Goal: Task Accomplishment & Management: Manage account settings

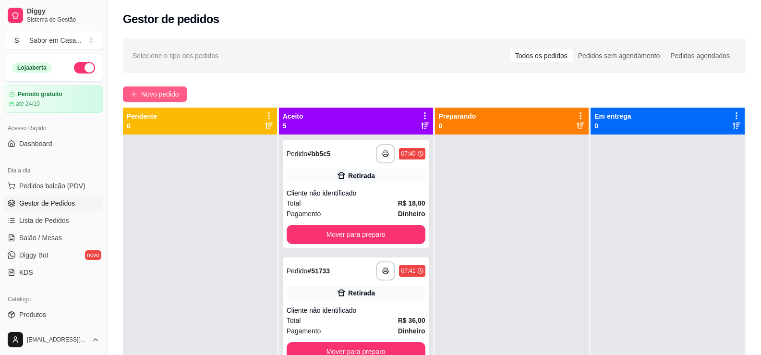
click at [159, 92] on span "Novo pedido" at bounding box center [160, 94] width 38 height 11
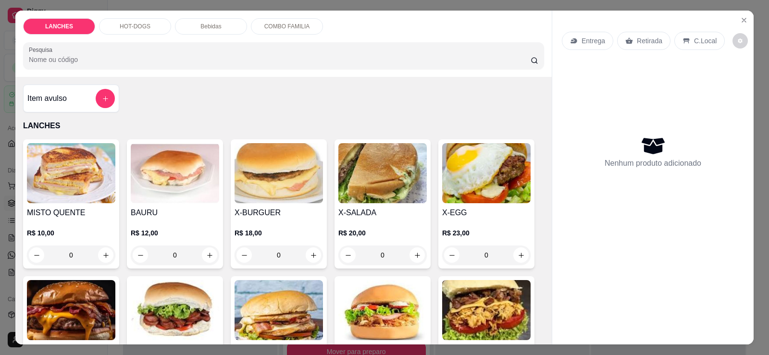
click at [74, 155] on img at bounding box center [71, 173] width 88 height 60
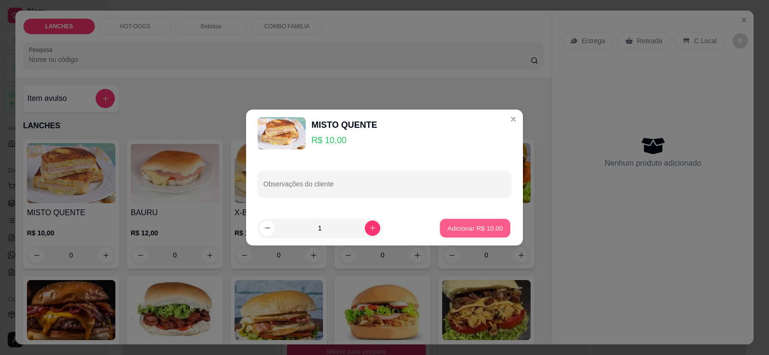
click at [447, 224] on p "Adicionar R$ 10,00" at bounding box center [475, 227] width 56 height 9
type input "1"
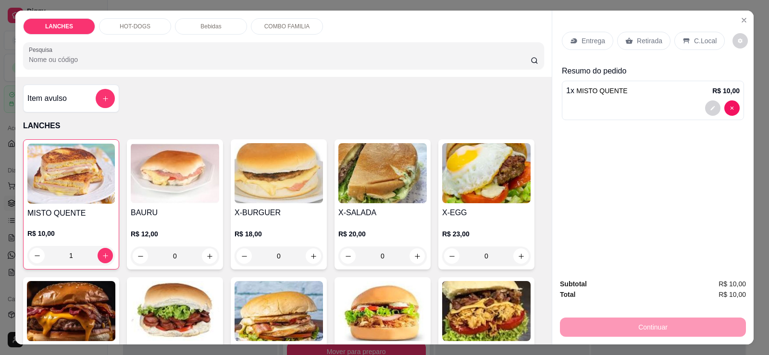
click at [274, 199] on img at bounding box center [278, 173] width 88 height 60
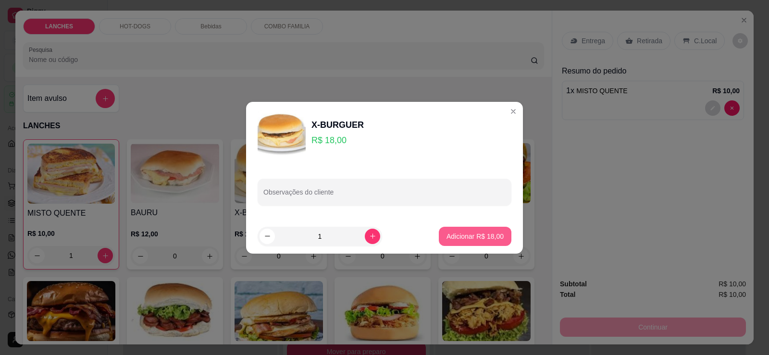
click at [462, 235] on p "Adicionar R$ 18,00" at bounding box center [474, 237] width 57 height 10
type input "1"
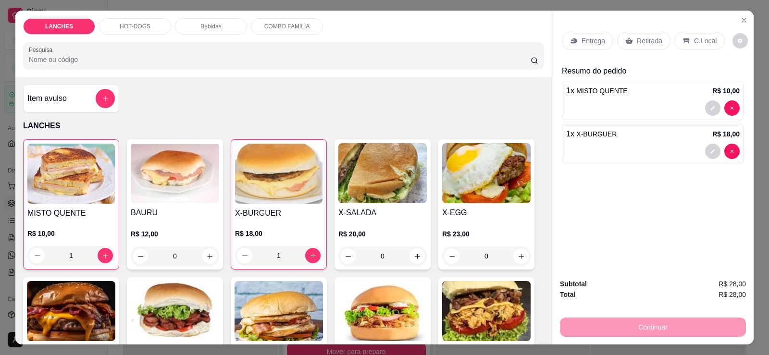
click at [78, 314] on img at bounding box center [71, 311] width 88 height 60
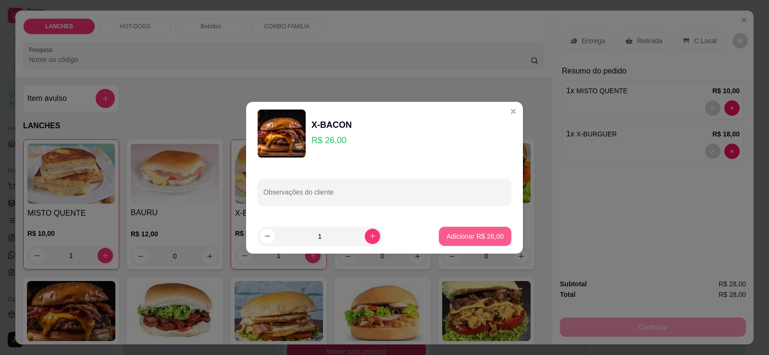
click at [466, 233] on p "Adicionar R$ 26,00" at bounding box center [474, 237] width 57 height 10
type input "1"
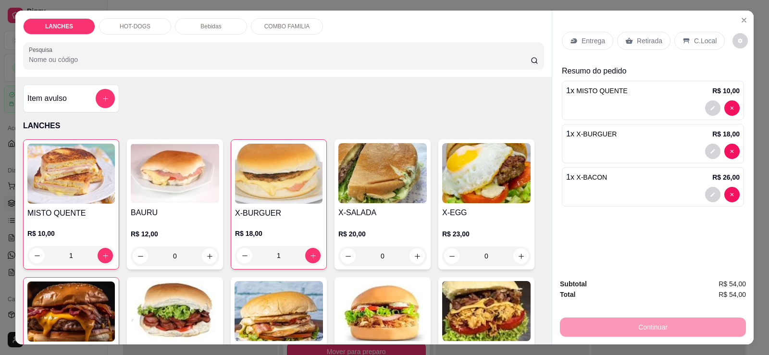
click at [657, 42] on div "Retirada" at bounding box center [643, 41] width 53 height 18
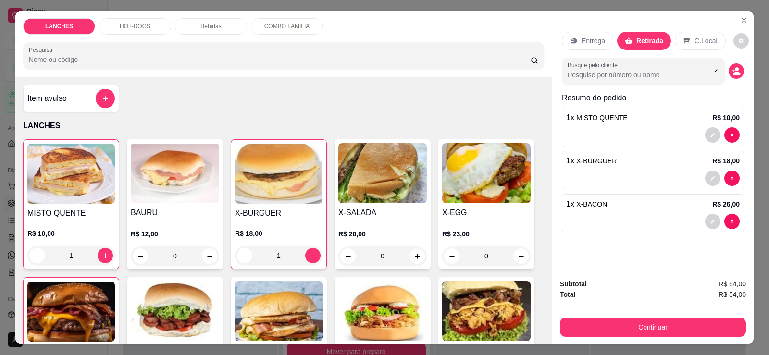
click at [686, 337] on div "Subtotal R$ 54,00 Total R$ 54,00 Continuar" at bounding box center [652, 307] width 201 height 73
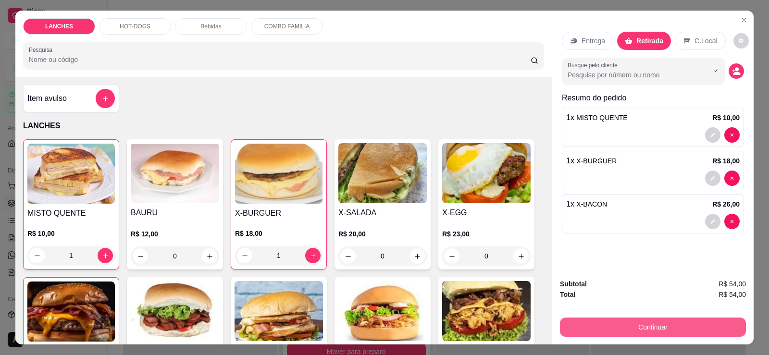
click at [673, 329] on button "Continuar" at bounding box center [653, 327] width 186 height 19
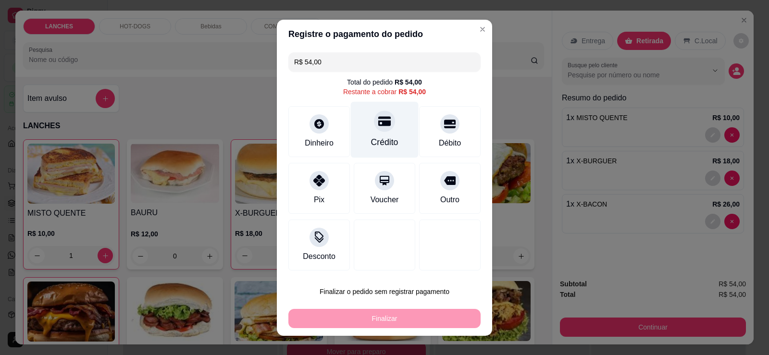
click at [378, 123] on icon at bounding box center [384, 121] width 12 height 12
type input "R$ 0,00"
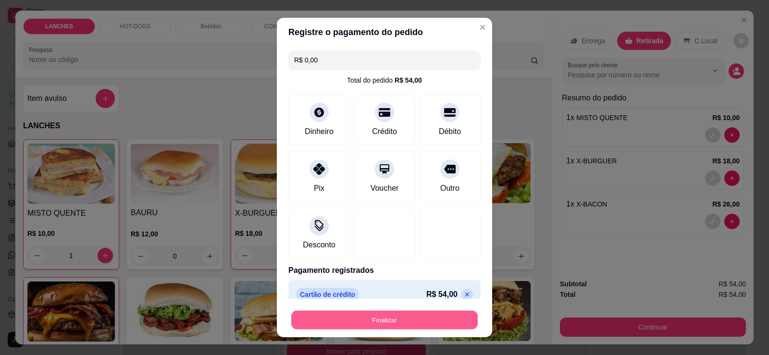
click at [420, 316] on button "Finalizar" at bounding box center [384, 320] width 186 height 19
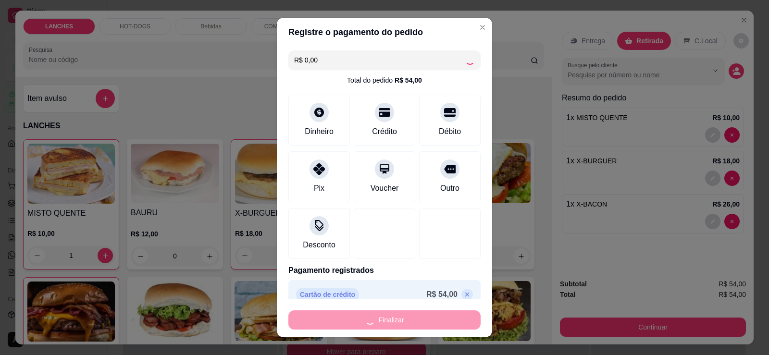
type input "0"
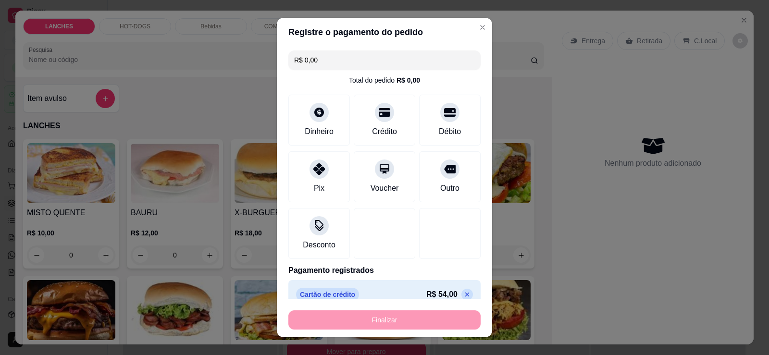
type input "-R$ 54,00"
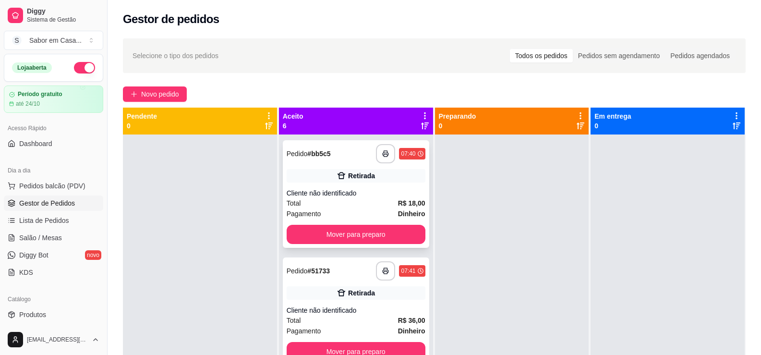
click at [380, 225] on button "Mover para preparo" at bounding box center [356, 234] width 139 height 19
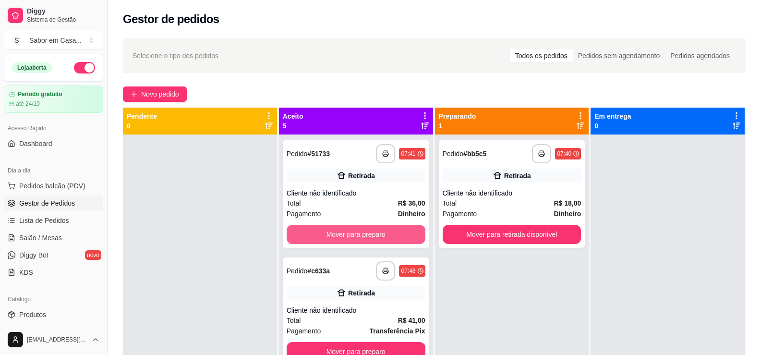
click at [378, 230] on button "Mover para preparo" at bounding box center [356, 234] width 139 height 19
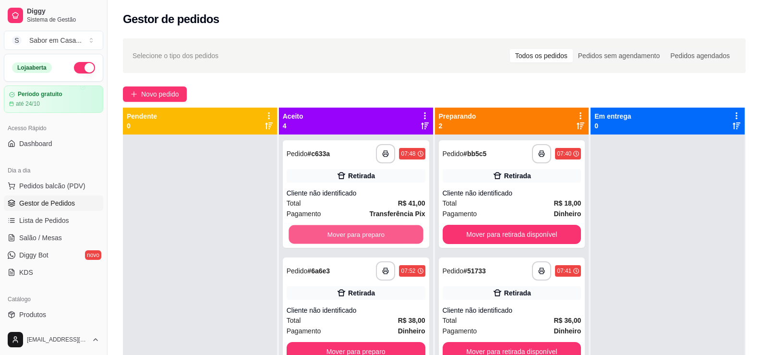
click at [378, 230] on button "Mover para preparo" at bounding box center [356, 234] width 135 height 19
click at [378, 230] on button "Mover para preparo" at bounding box center [356, 234] width 139 height 19
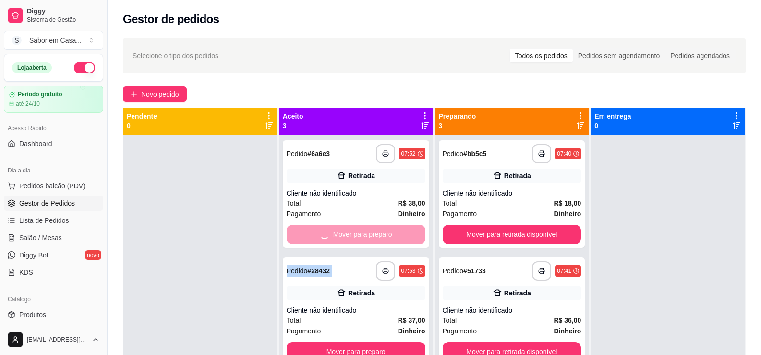
click at [378, 230] on div "Mover para preparo" at bounding box center [356, 234] width 139 height 19
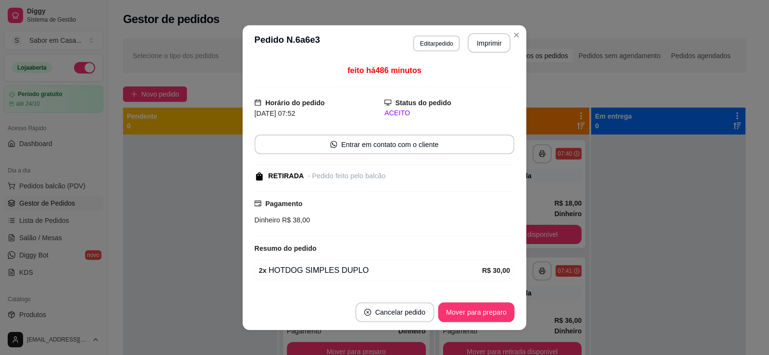
click at [378, 230] on div "Pagamento Dinheiro R$ 38,00" at bounding box center [384, 213] width 260 height 45
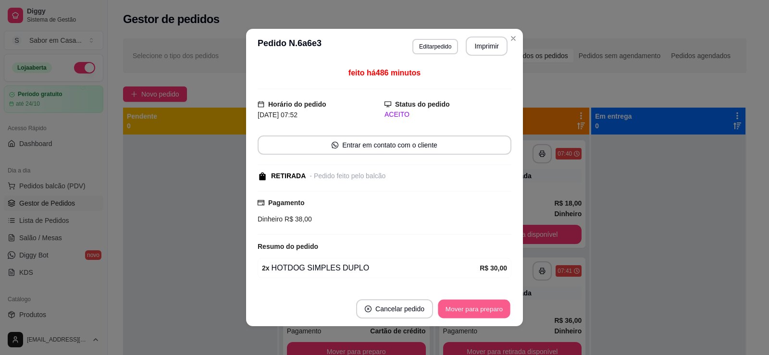
click at [454, 316] on button "Mover para preparo" at bounding box center [474, 309] width 72 height 19
click at [455, 315] on button "Mover para retirada disponível" at bounding box center [457, 309] width 103 height 19
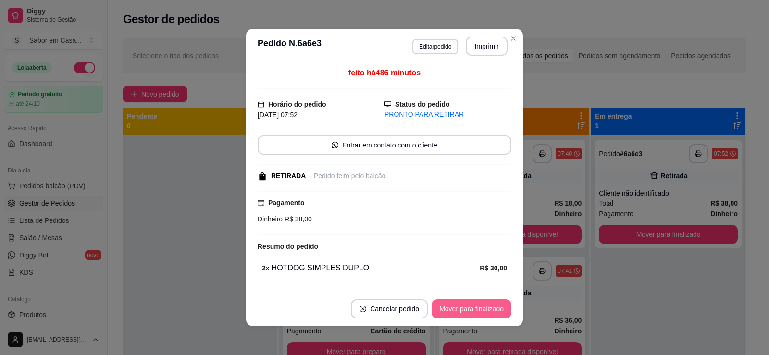
click at [455, 315] on button "Mover para finalizado" at bounding box center [471, 308] width 80 height 19
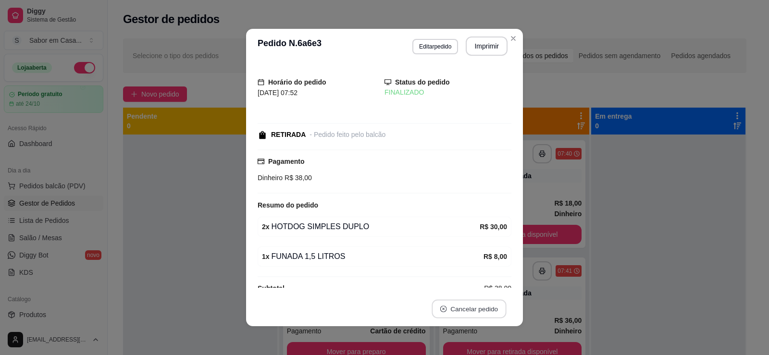
click at [455, 315] on button "Cancelar pedido" at bounding box center [468, 309] width 74 height 19
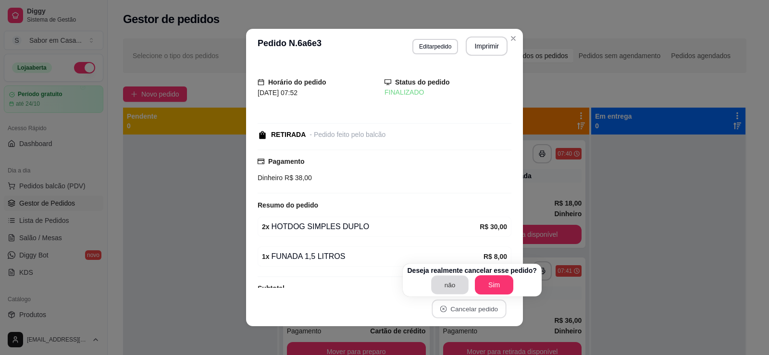
click at [463, 282] on button "não" at bounding box center [449, 285] width 37 height 19
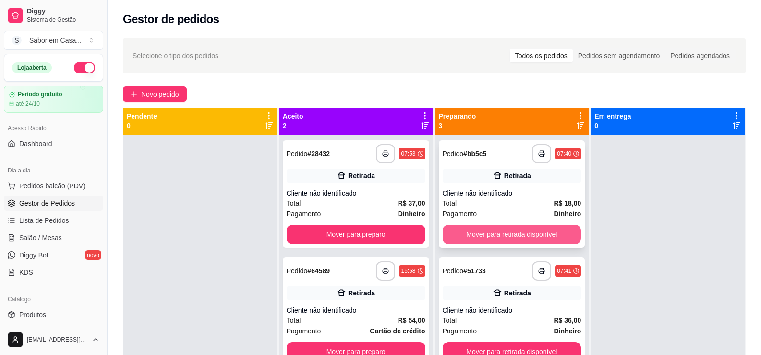
click at [507, 227] on button "Mover para retirada disponível" at bounding box center [512, 234] width 139 height 19
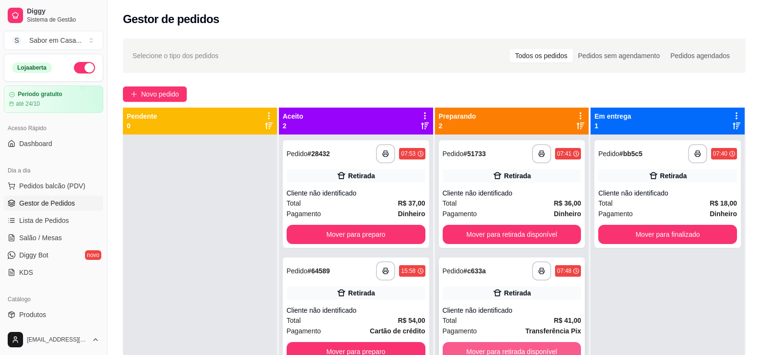
click at [479, 348] on button "Mover para retirada disponível" at bounding box center [512, 351] width 139 height 19
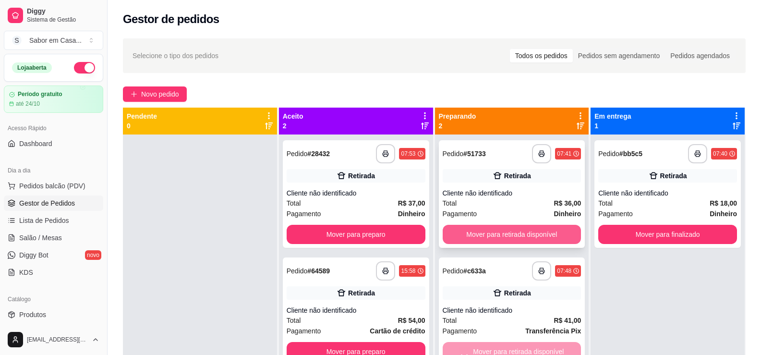
click at [480, 233] on button "Mover para retirada disponível" at bounding box center [512, 234] width 139 height 19
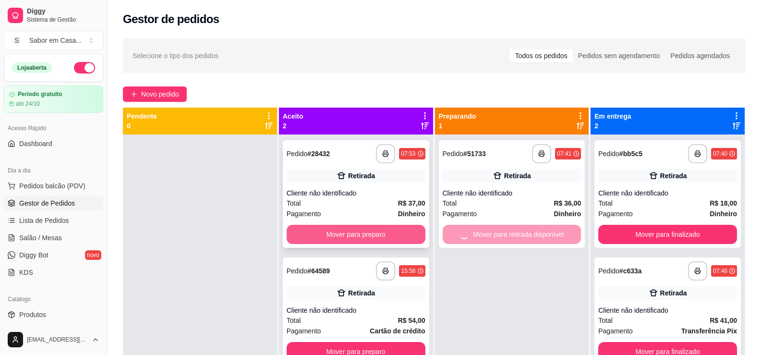
click at [367, 230] on button "Mover para preparo" at bounding box center [356, 234] width 139 height 19
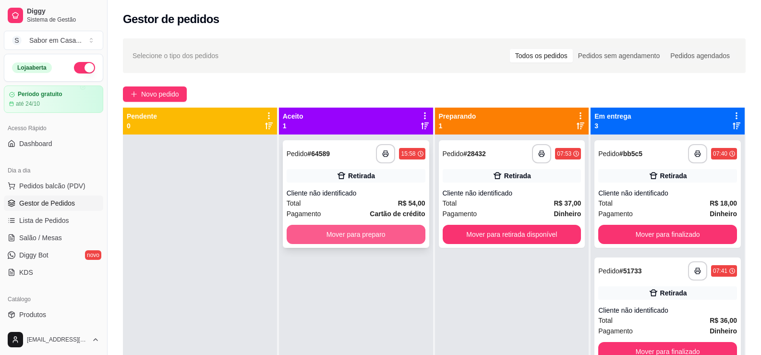
click at [384, 232] on button "Mover para preparo" at bounding box center [356, 234] width 139 height 19
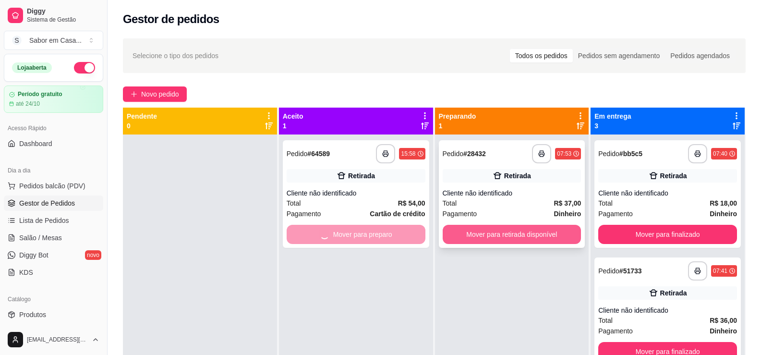
click at [471, 226] on button "Mover para retirada disponível" at bounding box center [512, 234] width 139 height 19
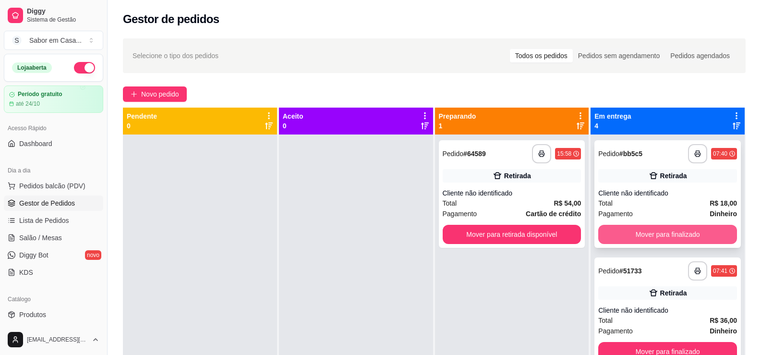
click at [651, 233] on button "Mover para finalizado" at bounding box center [668, 234] width 139 height 19
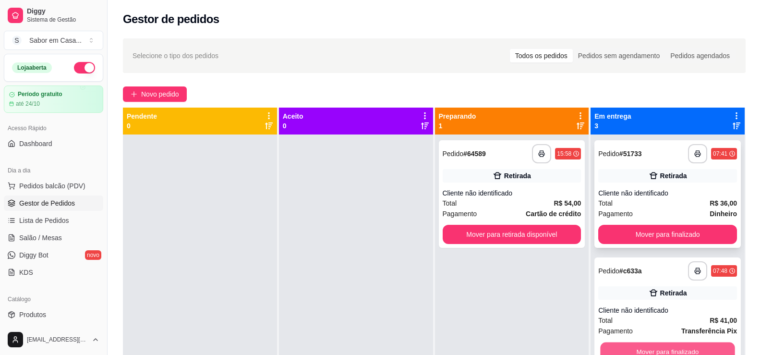
click at [642, 348] on button "Mover para finalizado" at bounding box center [668, 352] width 135 height 19
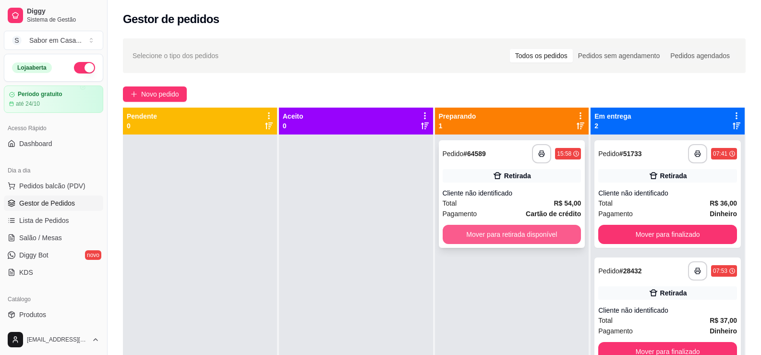
click at [532, 237] on button "Mover para retirada disponível" at bounding box center [512, 234] width 139 height 19
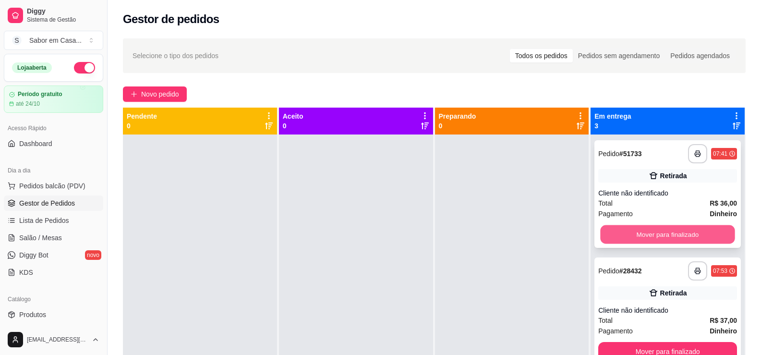
click at [649, 237] on button "Mover para finalizado" at bounding box center [668, 234] width 135 height 19
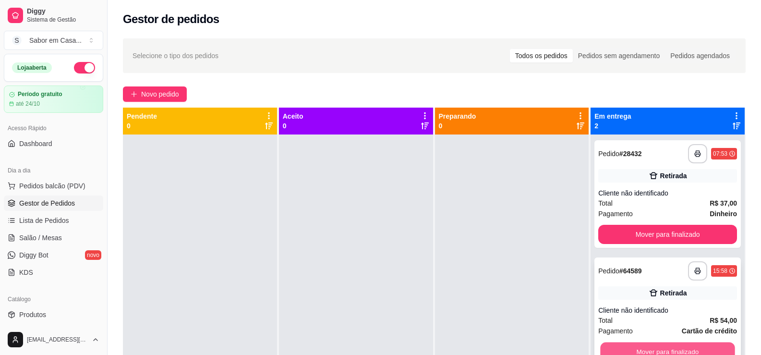
click at [637, 346] on button "Mover para finalizado" at bounding box center [668, 352] width 135 height 19
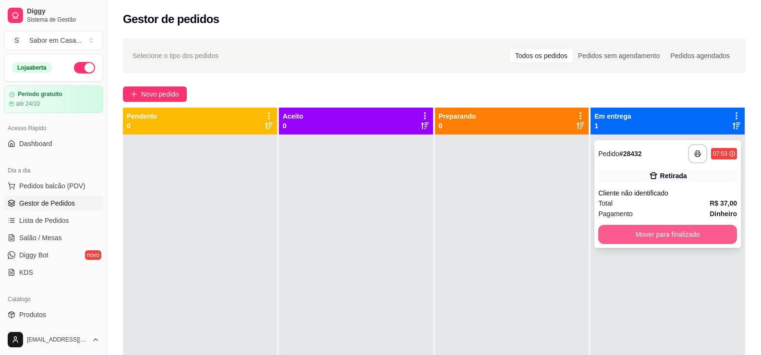
click at [641, 237] on button "Mover para finalizado" at bounding box center [668, 234] width 139 height 19
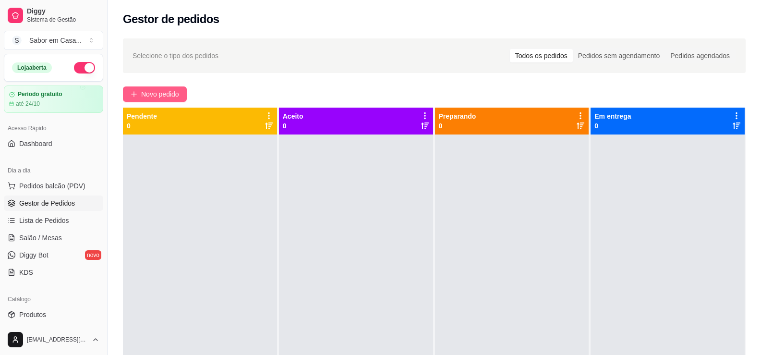
click at [143, 96] on span "Novo pedido" at bounding box center [160, 94] width 38 height 11
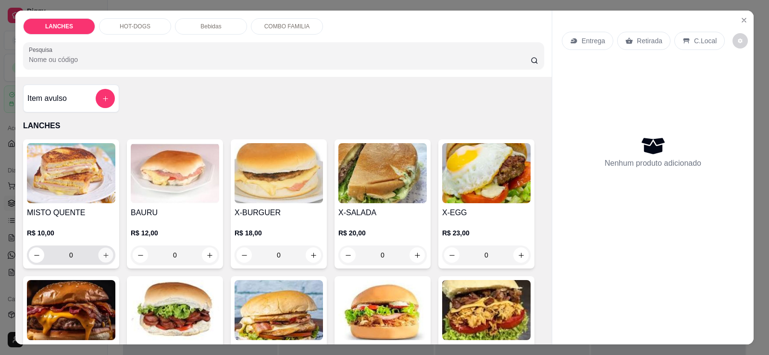
click at [102, 250] on button "increase-product-quantity" at bounding box center [105, 255] width 15 height 15
type input "1"
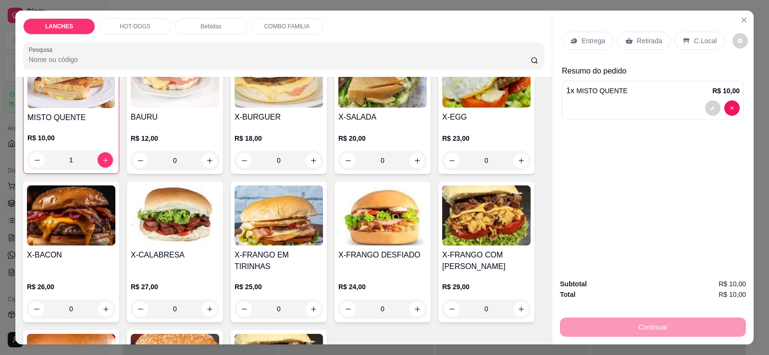
scroll to position [96, 0]
click at [179, 228] on img at bounding box center [175, 215] width 88 height 60
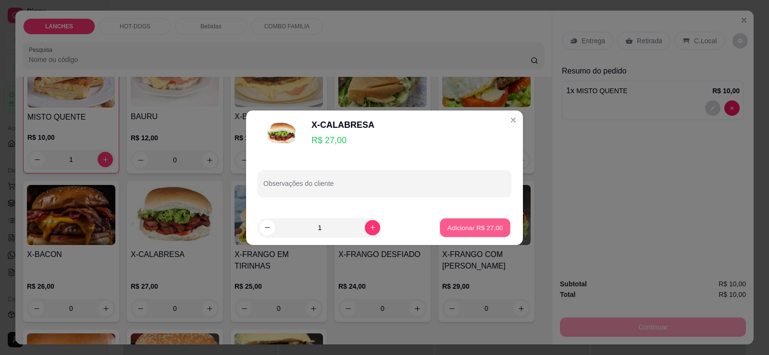
click at [486, 225] on p "Adicionar R$ 27,00" at bounding box center [475, 227] width 56 height 9
type input "1"
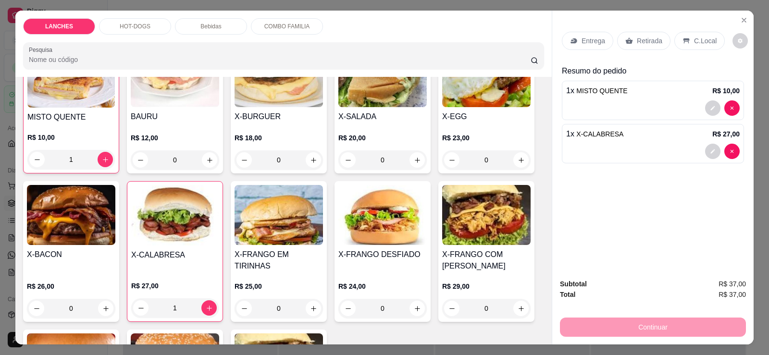
click at [83, 228] on img at bounding box center [71, 215] width 88 height 60
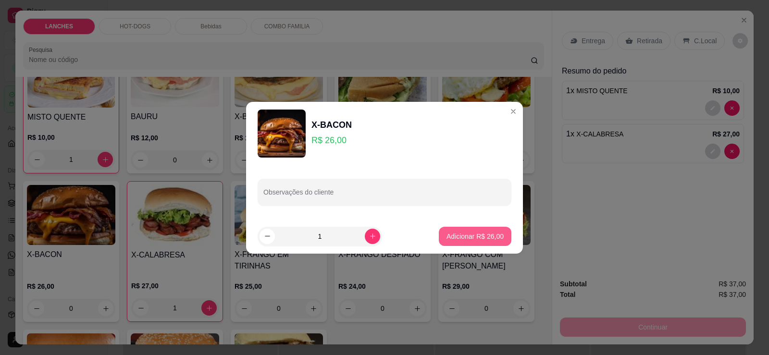
click at [468, 236] on p "Adicionar R$ 26,00" at bounding box center [474, 237] width 57 height 10
type input "1"
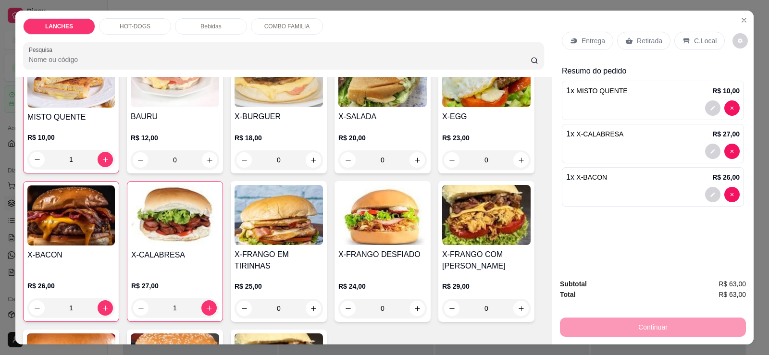
drag, startPoint x: 634, startPoint y: 38, endPoint x: 640, endPoint y: 104, distance: 66.5
click at [637, 37] on p "Retirada" at bounding box center [649, 41] width 25 height 10
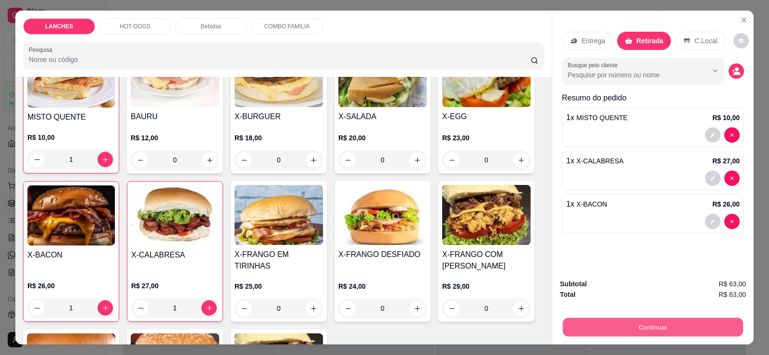
click at [649, 324] on button "Continuar" at bounding box center [653, 327] width 180 height 19
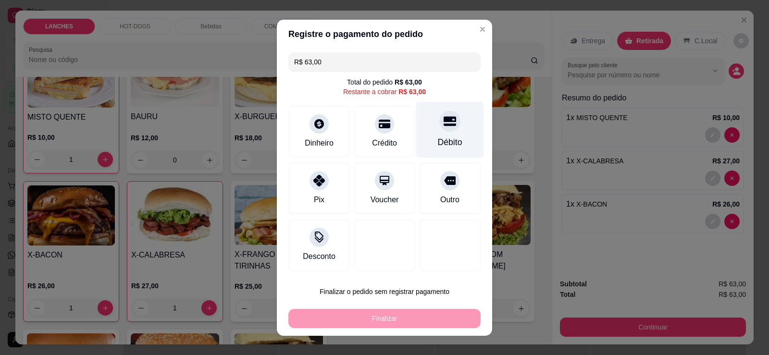
click at [453, 122] on div "Débito" at bounding box center [450, 129] width 68 height 56
type input "R$ 0,00"
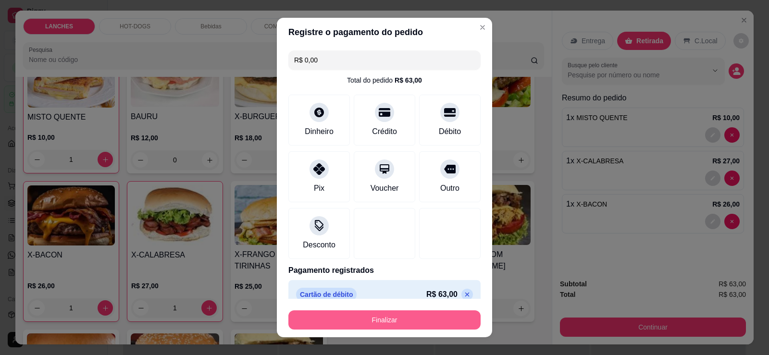
click at [419, 324] on button "Finalizar" at bounding box center [384, 319] width 192 height 19
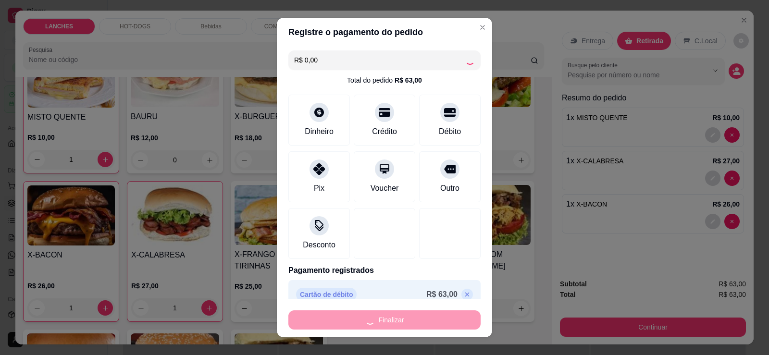
type input "0"
type input "-R$ 63,00"
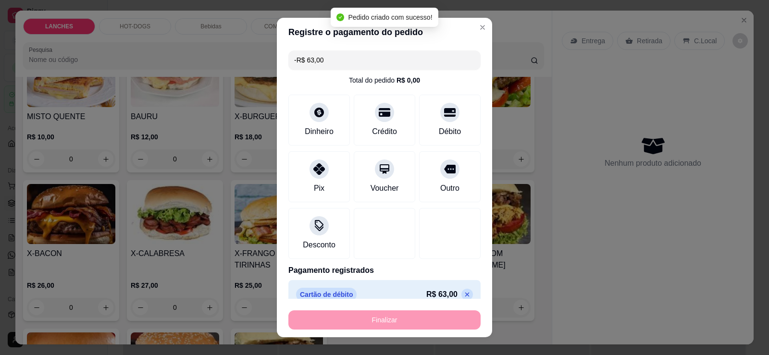
scroll to position [96, 0]
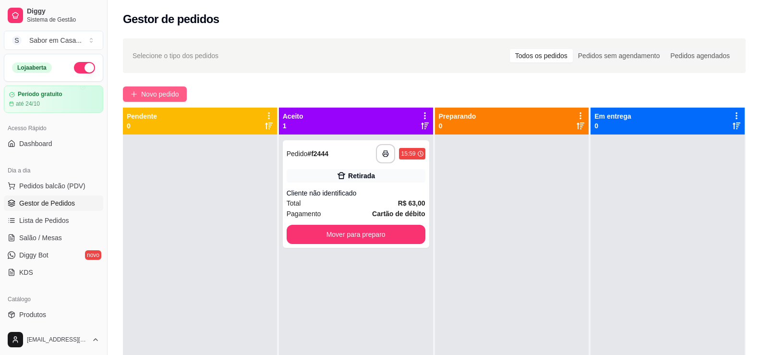
click at [164, 92] on span "Novo pedido" at bounding box center [160, 94] width 38 height 11
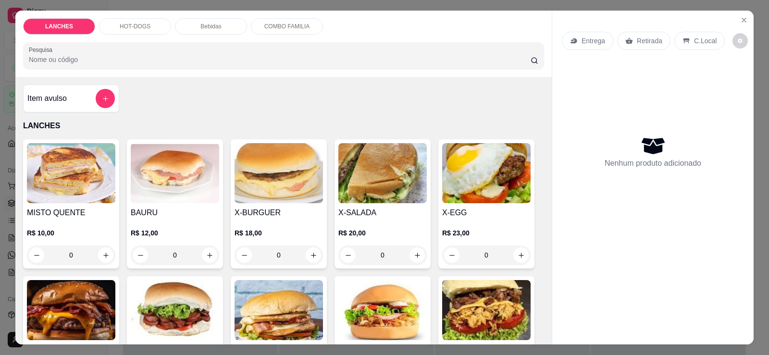
click at [277, 179] on img at bounding box center [278, 173] width 88 height 60
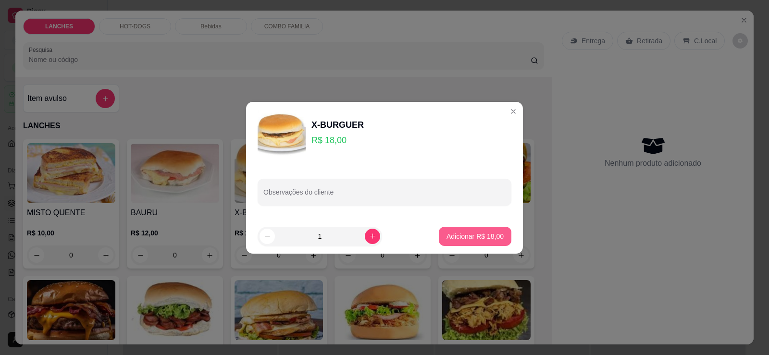
click at [480, 233] on p "Adicionar R$ 18,00" at bounding box center [474, 237] width 57 height 10
type input "1"
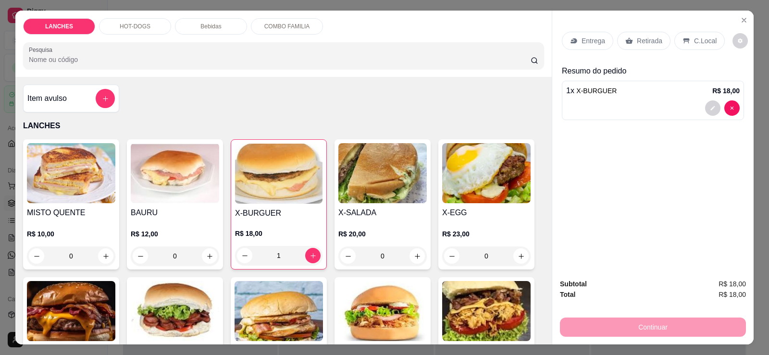
click at [653, 42] on p "Retirada" at bounding box center [649, 41] width 25 height 10
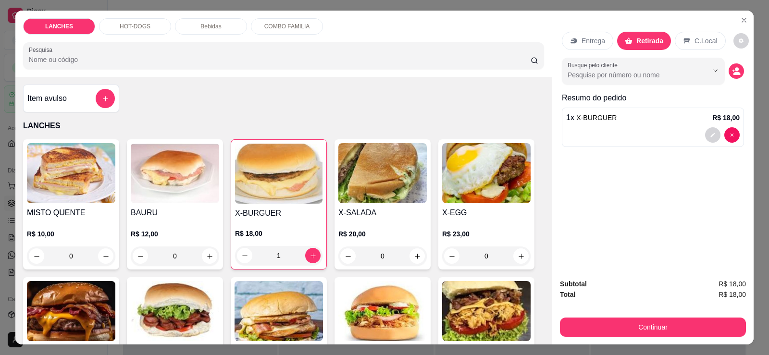
click at [642, 327] on button "Continuar" at bounding box center [653, 327] width 186 height 19
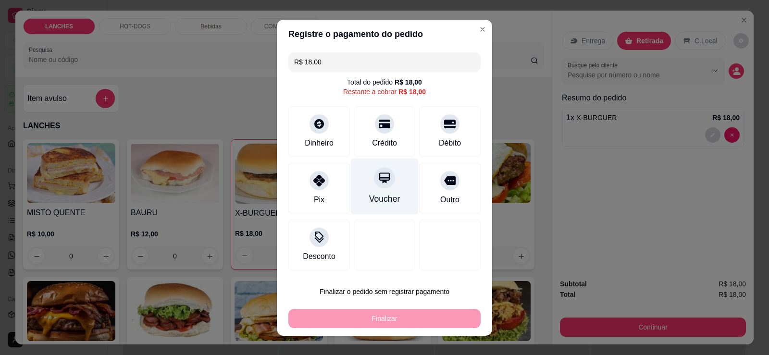
click at [378, 188] on div at bounding box center [384, 177] width 21 height 21
type input "R$ 0,00"
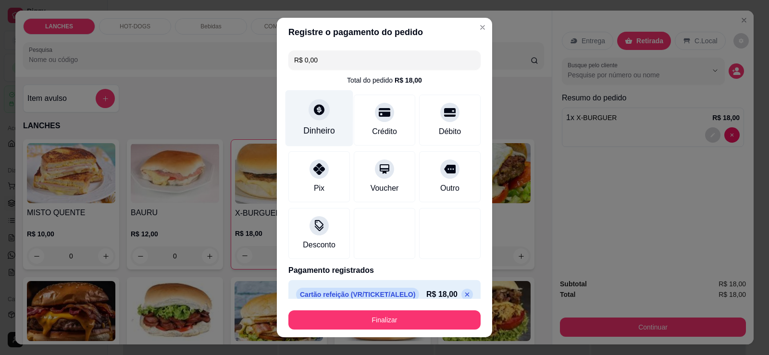
click at [323, 125] on div "Dinheiro" at bounding box center [319, 130] width 32 height 12
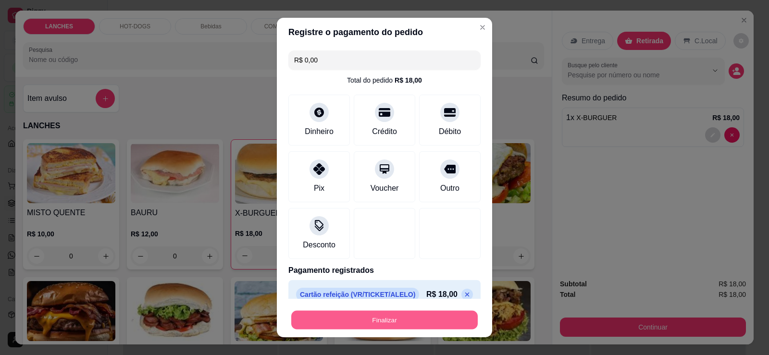
click at [409, 318] on button "Finalizar" at bounding box center [384, 320] width 186 height 19
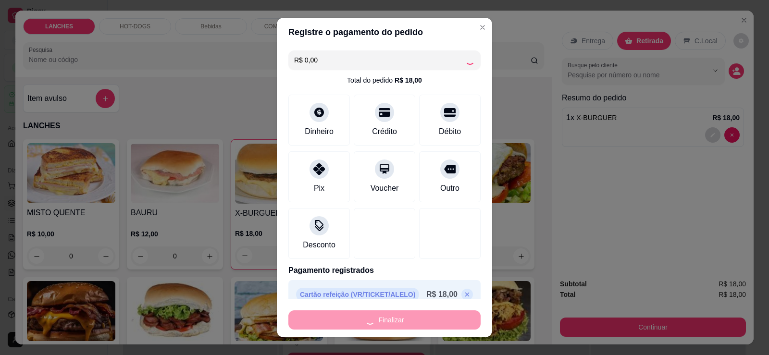
type input "0"
type input "-R$ 18,00"
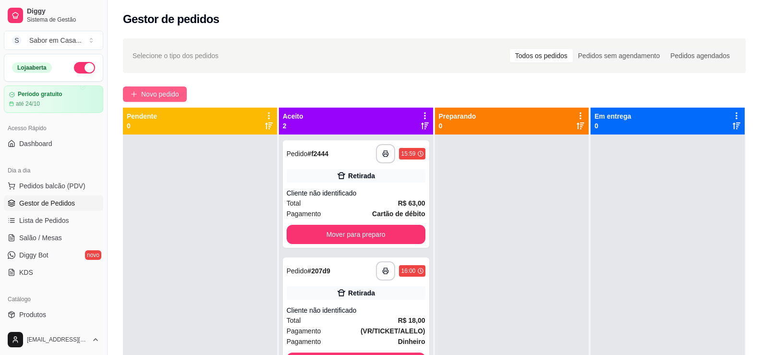
click at [157, 91] on span "Novo pedido" at bounding box center [160, 94] width 38 height 11
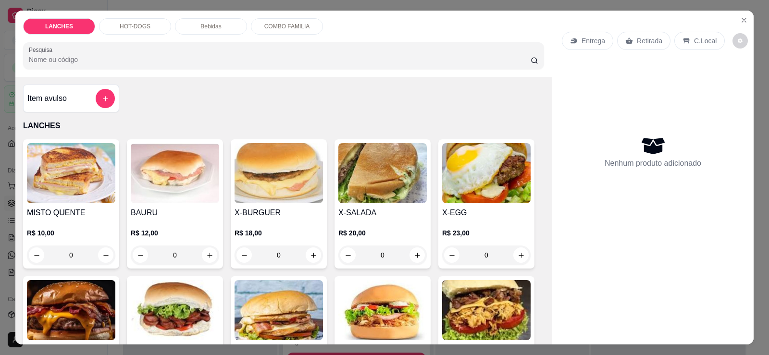
click at [93, 185] on img at bounding box center [71, 173] width 88 height 60
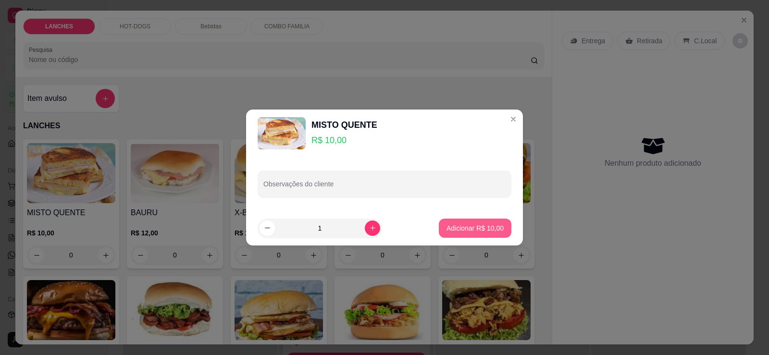
click at [456, 232] on p "Adicionar R$ 10,00" at bounding box center [474, 228] width 57 height 10
type input "1"
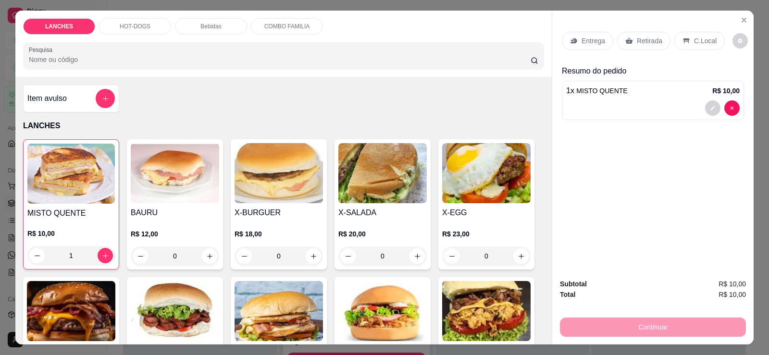
click at [200, 25] on p "Bebidas" at bounding box center [210, 27] width 21 height 8
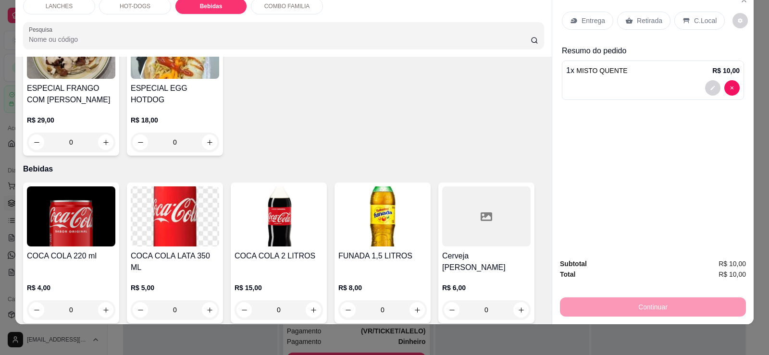
scroll to position [694, 0]
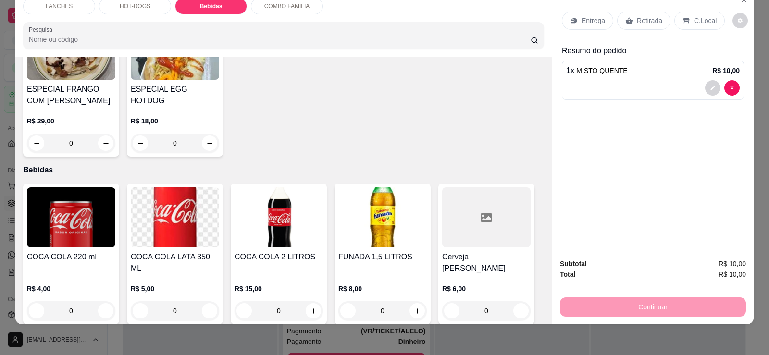
click at [135, 6] on p "HOT-DOGS" at bounding box center [135, 6] width 31 height 8
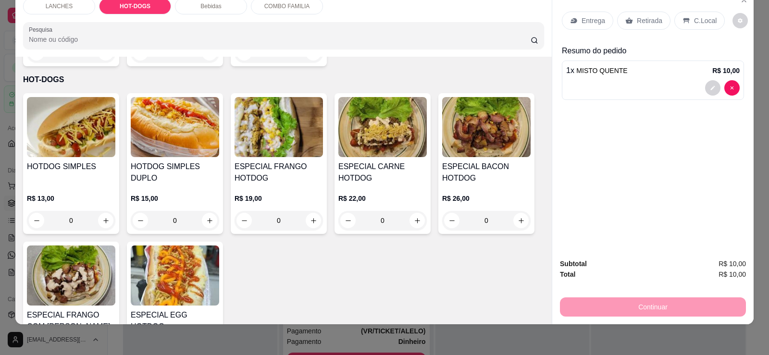
scroll to position [522, 0]
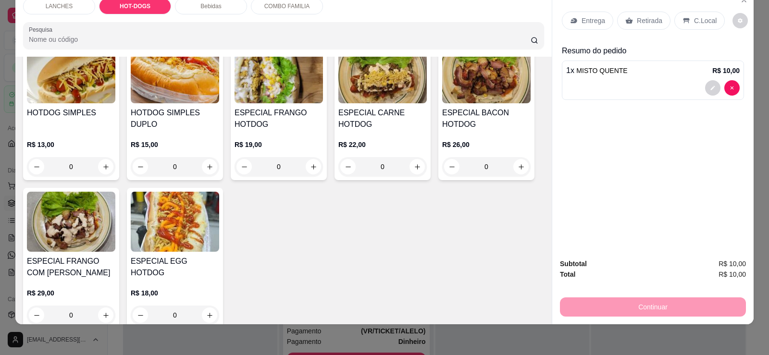
click at [194, 221] on img at bounding box center [175, 222] width 88 height 60
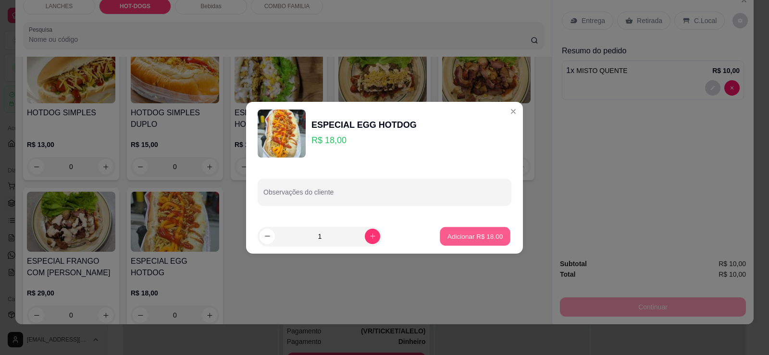
click at [478, 243] on button "Adicionar R$ 18,00" at bounding box center [475, 236] width 71 height 19
type input "1"
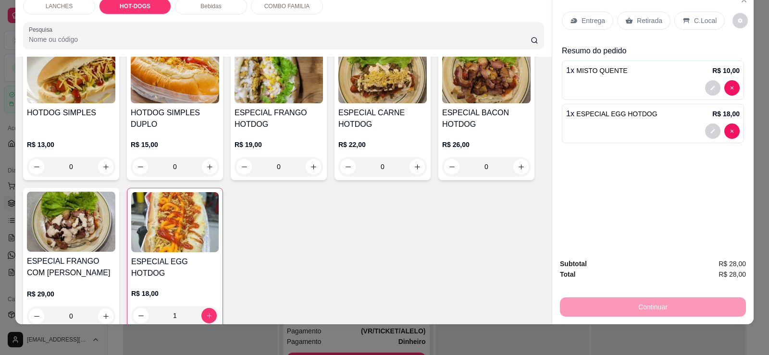
scroll to position [426, 0]
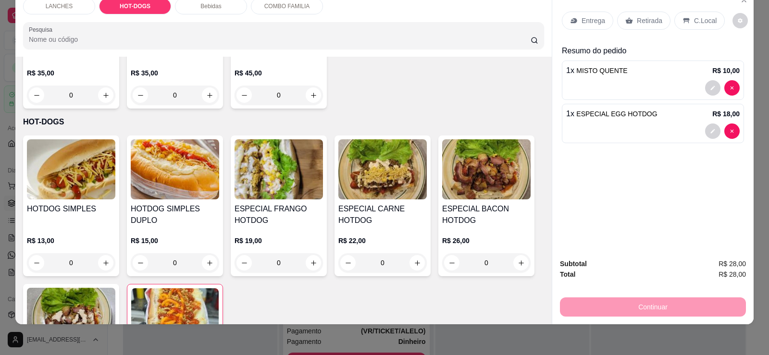
click at [386, 171] on img at bounding box center [382, 169] width 88 height 60
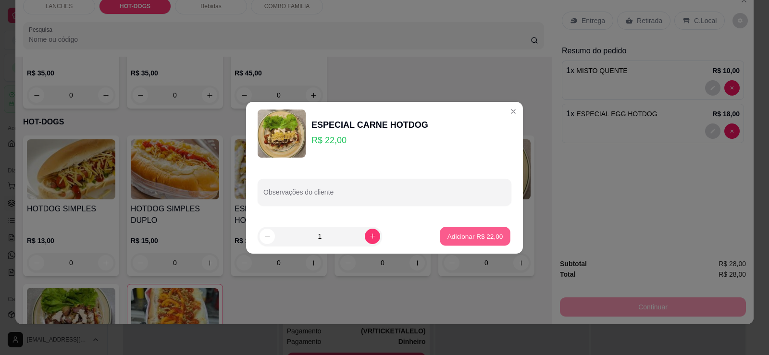
click at [461, 236] on p "Adicionar R$ 22,00" at bounding box center [475, 236] width 56 height 9
type input "1"
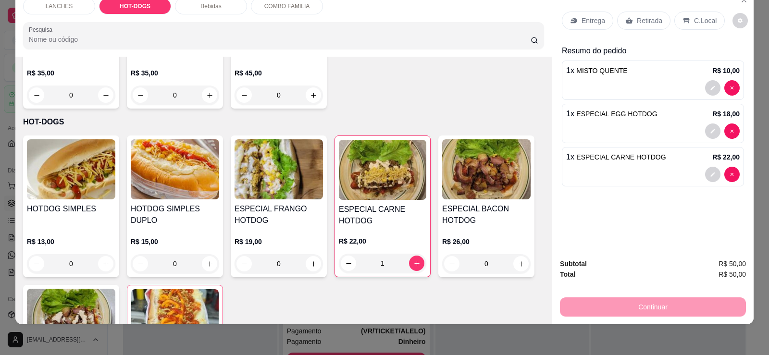
click at [213, 7] on p "Bebidas" at bounding box center [210, 6] width 21 height 8
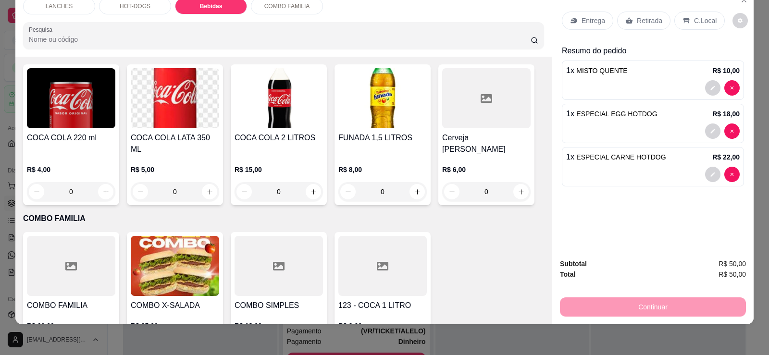
scroll to position [836, 0]
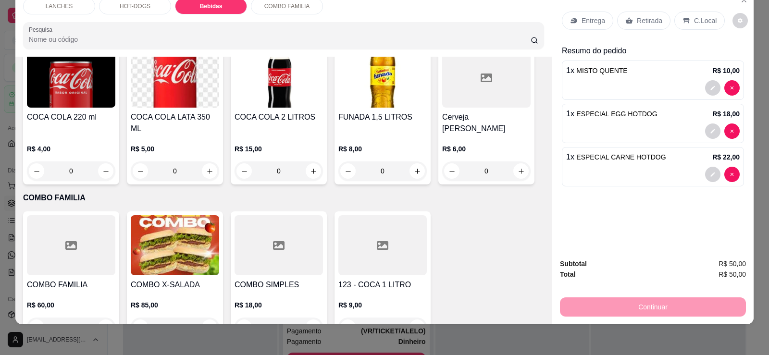
click at [378, 241] on icon at bounding box center [383, 245] width 12 height 9
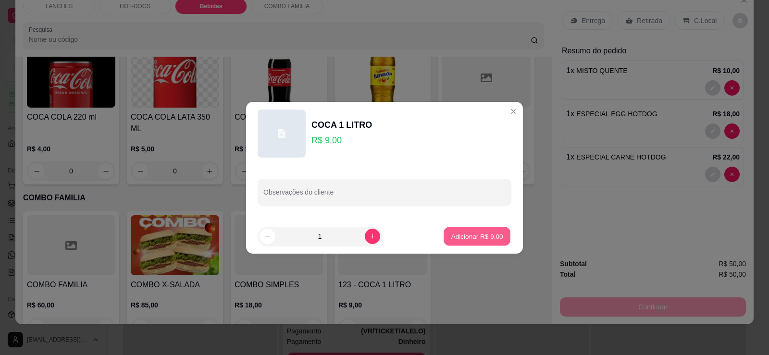
click at [484, 238] on p "Adicionar R$ 9,00" at bounding box center [477, 236] width 52 height 9
type input "1"
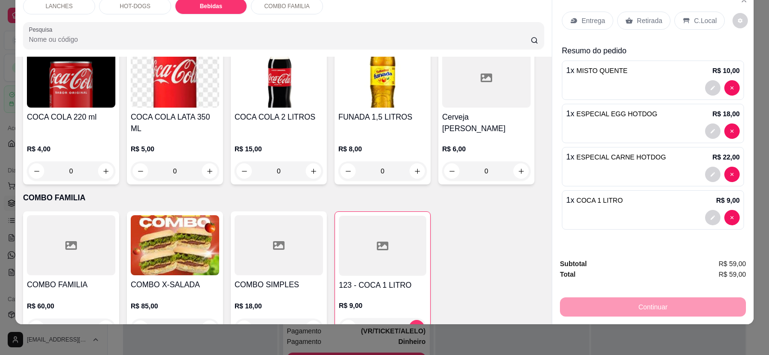
click at [637, 17] on p "Retirada" at bounding box center [649, 21] width 25 height 10
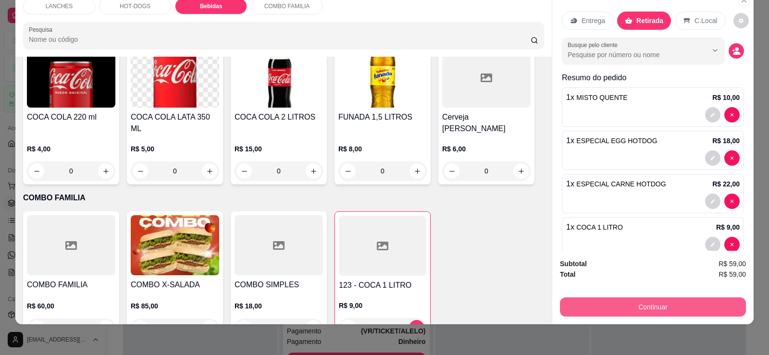
click at [661, 312] on button "Continuar" at bounding box center [653, 306] width 186 height 19
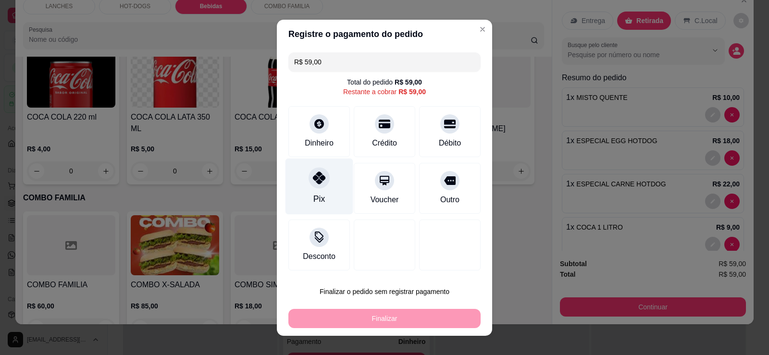
click at [319, 197] on div "Pix" at bounding box center [319, 199] width 12 height 12
type input "R$ 0,00"
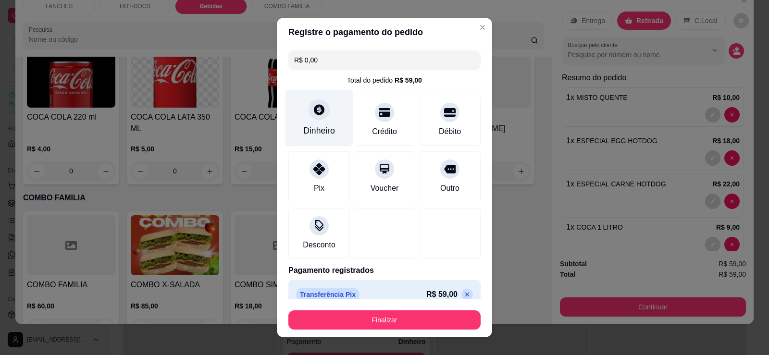
click at [313, 96] on div "Dinheiro" at bounding box center [319, 118] width 68 height 56
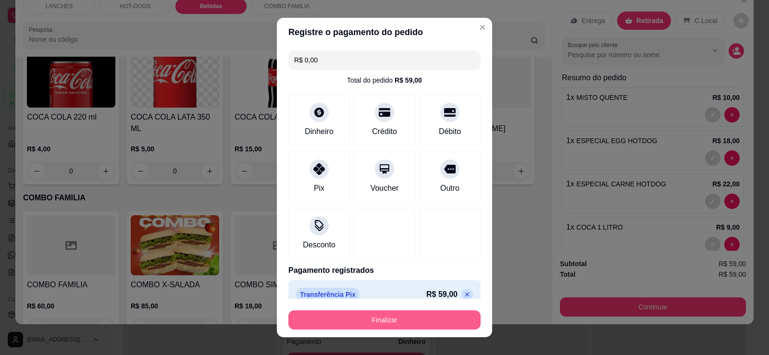
click at [397, 322] on button "Finalizar" at bounding box center [384, 319] width 192 height 19
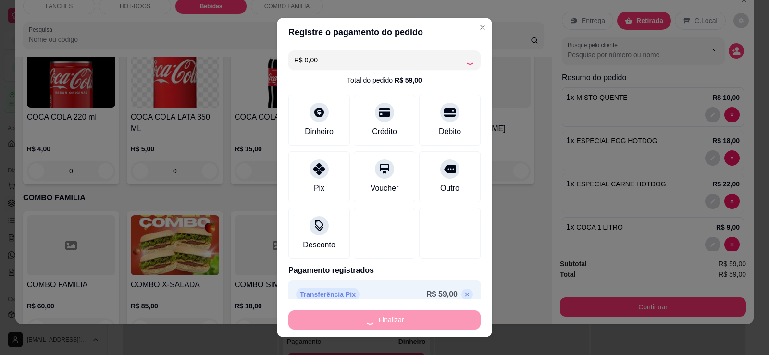
type input "0"
type input "-R$ 59,00"
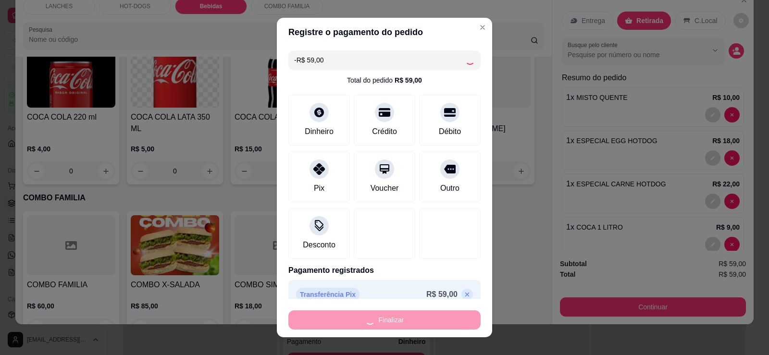
scroll to position [834, 0]
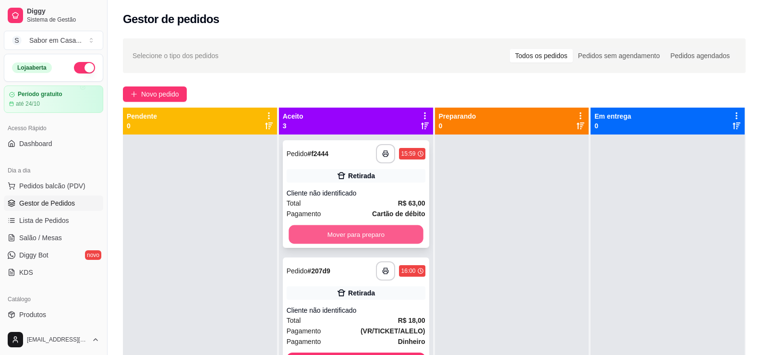
click at [326, 234] on button "Mover para preparo" at bounding box center [356, 234] width 135 height 19
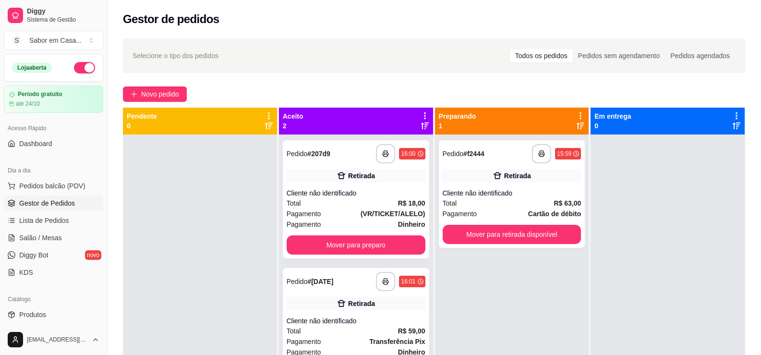
click at [326, 234] on div "**********" at bounding box center [356, 199] width 147 height 118
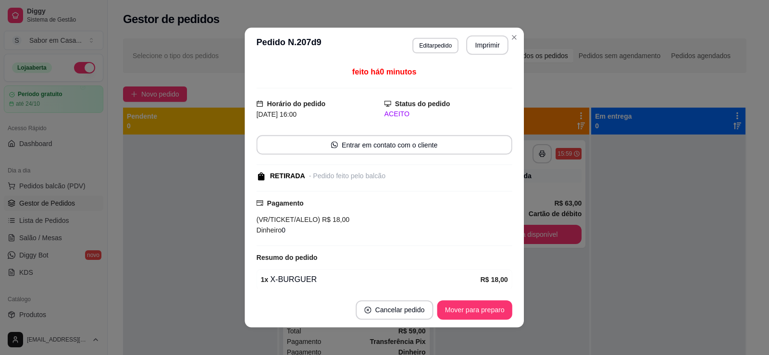
click at [326, 235] on div "Pagamento (VR/TICKET/ALELO) R$ 18,00 Dinheiro 0" at bounding box center [385, 218] width 256 height 55
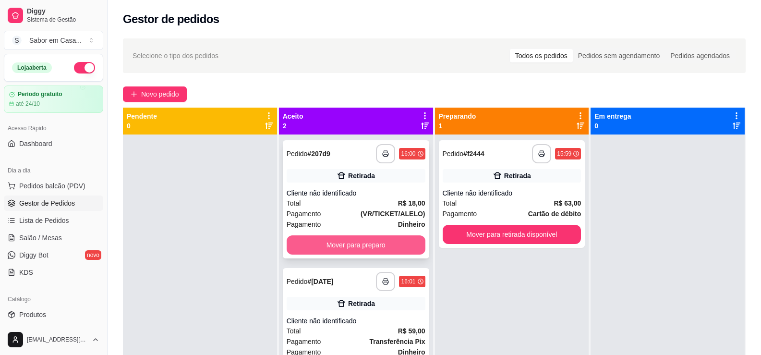
click at [300, 254] on button "Mover para preparo" at bounding box center [356, 244] width 139 height 19
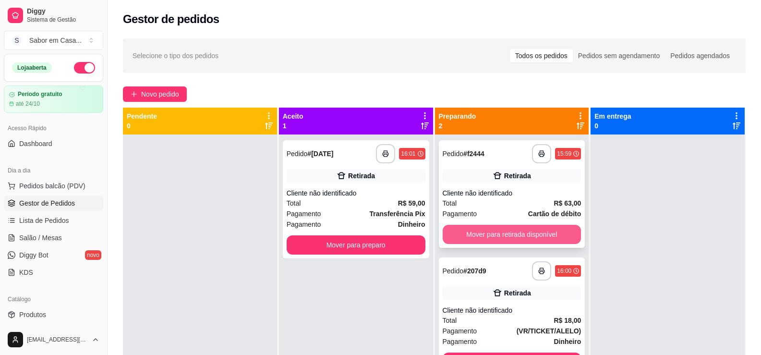
click at [470, 231] on button "Mover para retirada disponível" at bounding box center [512, 234] width 139 height 19
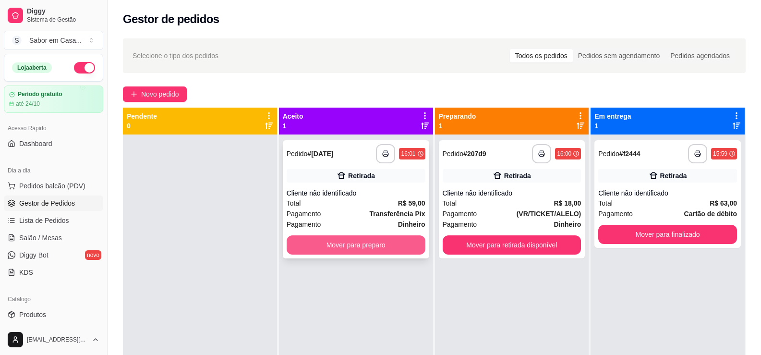
click at [342, 250] on button "Mover para preparo" at bounding box center [356, 244] width 139 height 19
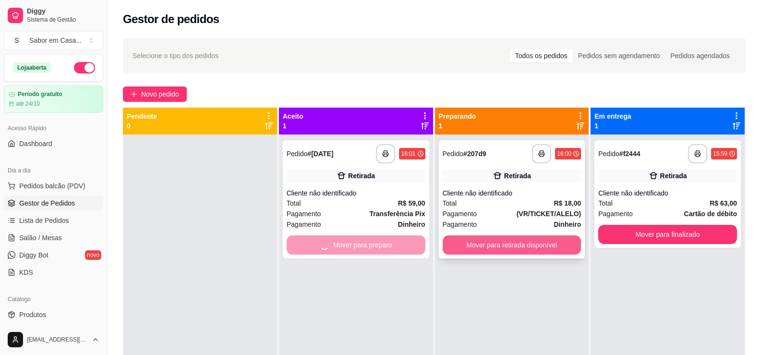
click at [498, 241] on button "Mover para retirada disponível" at bounding box center [512, 244] width 139 height 19
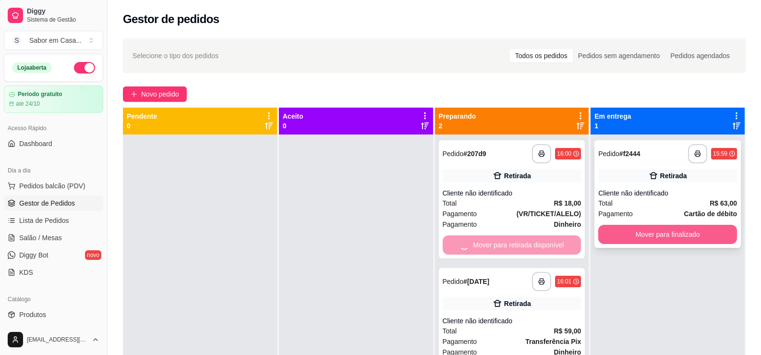
click at [639, 233] on button "Mover para finalizado" at bounding box center [668, 234] width 139 height 19
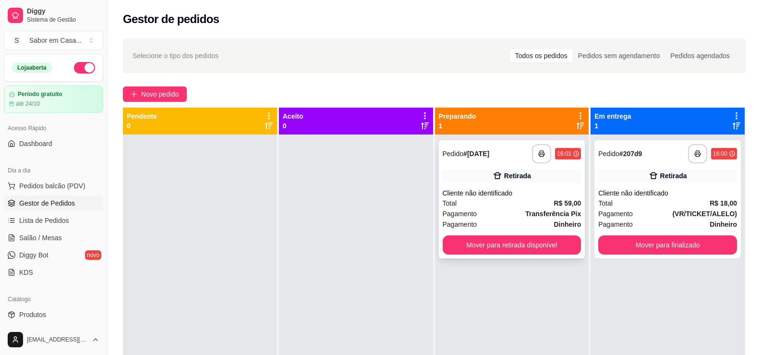
click at [540, 256] on div "**********" at bounding box center [512, 199] width 147 height 118
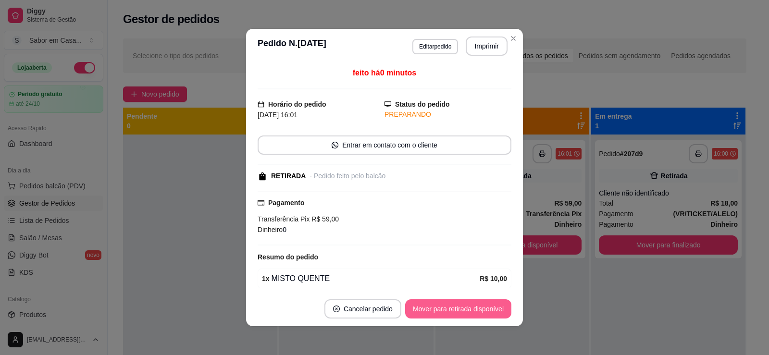
click at [464, 305] on button "Mover para retirada disponível" at bounding box center [458, 308] width 106 height 19
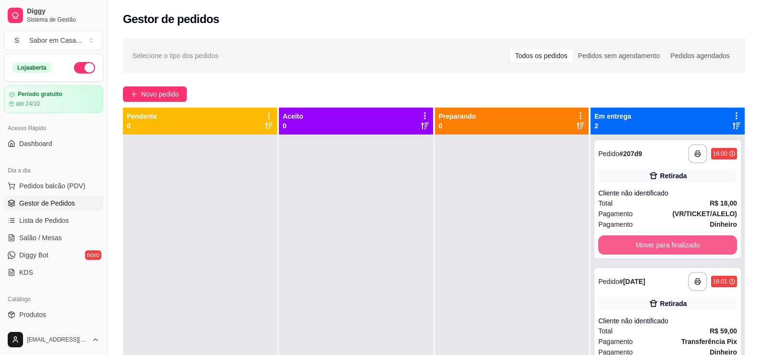
click at [625, 248] on button "Mover para finalizado" at bounding box center [668, 244] width 139 height 19
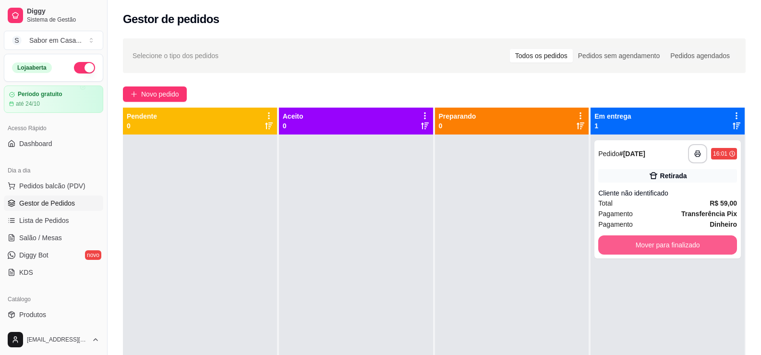
click at [625, 248] on button "Mover para finalizado" at bounding box center [668, 244] width 139 height 19
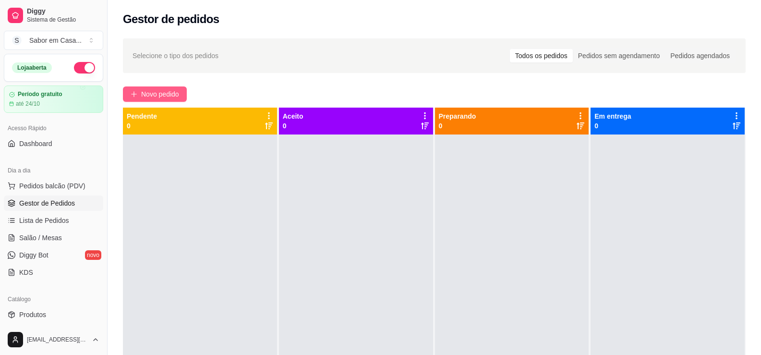
click at [180, 88] on button "Novo pedido" at bounding box center [155, 93] width 64 height 15
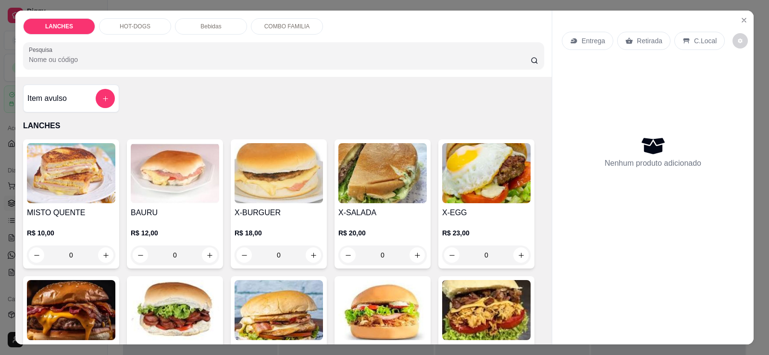
click at [373, 161] on img at bounding box center [382, 173] width 88 height 60
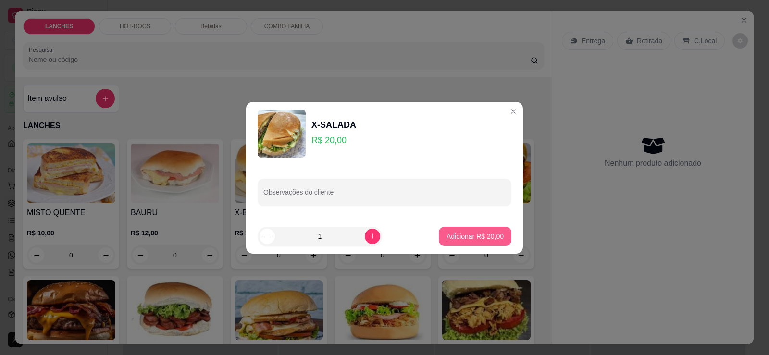
click at [465, 235] on p "Adicionar R$ 20,00" at bounding box center [474, 237] width 57 height 10
type input "1"
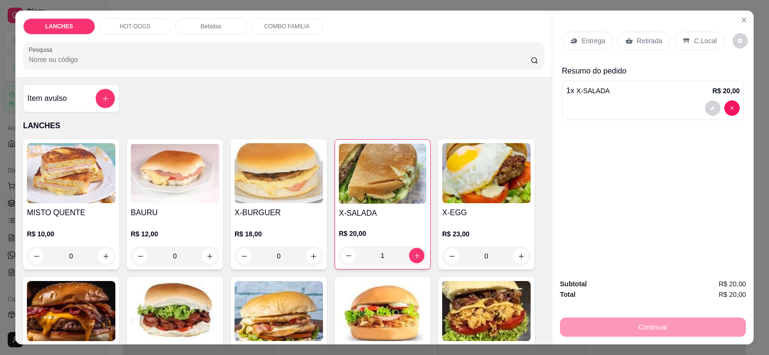
click at [646, 46] on div "Retirada" at bounding box center [643, 41] width 53 height 18
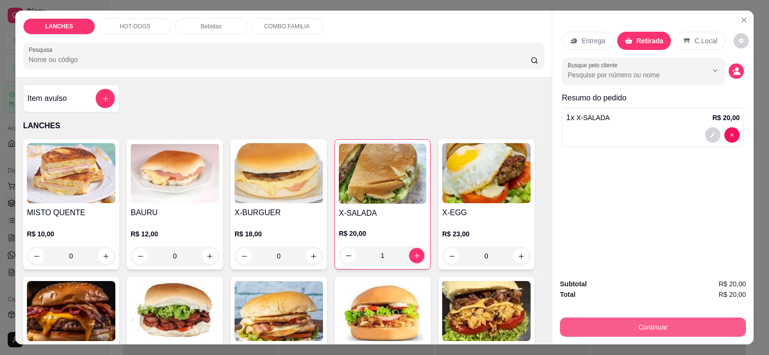
click at [655, 324] on button "Continuar" at bounding box center [653, 327] width 186 height 19
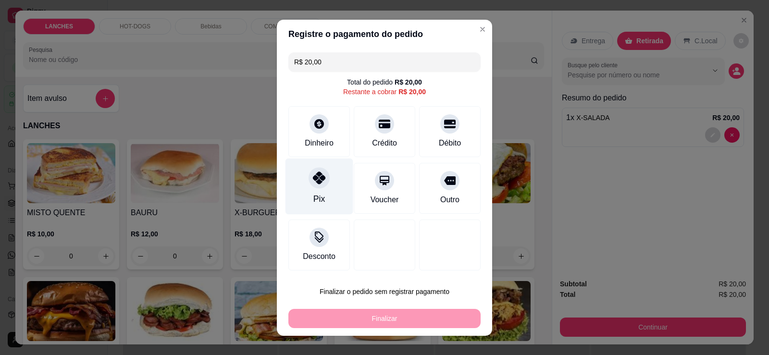
click at [322, 193] on div "Pix" at bounding box center [319, 186] width 68 height 56
type input "R$ 0,00"
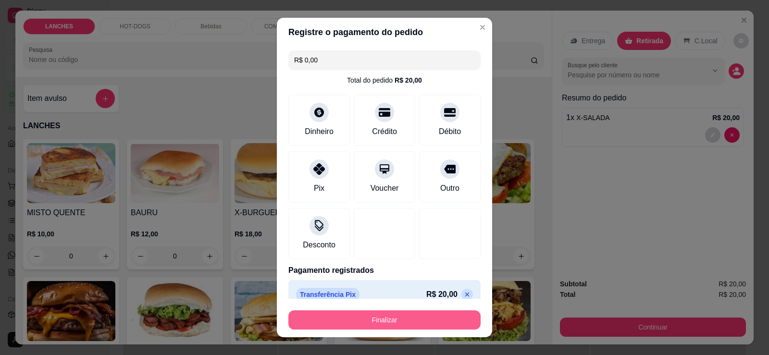
click at [445, 323] on button "Finalizar" at bounding box center [384, 319] width 192 height 19
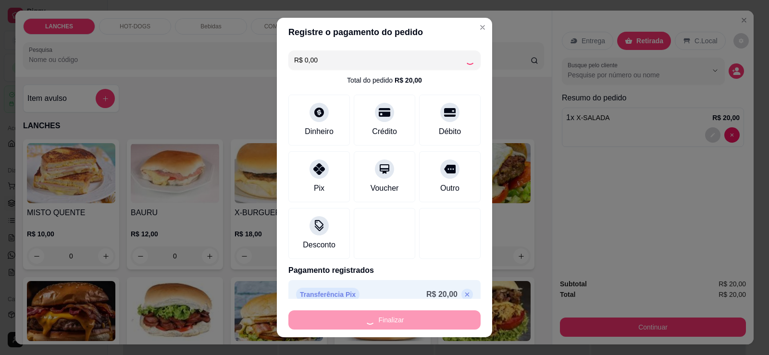
type input "0"
type input "-R$ 20,00"
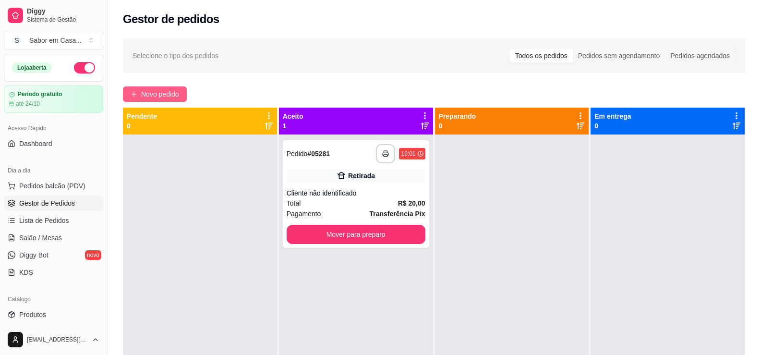
click at [172, 91] on span "Novo pedido" at bounding box center [160, 94] width 38 height 11
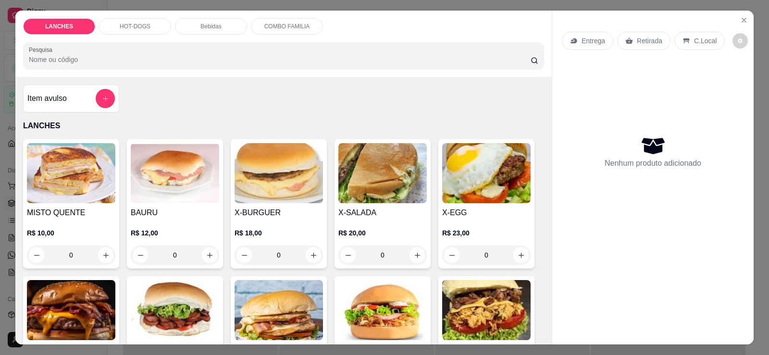
click at [138, 31] on div "HOT-DOGS" at bounding box center [135, 26] width 72 height 16
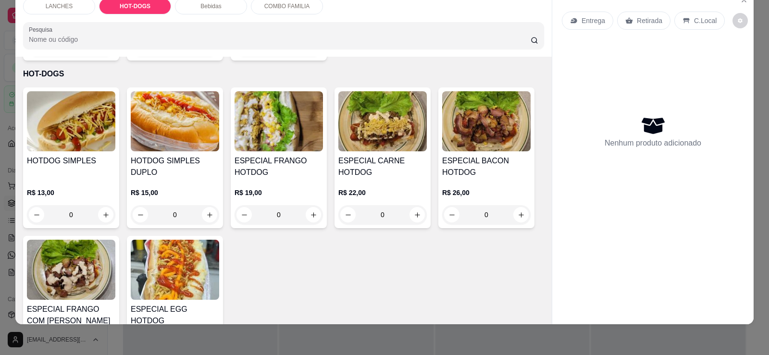
click at [178, 127] on img at bounding box center [175, 121] width 88 height 60
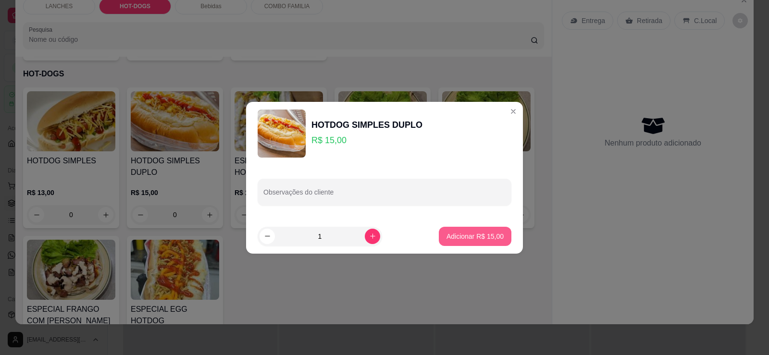
click at [475, 242] on button "Adicionar R$ 15,00" at bounding box center [475, 236] width 73 height 19
type input "1"
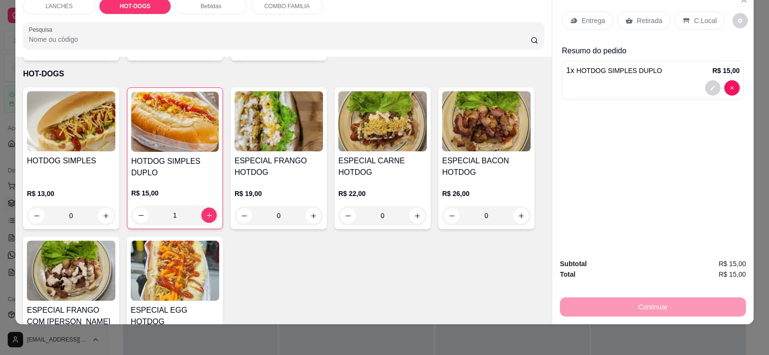
click at [66, 10] on p "LANCHES" at bounding box center [59, 6] width 27 height 8
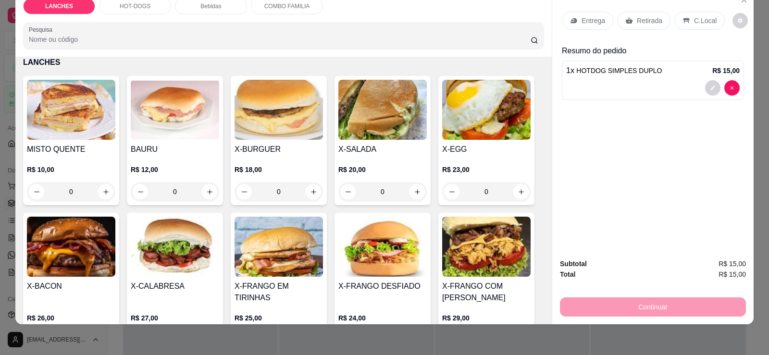
click at [371, 131] on img at bounding box center [382, 110] width 88 height 60
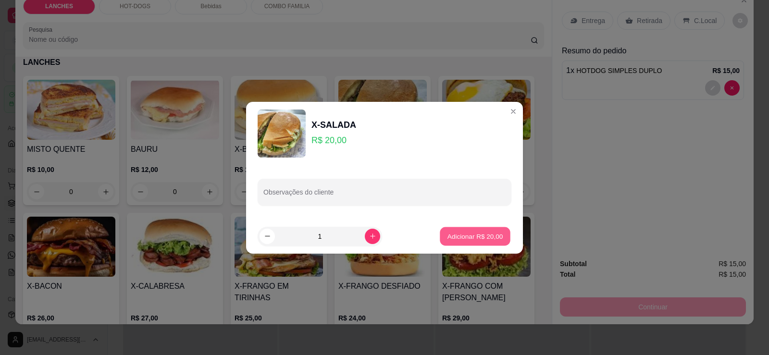
click at [467, 235] on p "Adicionar R$ 20,00" at bounding box center [475, 236] width 56 height 9
type input "1"
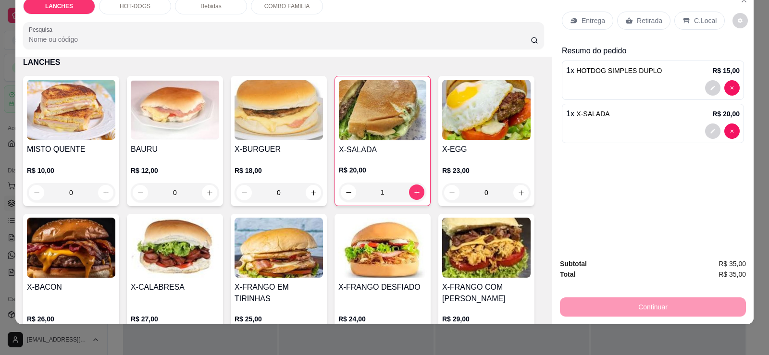
click at [63, 217] on div "X-BACON R$ 26,00 0" at bounding box center [71, 284] width 96 height 141
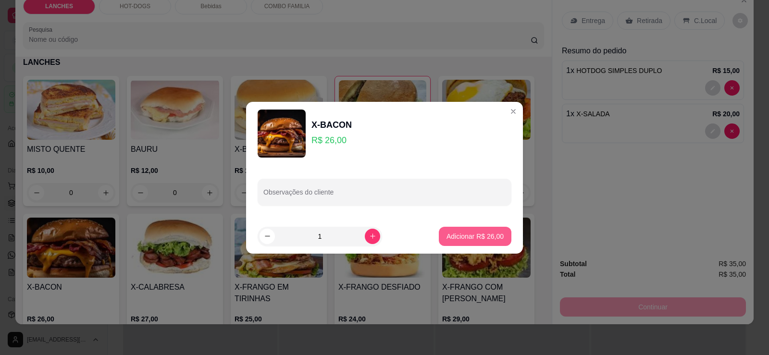
click at [467, 234] on p "Adicionar R$ 26,00" at bounding box center [474, 237] width 57 height 10
type input "1"
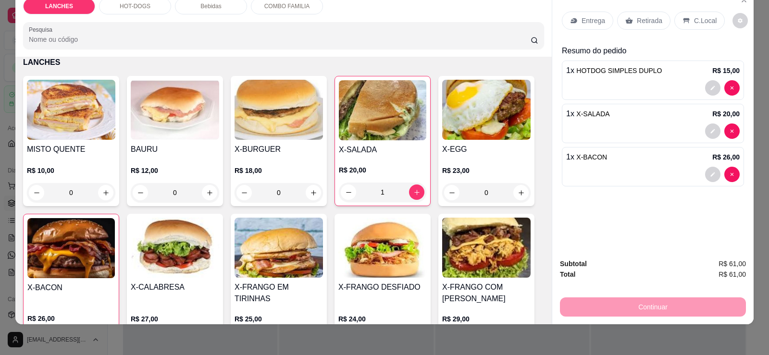
drag, startPoint x: 659, startPoint y: 19, endPoint x: 674, endPoint y: 139, distance: 121.0
click at [659, 20] on div "Retirada" at bounding box center [643, 21] width 53 height 18
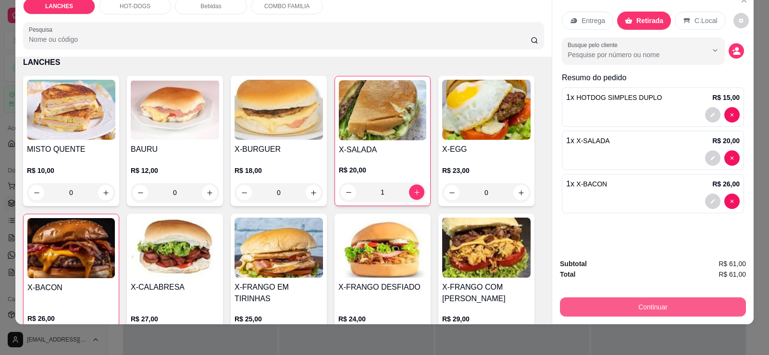
click at [653, 302] on button "Continuar" at bounding box center [653, 306] width 186 height 19
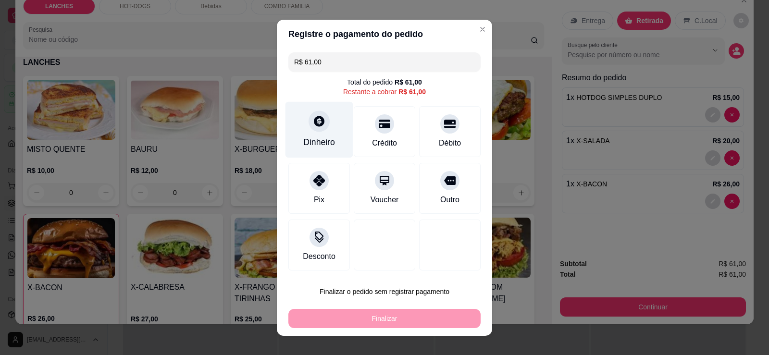
click at [298, 128] on div "Dinheiro" at bounding box center [319, 129] width 68 height 56
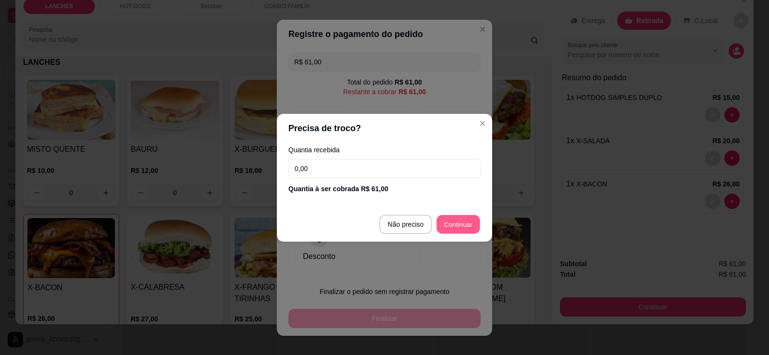
type input "R$ 0,00"
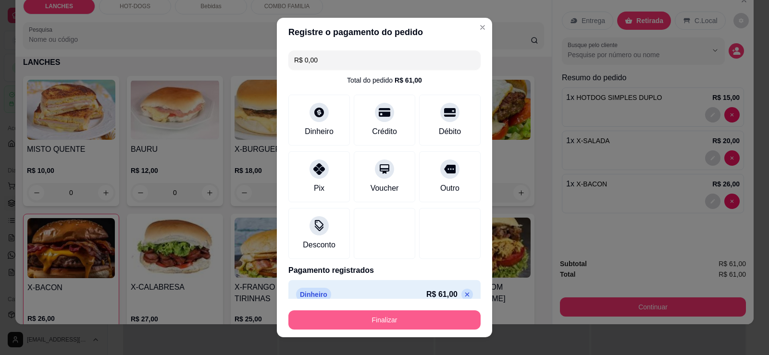
click at [417, 318] on button "Finalizar" at bounding box center [384, 319] width 192 height 19
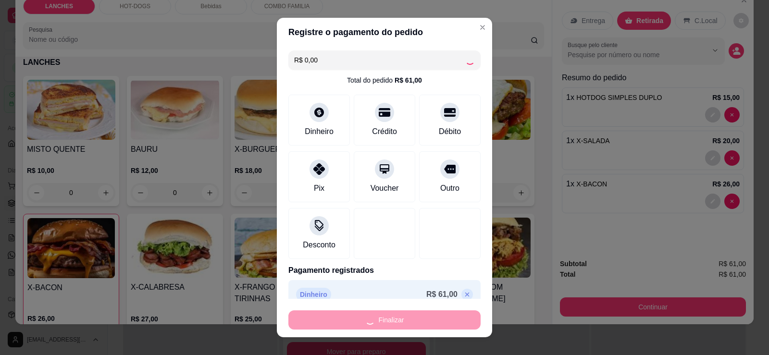
type input "0"
type input "-R$ 61,00"
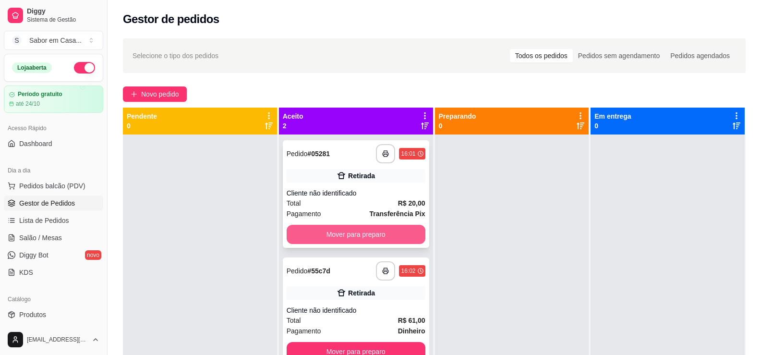
click at [385, 231] on button "Mover para preparo" at bounding box center [356, 234] width 139 height 19
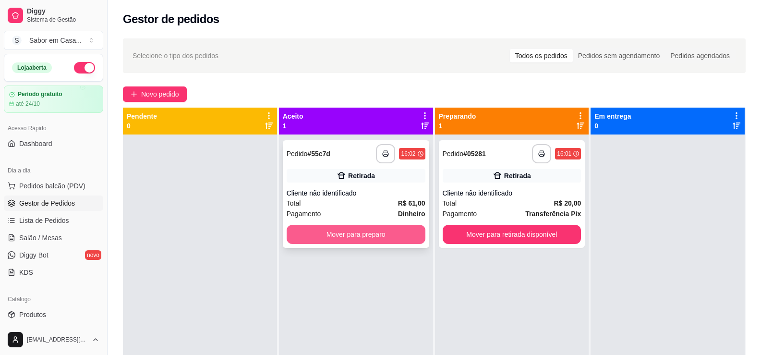
click at [382, 232] on button "Mover para preparo" at bounding box center [356, 234] width 139 height 19
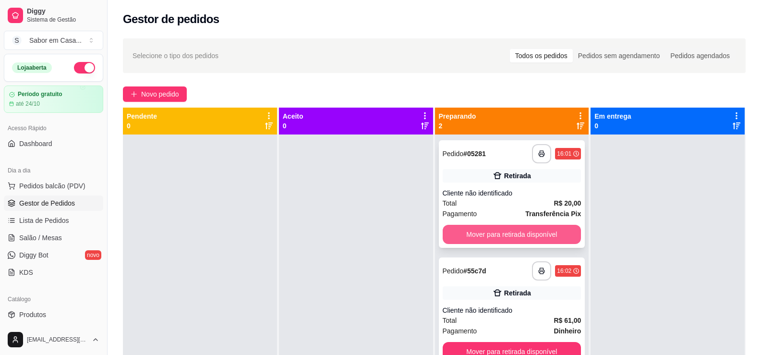
click at [449, 228] on button "Mover para retirada disponível" at bounding box center [512, 234] width 139 height 19
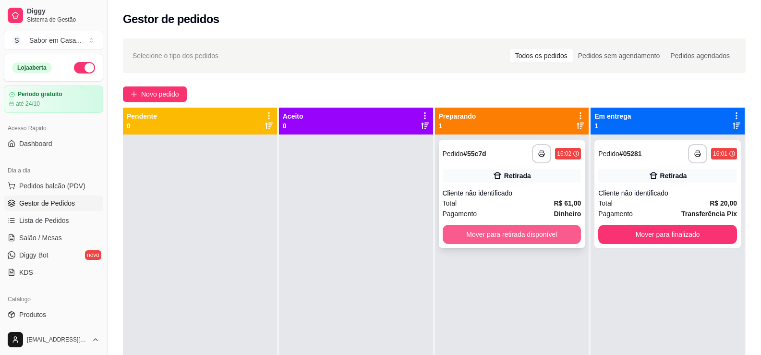
click at [491, 236] on button "Mover para retirada disponível" at bounding box center [512, 234] width 139 height 19
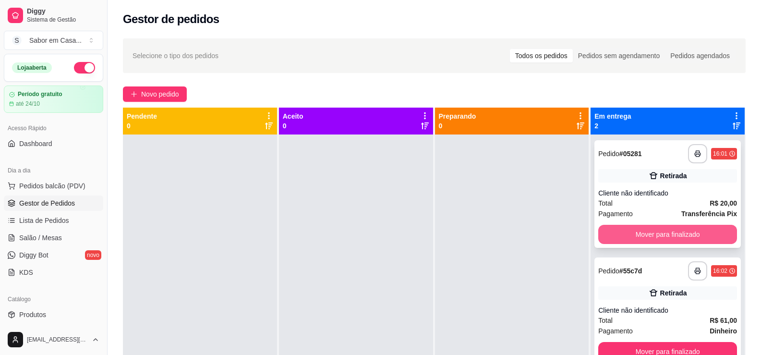
click at [608, 234] on button "Mover para finalizado" at bounding box center [668, 234] width 139 height 19
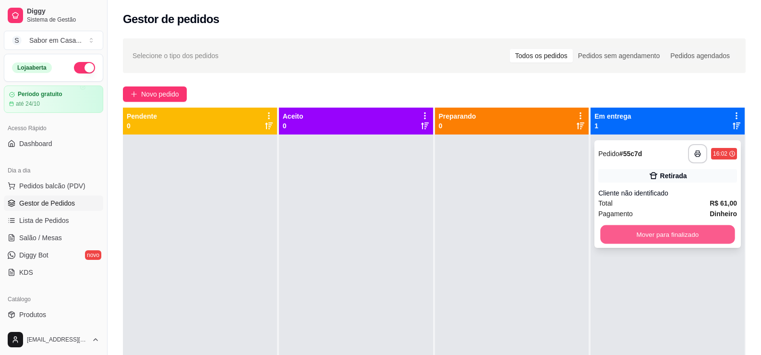
click at [652, 235] on button "Mover para finalizado" at bounding box center [668, 234] width 135 height 19
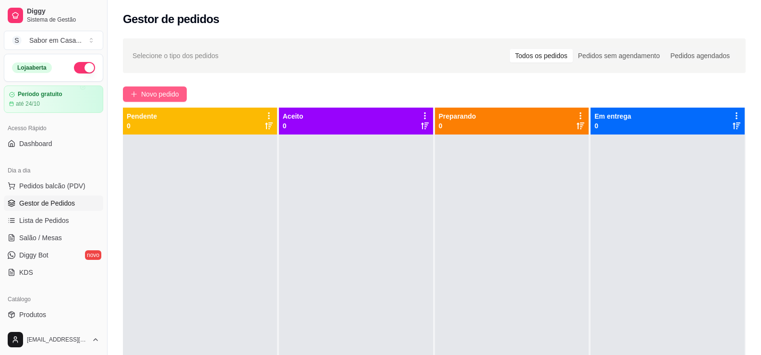
click at [139, 91] on button "Novo pedido" at bounding box center [155, 93] width 64 height 15
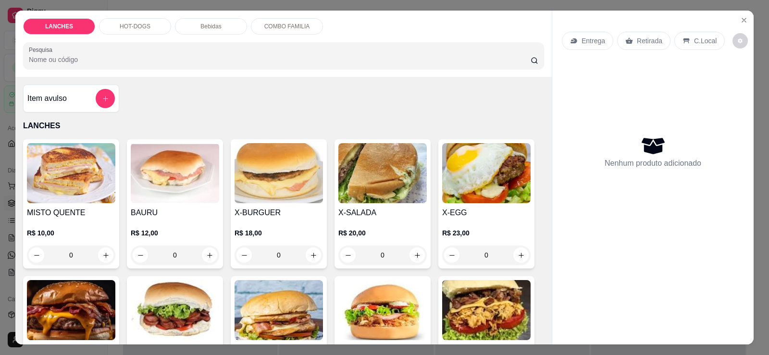
click at [143, 27] on p "HOT-DOGS" at bounding box center [135, 27] width 31 height 8
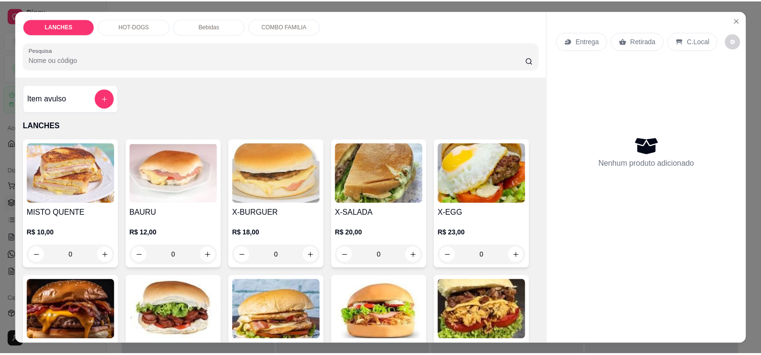
scroll to position [20, 0]
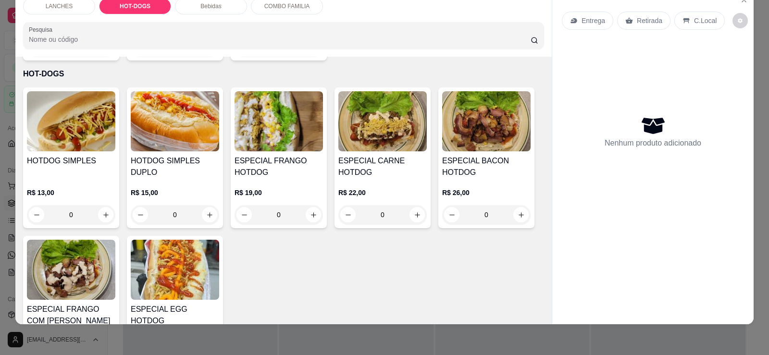
click at [185, 130] on img at bounding box center [175, 121] width 88 height 60
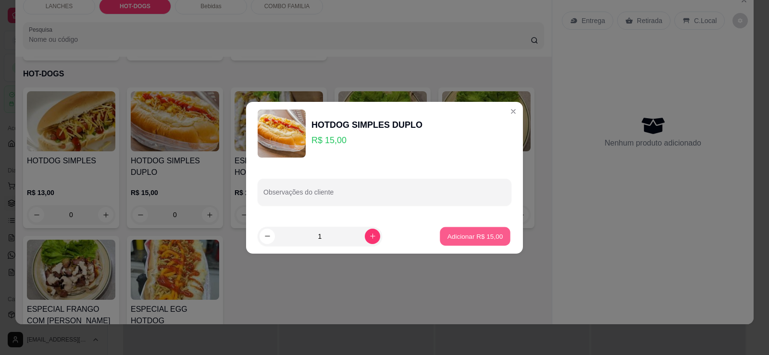
click at [473, 242] on button "Adicionar R$ 15,00" at bounding box center [475, 236] width 71 height 19
type input "1"
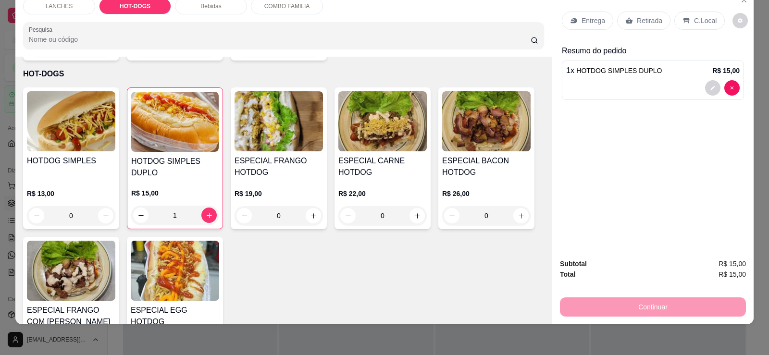
click at [642, 12] on div "Retirada" at bounding box center [643, 21] width 53 height 18
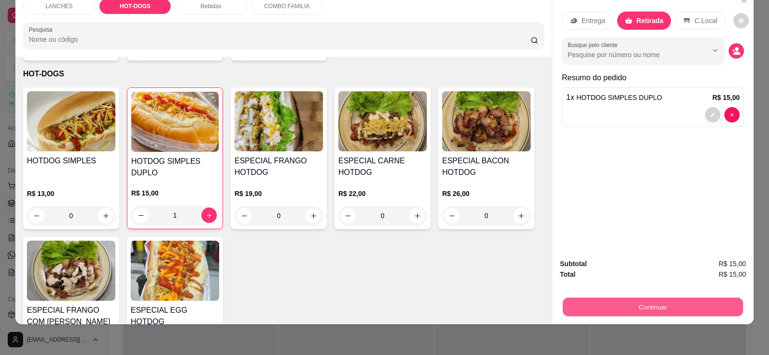
click at [661, 310] on button "Continuar" at bounding box center [653, 306] width 180 height 19
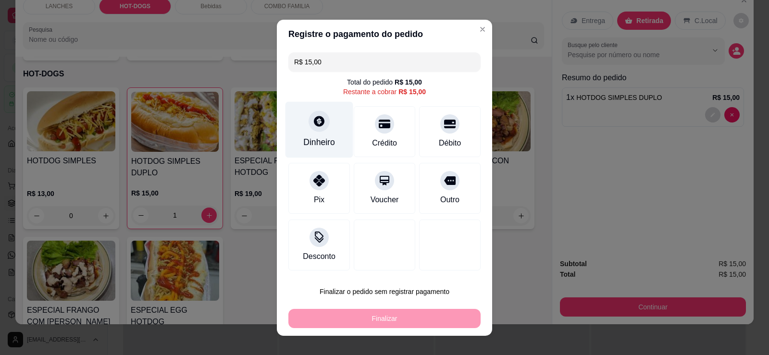
click at [321, 136] on div "Dinheiro" at bounding box center [319, 129] width 68 height 56
click at [318, 134] on div "Dinheiro" at bounding box center [319, 129] width 68 height 56
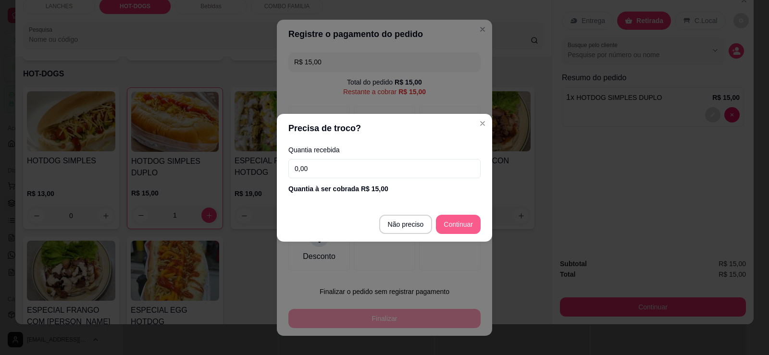
type input "R$ 0,00"
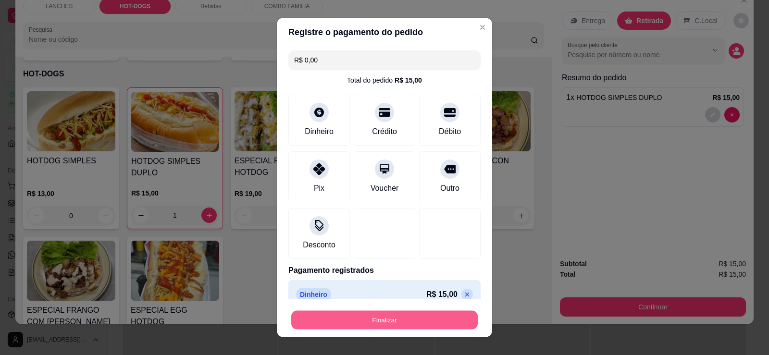
click at [413, 318] on button "Finalizar" at bounding box center [384, 320] width 186 height 19
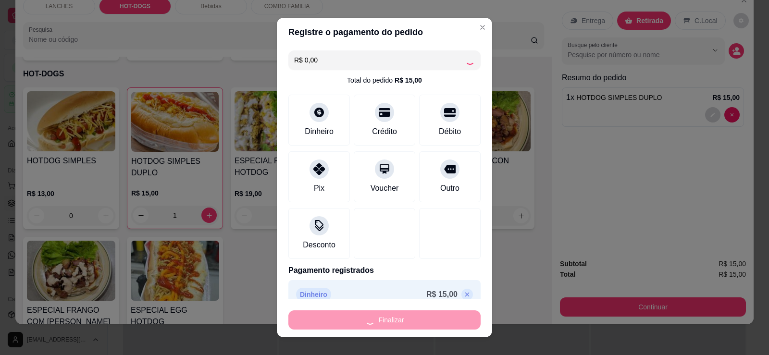
type input "0"
type input "-R$ 15,00"
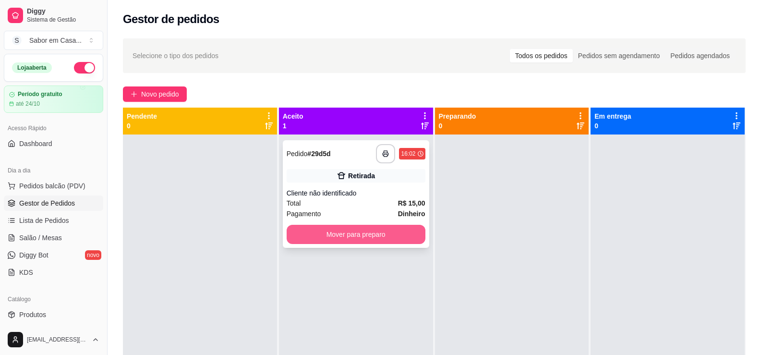
click at [363, 233] on button "Mover para preparo" at bounding box center [356, 234] width 139 height 19
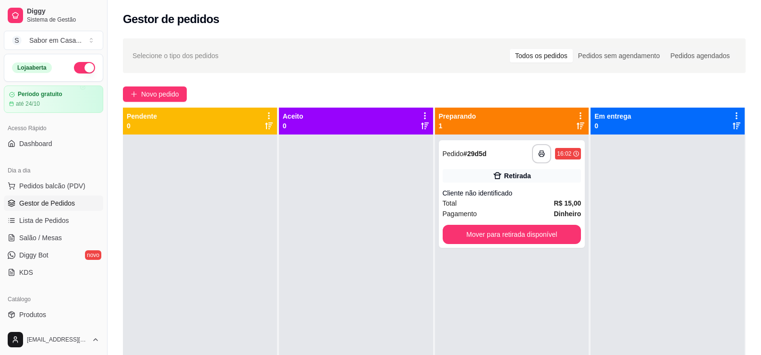
click at [342, 233] on div at bounding box center [356, 312] width 154 height 355
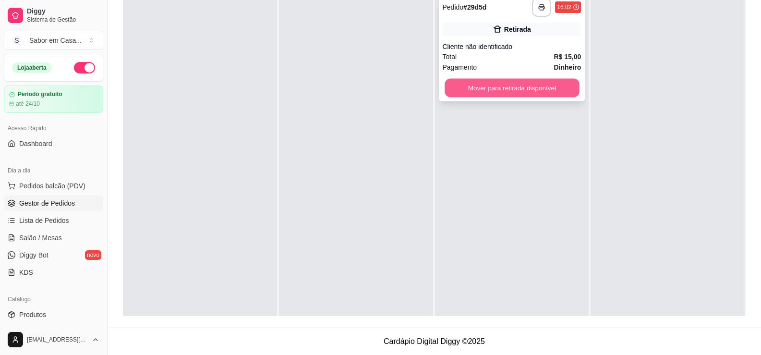
click at [495, 86] on button "Mover para retirada disponível" at bounding box center [512, 88] width 135 height 19
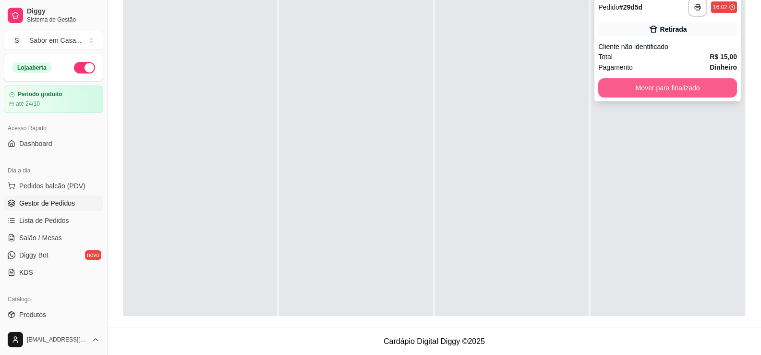
click at [655, 86] on button "Mover para finalizado" at bounding box center [668, 87] width 139 height 19
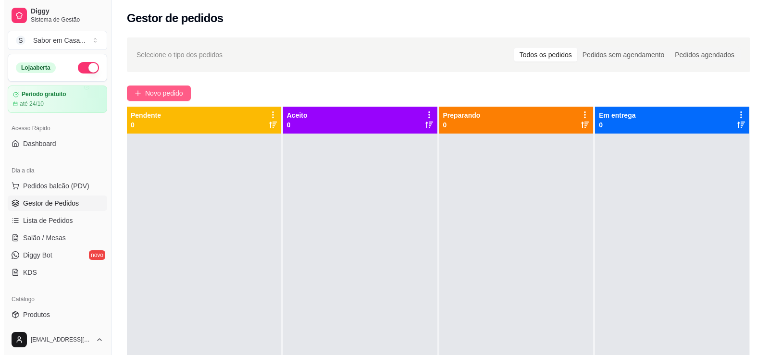
scroll to position [0, 0]
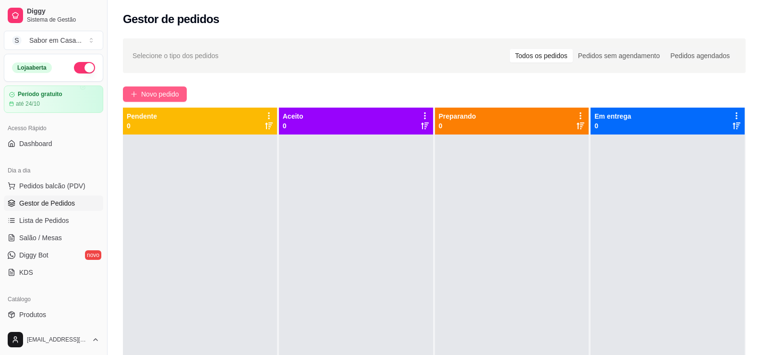
click at [178, 93] on span "Novo pedido" at bounding box center [160, 94] width 38 height 11
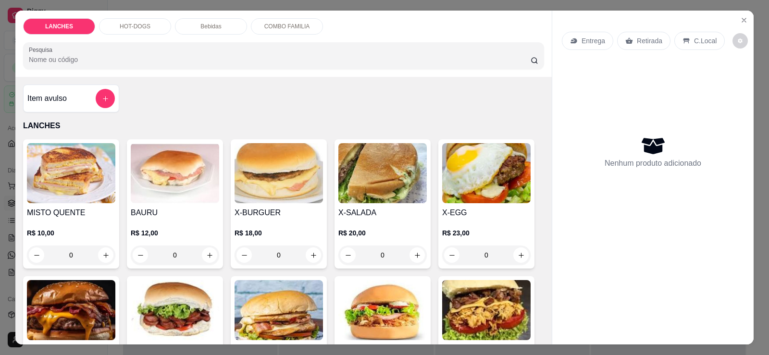
click at [128, 25] on p "HOT-DOGS" at bounding box center [135, 27] width 31 height 8
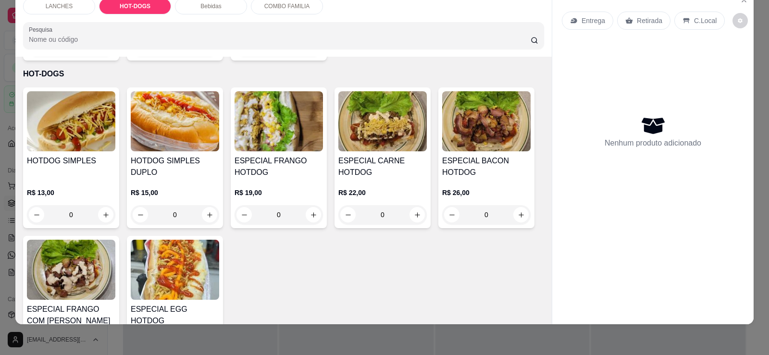
click at [289, 139] on img at bounding box center [278, 121] width 88 height 60
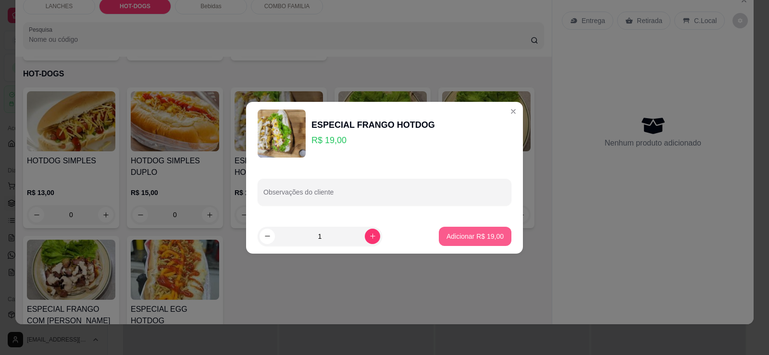
click at [459, 243] on button "Adicionar R$ 19,00" at bounding box center [475, 236] width 73 height 19
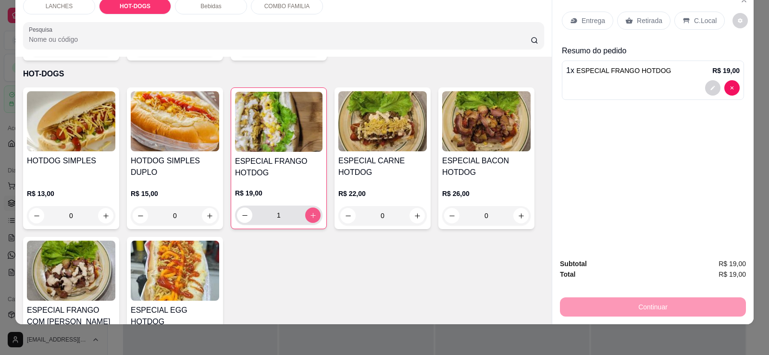
click at [312, 212] on icon "increase-product-quantity" at bounding box center [312, 215] width 7 height 7
type input "2"
click at [416, 212] on icon "increase-product-quantity" at bounding box center [417, 215] width 7 height 7
type input "1"
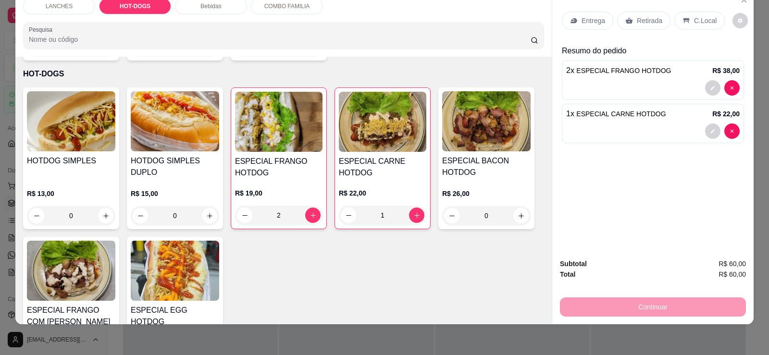
drag, startPoint x: 634, startPoint y: 17, endPoint x: 634, endPoint y: 30, distance: 12.5
click at [637, 18] on p "Retirada" at bounding box center [649, 21] width 25 height 10
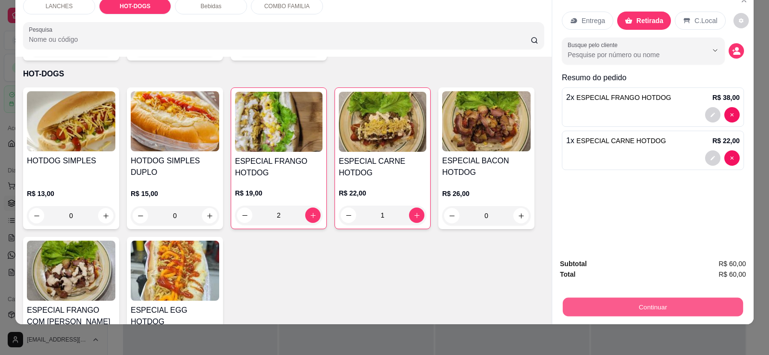
click at [658, 305] on button "Continuar" at bounding box center [653, 306] width 180 height 19
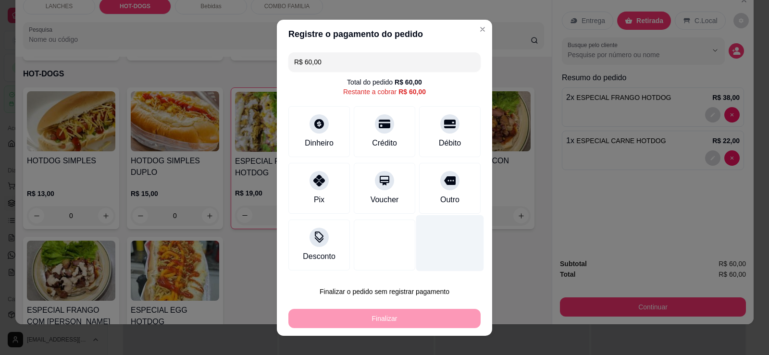
drag, startPoint x: 434, startPoint y: 121, endPoint x: 425, endPoint y: 256, distance: 135.3
click at [444, 121] on icon at bounding box center [450, 124] width 12 height 12
type input "R$ 0,00"
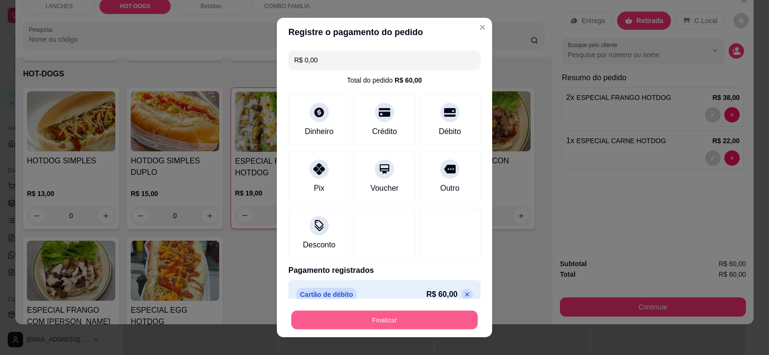
click at [411, 313] on button "Finalizar" at bounding box center [384, 320] width 186 height 19
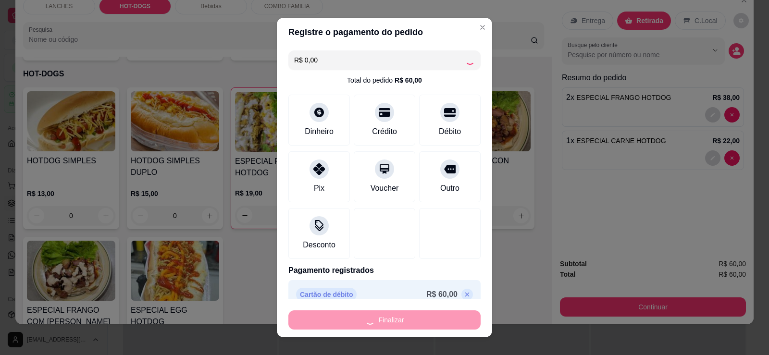
type input "0"
type input "-R$ 60,00"
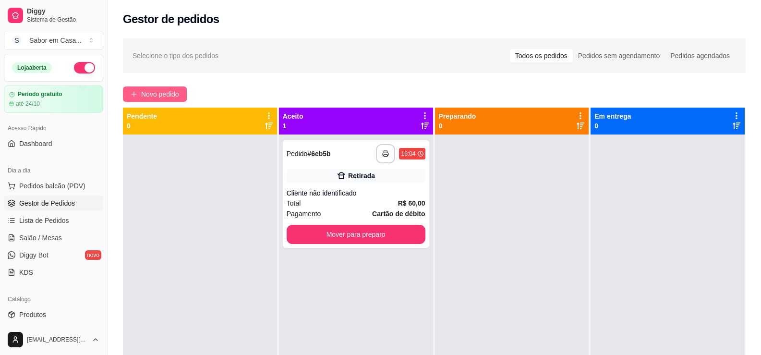
click at [164, 94] on span "Novo pedido" at bounding box center [160, 94] width 38 height 11
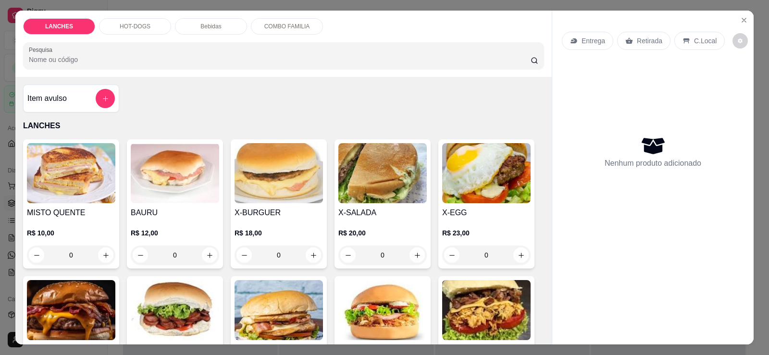
click at [82, 315] on img at bounding box center [71, 310] width 88 height 60
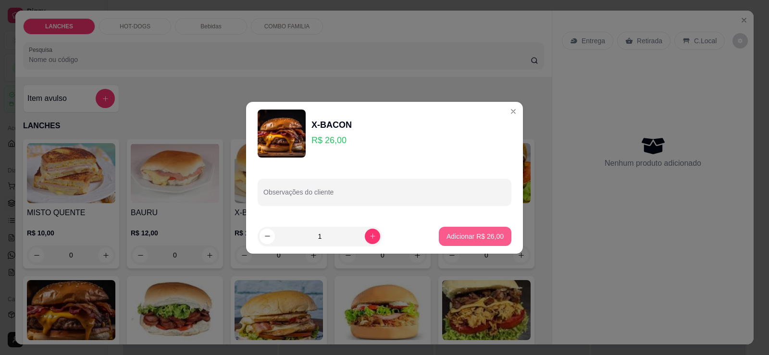
click at [480, 232] on p "Adicionar R$ 26,00" at bounding box center [474, 237] width 57 height 10
type input "1"
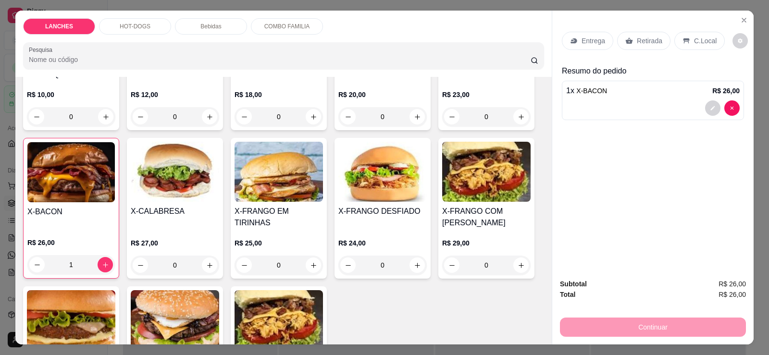
scroll to position [144, 0]
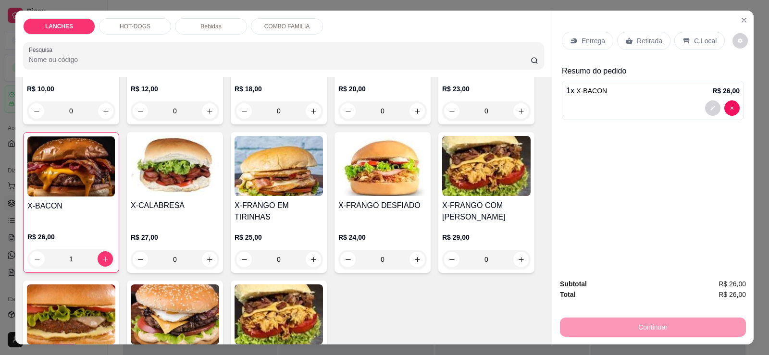
click at [217, 250] on div "X-CALABRESA R$ 27,00 0" at bounding box center [175, 202] width 96 height 141
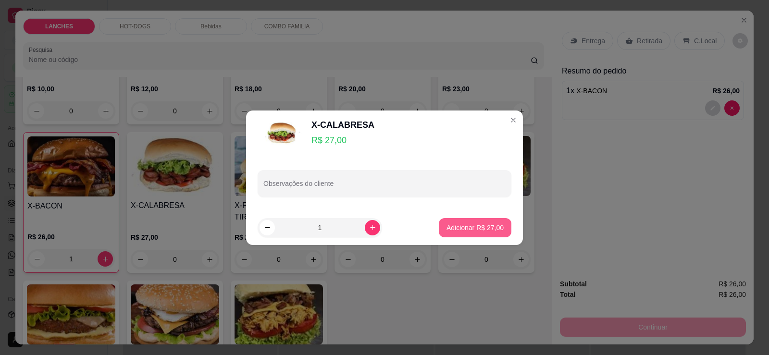
click at [468, 227] on p "Adicionar R$ 27,00" at bounding box center [474, 228] width 57 height 10
type input "1"
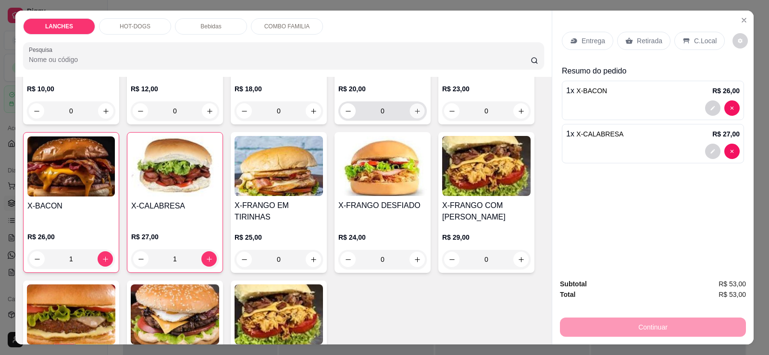
click at [419, 116] on button "increase-product-quantity" at bounding box center [416, 111] width 15 height 15
click at [418, 116] on button "increase-product-quantity" at bounding box center [416, 110] width 15 height 15
type input "2"
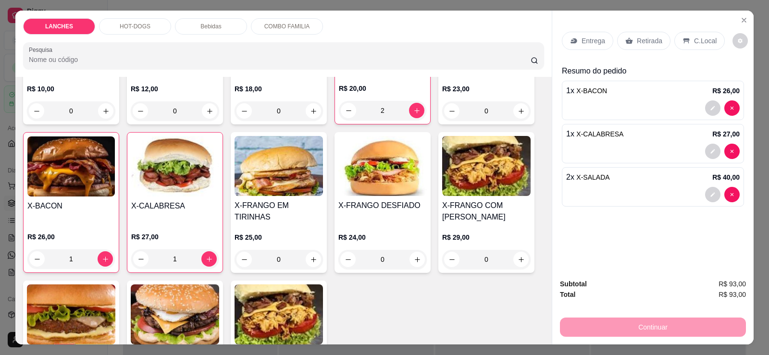
click at [637, 41] on p "Retirada" at bounding box center [649, 41] width 25 height 10
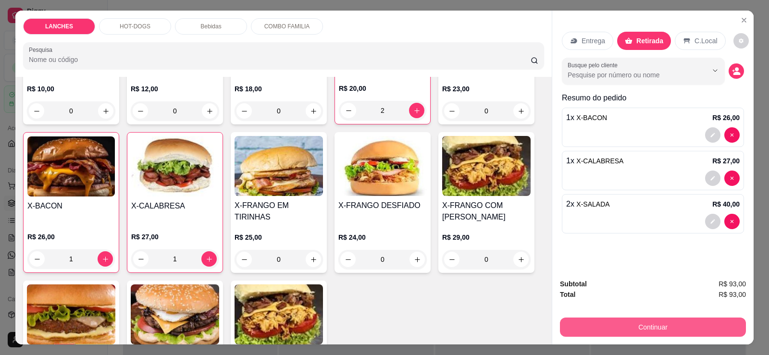
click at [667, 331] on button "Continuar" at bounding box center [653, 327] width 186 height 19
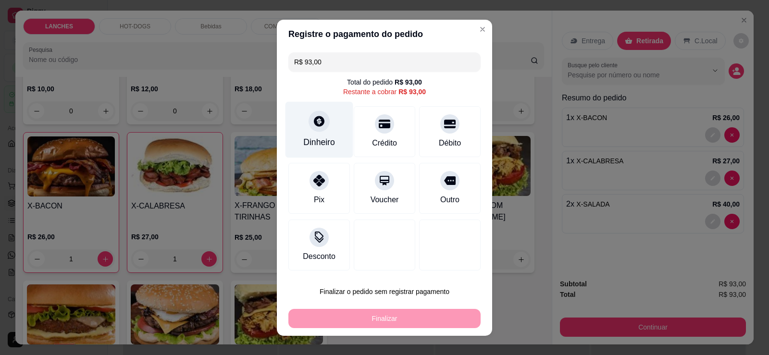
click at [333, 137] on div "Dinheiro" at bounding box center [319, 129] width 68 height 56
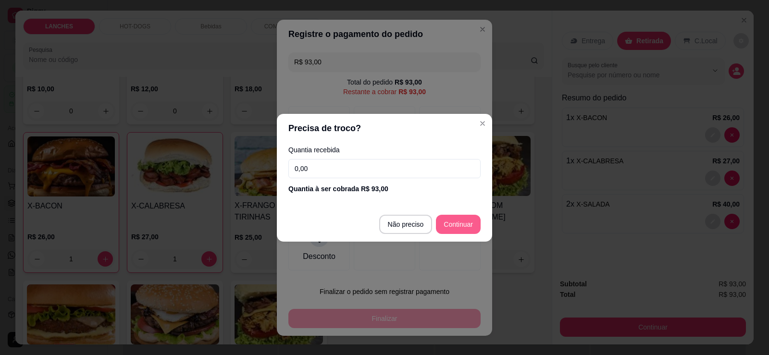
type input "R$ 0,00"
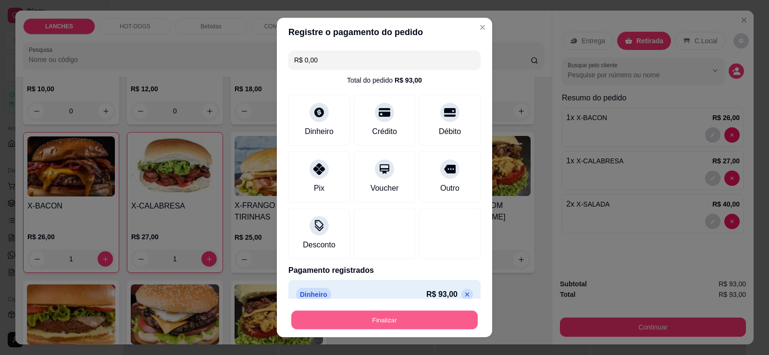
click at [388, 314] on button "Finalizar" at bounding box center [384, 320] width 186 height 19
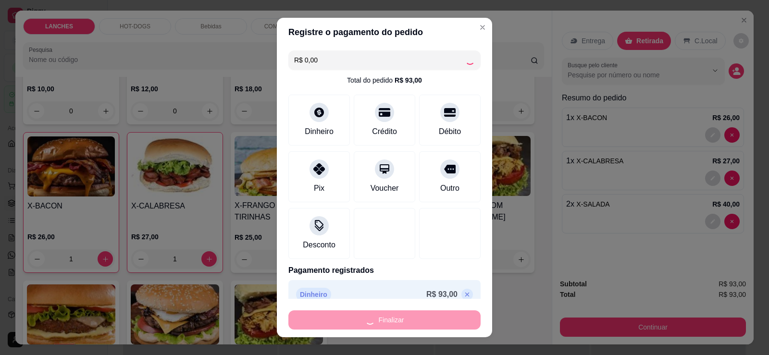
type input "0"
type input "-R$ 93,00"
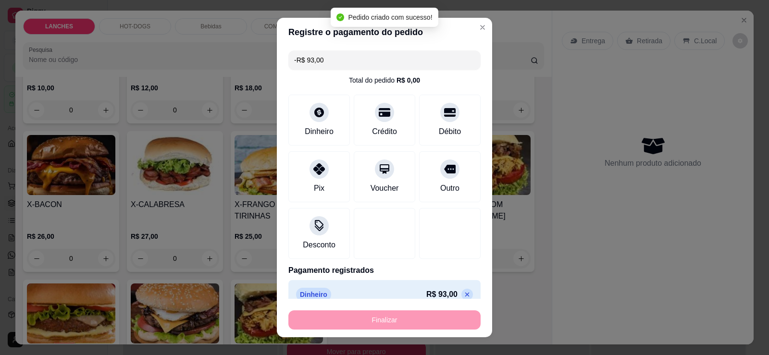
scroll to position [144, 0]
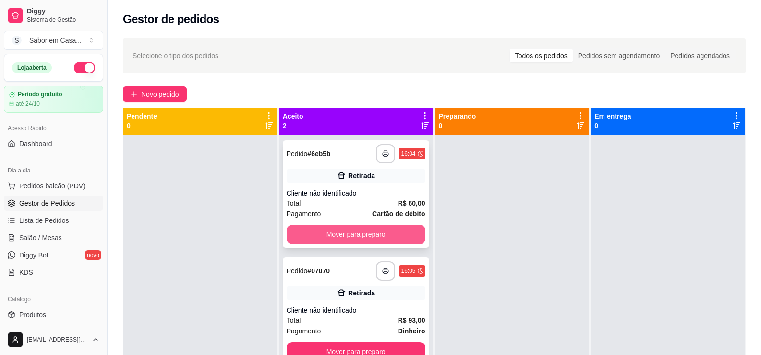
click at [375, 230] on button "Mover para preparo" at bounding box center [356, 234] width 139 height 19
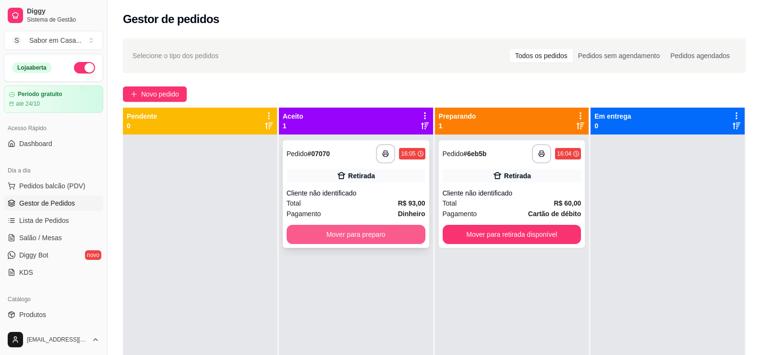
click at [410, 235] on button "Mover para preparo" at bounding box center [356, 234] width 139 height 19
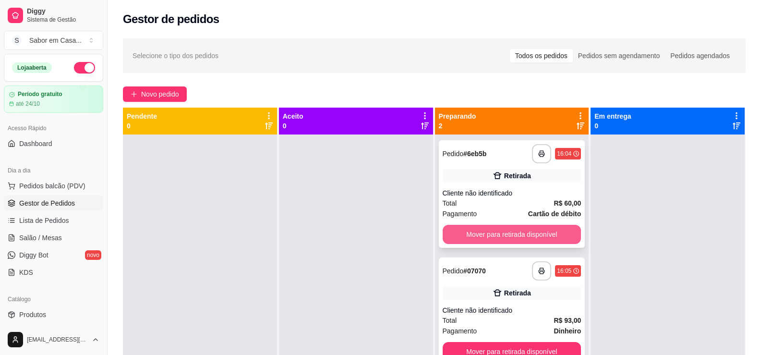
click at [497, 235] on button "Mover para retirada disponível" at bounding box center [512, 234] width 139 height 19
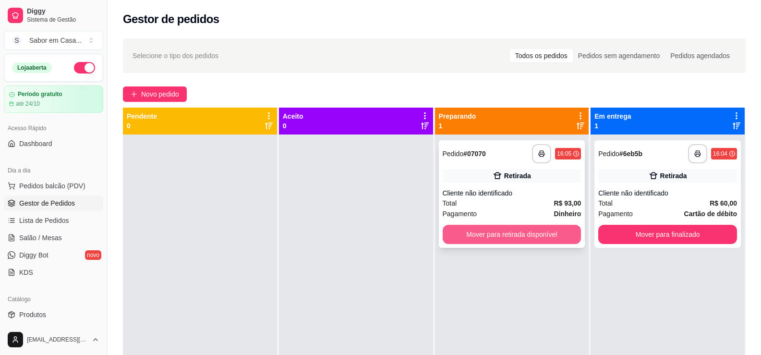
click at [528, 232] on button "Mover para retirada disponível" at bounding box center [512, 234] width 139 height 19
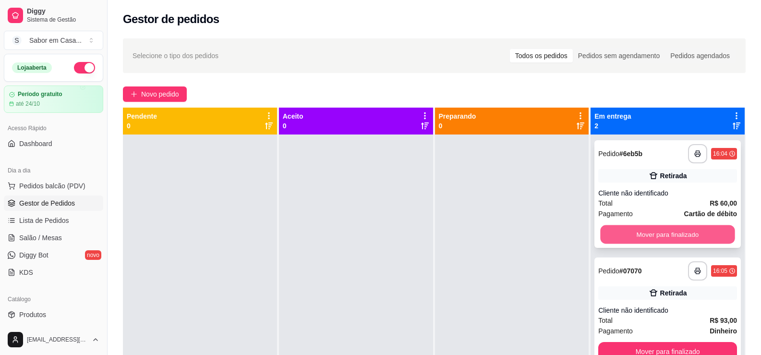
click at [682, 243] on button "Mover para finalizado" at bounding box center [668, 234] width 135 height 19
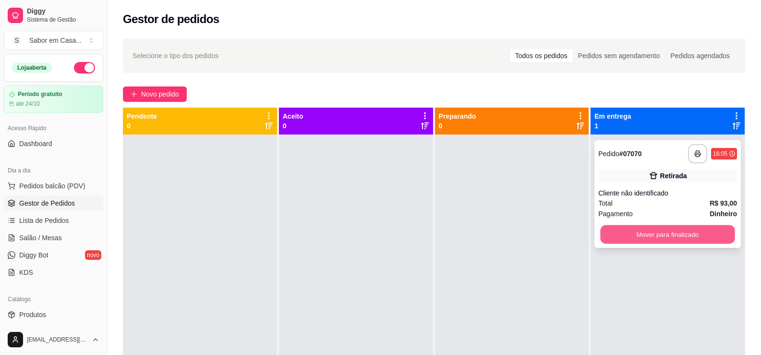
click at [667, 233] on button "Mover para finalizado" at bounding box center [668, 234] width 135 height 19
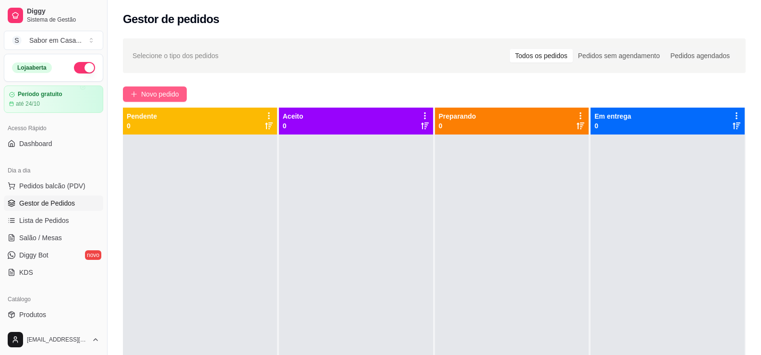
click at [155, 90] on span "Novo pedido" at bounding box center [160, 94] width 38 height 11
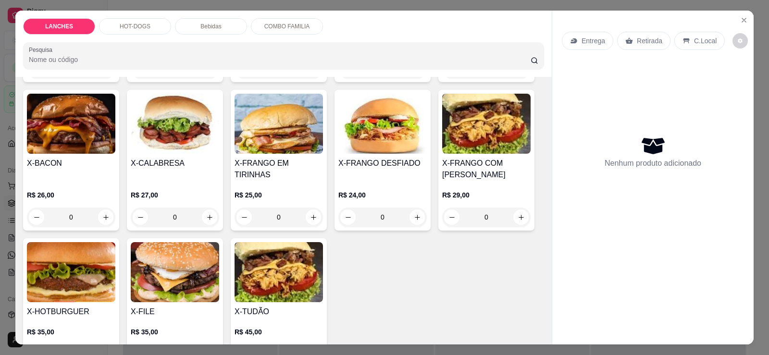
scroll to position [192, 0]
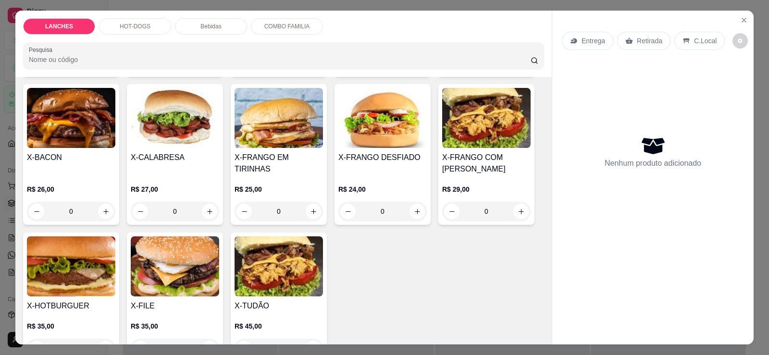
click at [216, 203] on div "X-CALABRESA R$ 27,00 0" at bounding box center [175, 154] width 96 height 141
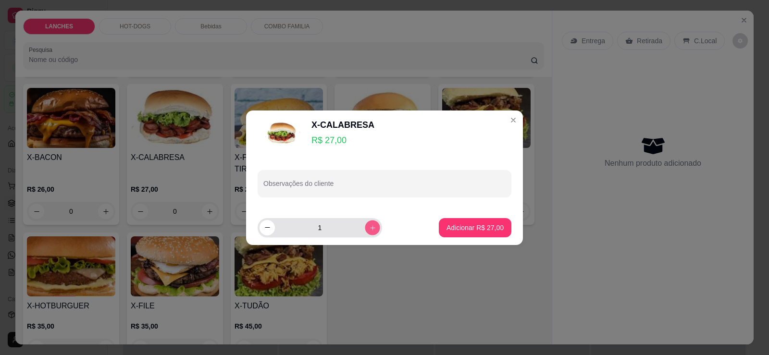
click at [365, 226] on button "increase-product-quantity" at bounding box center [372, 227] width 15 height 15
type input "2"
click at [467, 229] on p "Adicionar R$ 54,00" at bounding box center [474, 228] width 57 height 10
type input "2"
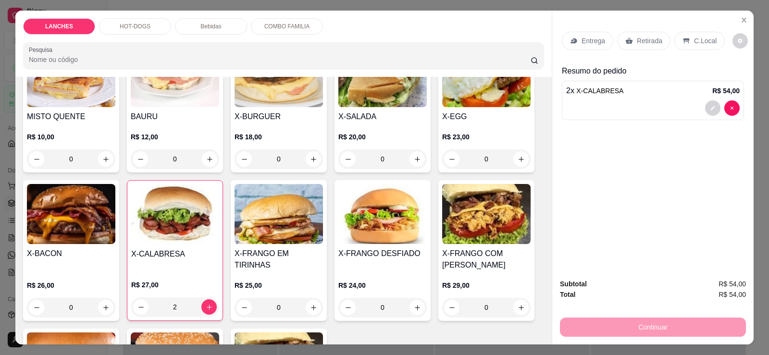
click at [202, 28] on p "Bebidas" at bounding box center [210, 27] width 21 height 8
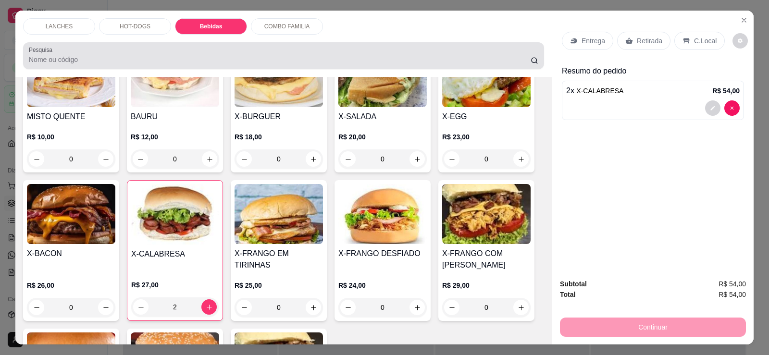
scroll to position [20, 0]
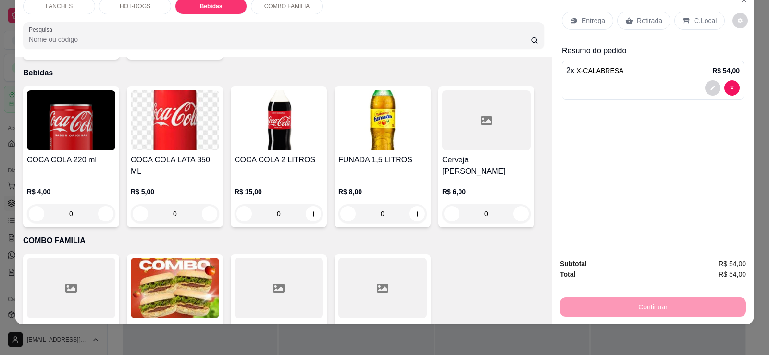
click at [382, 137] on img at bounding box center [382, 120] width 88 height 60
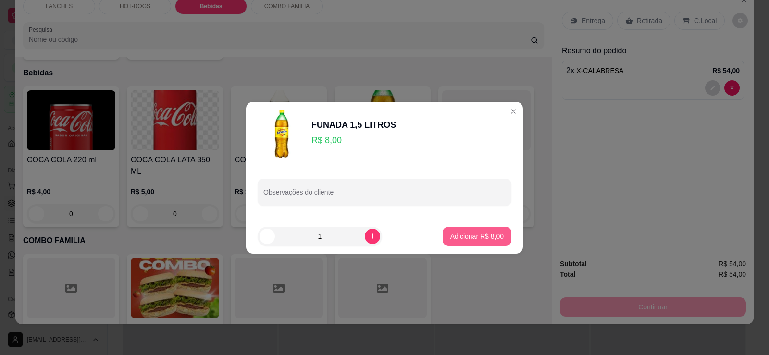
click at [450, 237] on p "Adicionar R$ 8,00" at bounding box center [476, 237] width 53 height 10
type input "1"
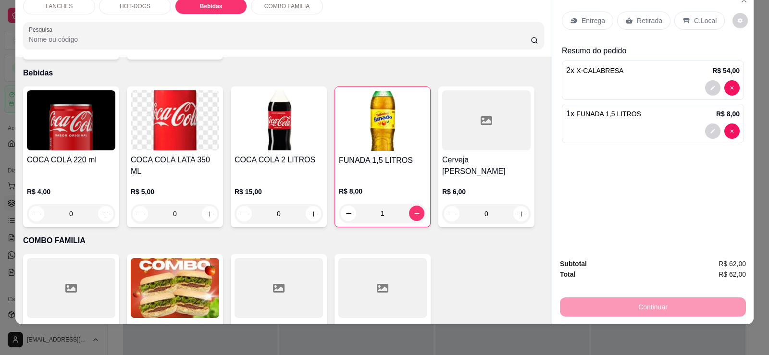
click at [660, 313] on div "Continuar" at bounding box center [653, 306] width 186 height 22
click at [636, 26] on div "Entrega Retirada C.Local" at bounding box center [653, 21] width 182 height 34
click at [636, 26] on div "Retirada" at bounding box center [643, 21] width 53 height 18
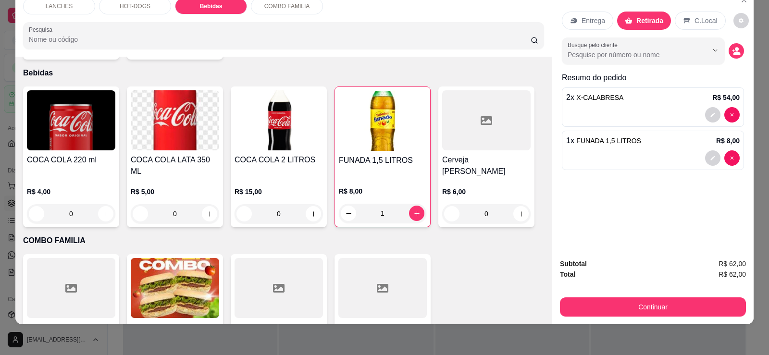
click at [661, 304] on button "Continuar" at bounding box center [653, 306] width 186 height 19
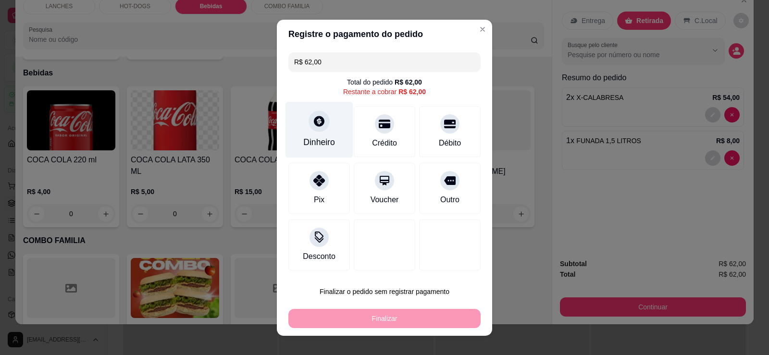
click at [319, 135] on div "Dinheiro" at bounding box center [319, 129] width 68 height 56
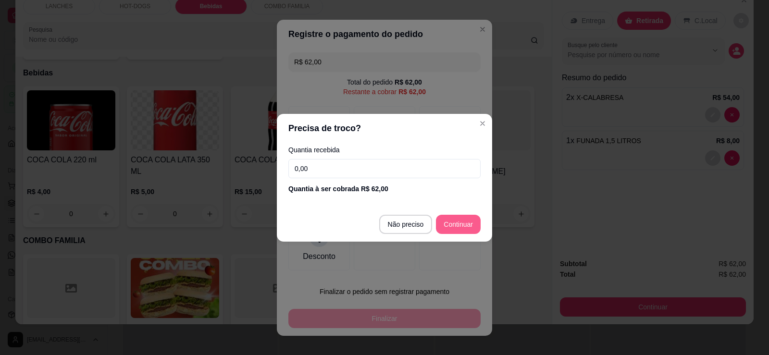
type input "R$ 0,00"
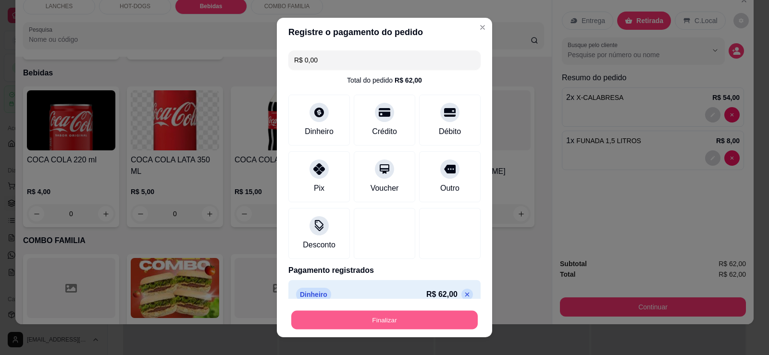
click at [386, 320] on button "Finalizar" at bounding box center [384, 320] width 186 height 19
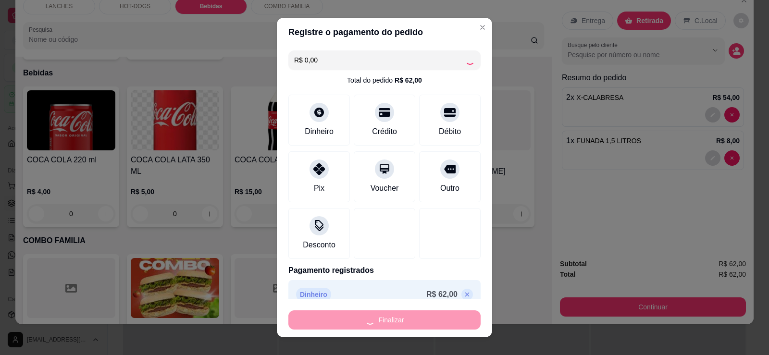
type input "0"
type input "-R$ 62,00"
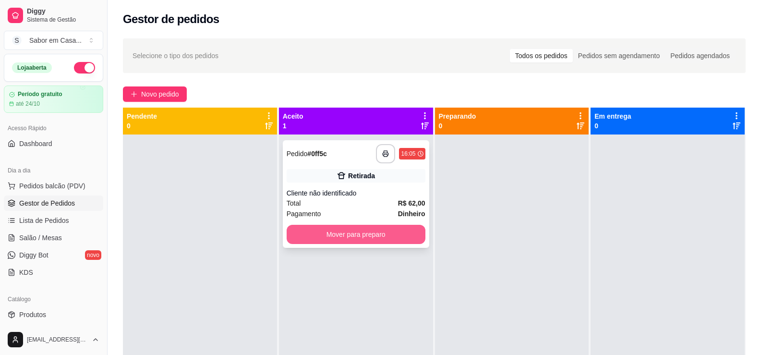
click at [353, 234] on button "Mover para preparo" at bounding box center [356, 234] width 139 height 19
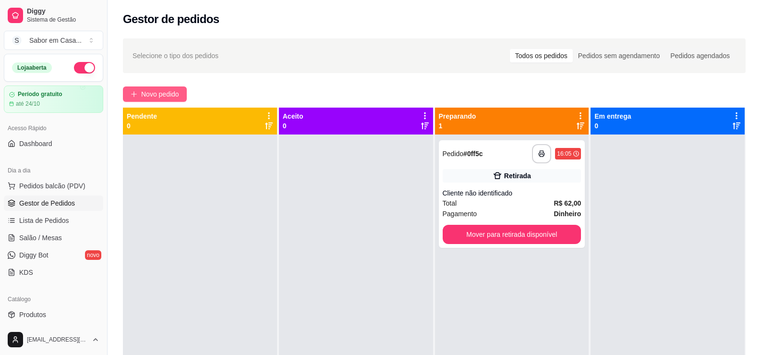
click at [155, 95] on span "Novo pedido" at bounding box center [160, 94] width 38 height 11
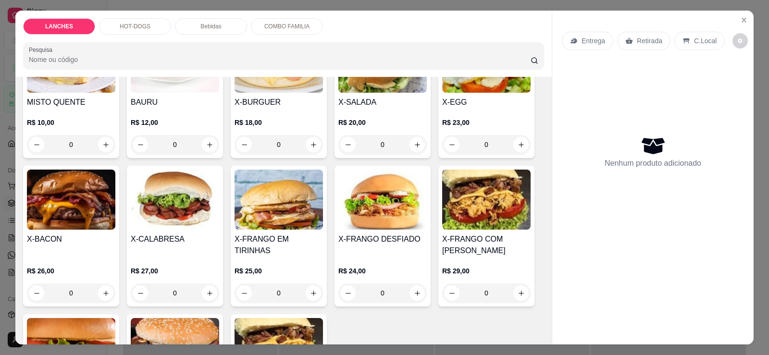
scroll to position [144, 0]
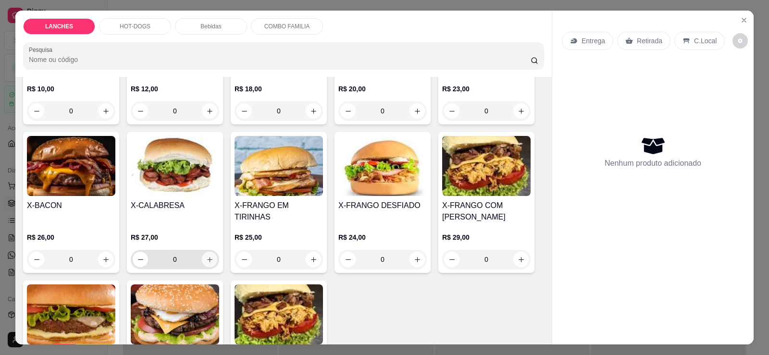
click at [206, 256] on icon "increase-product-quantity" at bounding box center [209, 259] width 7 height 7
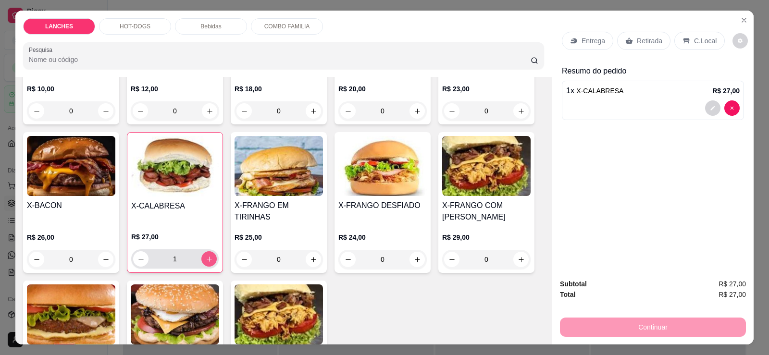
click at [206, 256] on icon "increase-product-quantity" at bounding box center [209, 259] width 7 height 7
type input "2"
click at [637, 42] on p "Retirada" at bounding box center [649, 41] width 25 height 10
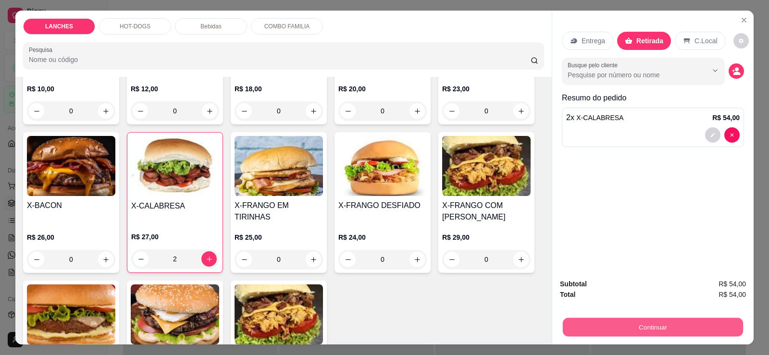
click at [635, 322] on button "Continuar" at bounding box center [653, 327] width 180 height 19
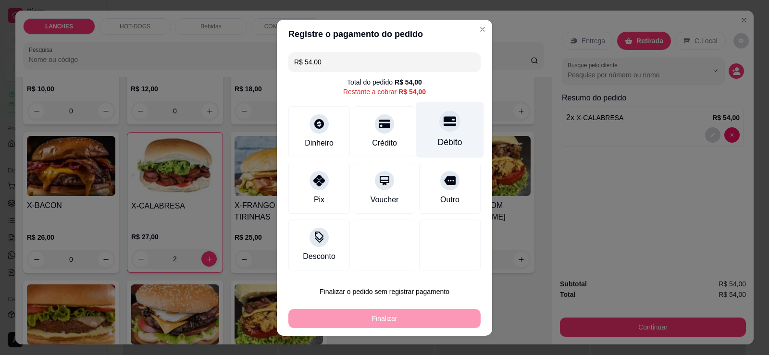
click at [438, 140] on div "Débito" at bounding box center [450, 142] width 24 height 12
type input "R$ 0,00"
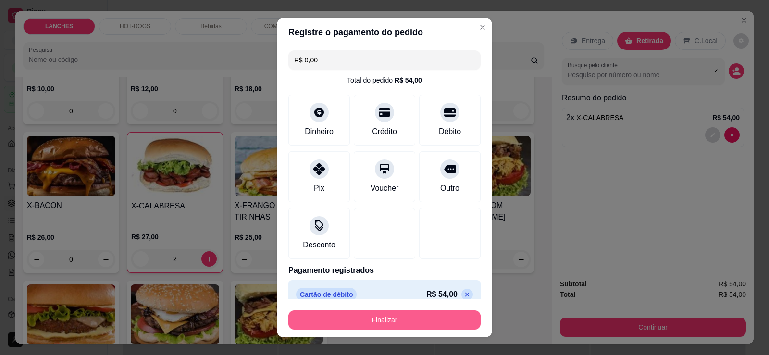
click at [419, 318] on button "Finalizar" at bounding box center [384, 319] width 192 height 19
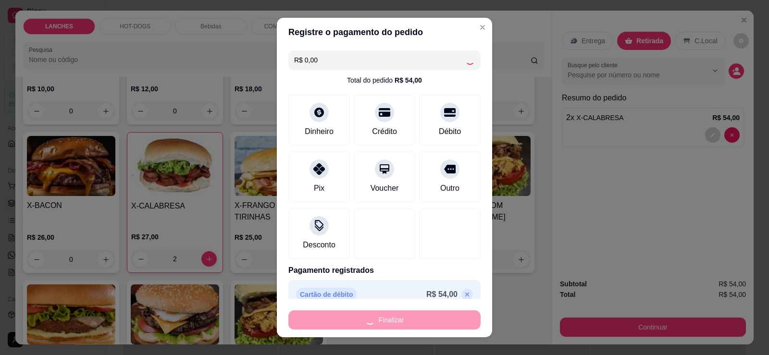
type input "0"
type input "-R$ 54,00"
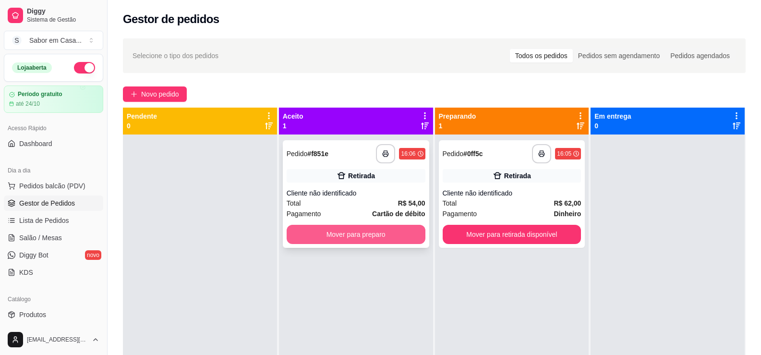
click at [328, 238] on button "Mover para preparo" at bounding box center [356, 234] width 139 height 19
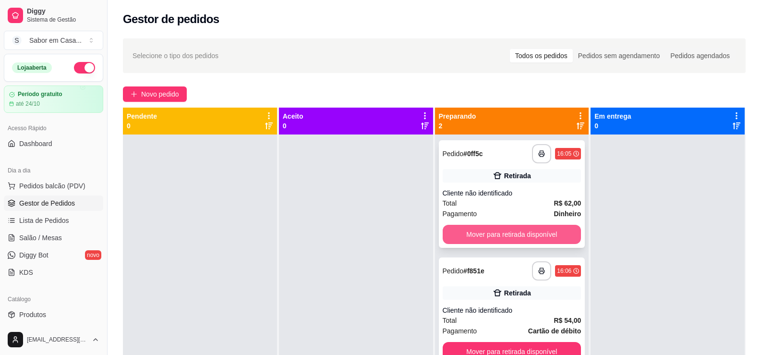
click at [548, 241] on button "Mover para retirada disponível" at bounding box center [512, 234] width 139 height 19
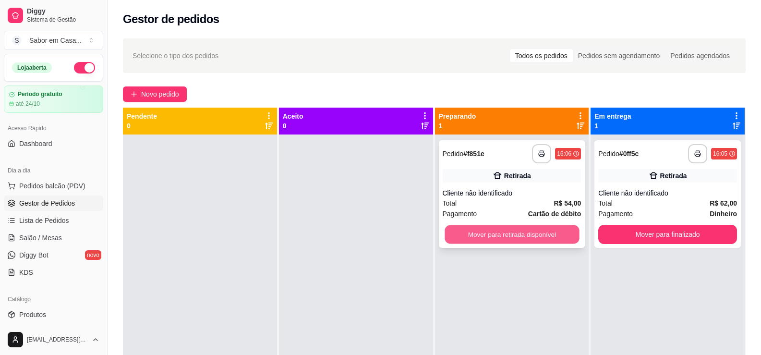
click at [508, 230] on button "Mover para retirada disponível" at bounding box center [512, 234] width 135 height 19
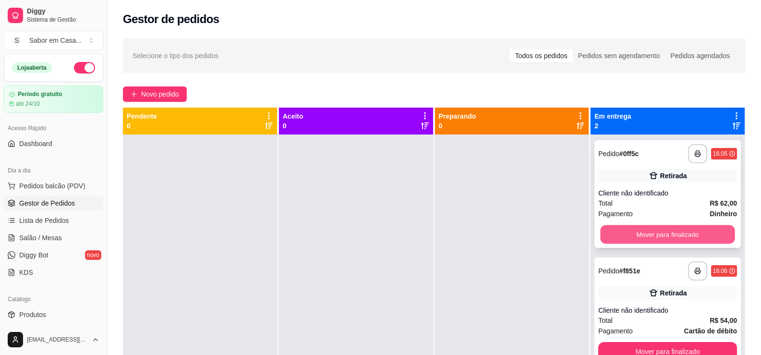
click at [647, 231] on button "Mover para finalizado" at bounding box center [668, 234] width 135 height 19
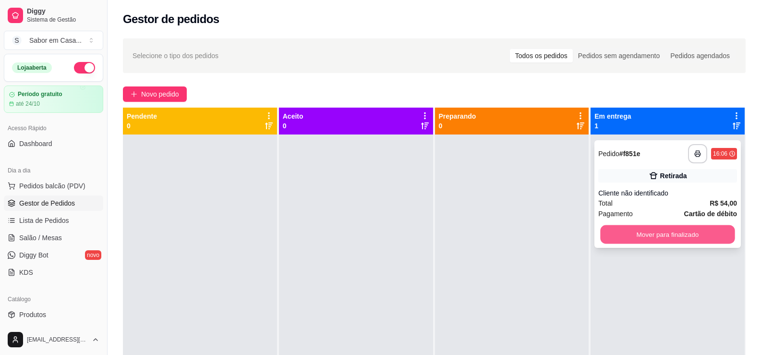
click at [708, 233] on button "Mover para finalizado" at bounding box center [668, 234] width 135 height 19
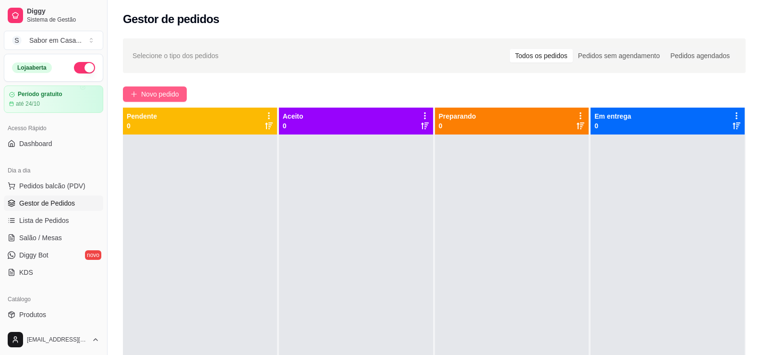
click at [165, 96] on span "Novo pedido" at bounding box center [160, 94] width 38 height 11
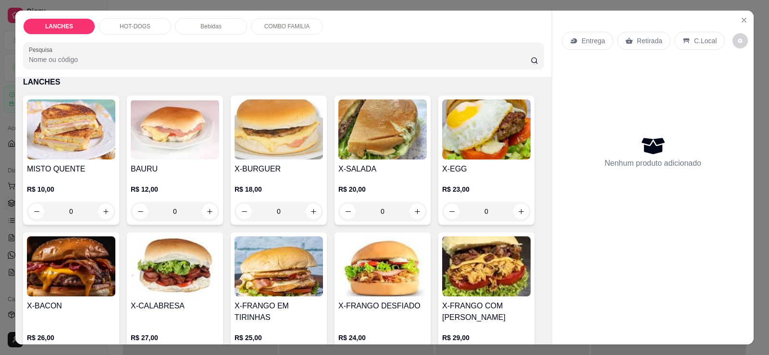
scroll to position [96, 0]
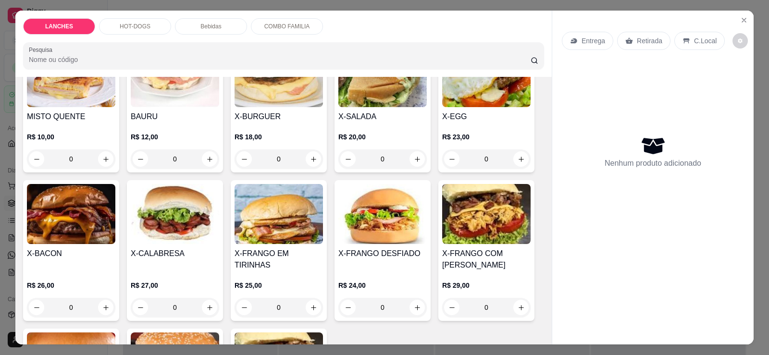
click at [80, 223] on img at bounding box center [71, 214] width 88 height 60
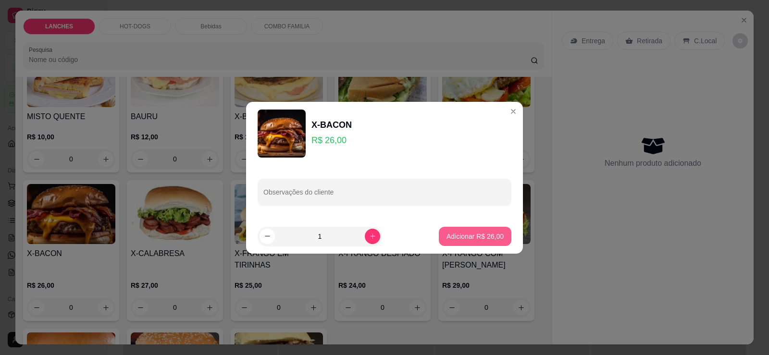
click at [465, 237] on p "Adicionar R$ 26,00" at bounding box center [474, 237] width 57 height 10
type input "1"
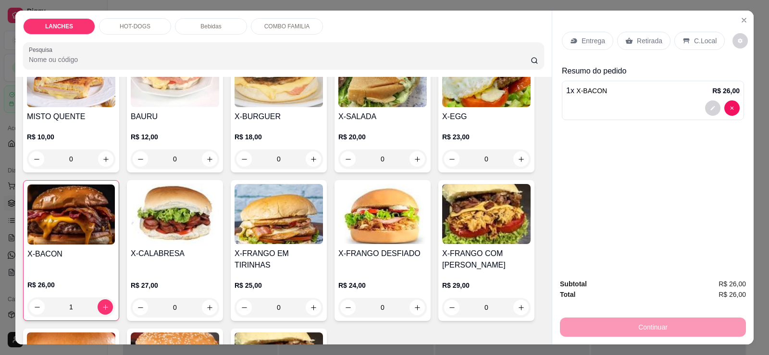
click at [625, 38] on icon at bounding box center [629, 41] width 8 height 8
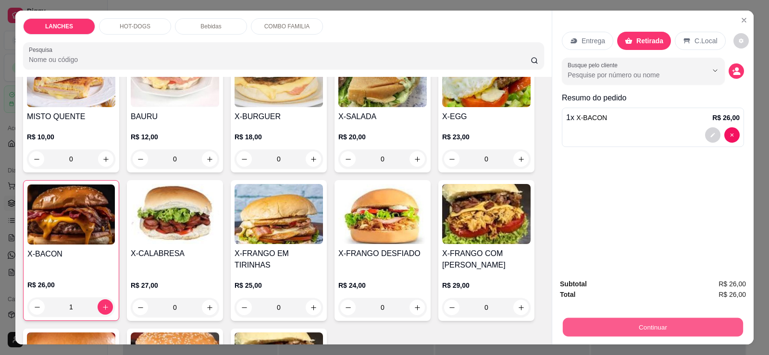
click at [665, 319] on button "Continuar" at bounding box center [653, 327] width 180 height 19
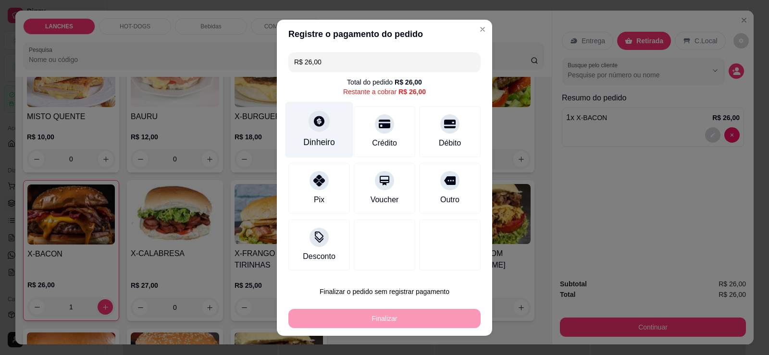
click at [321, 121] on div at bounding box center [318, 120] width 21 height 21
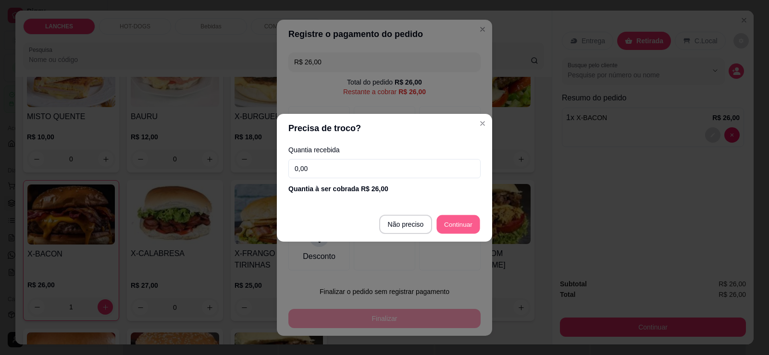
type input "R$ 0,00"
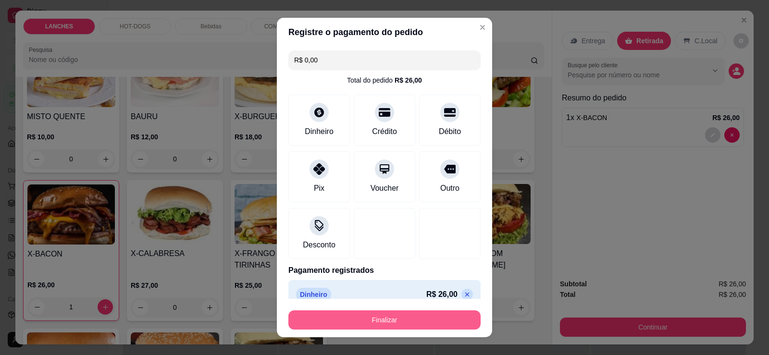
click at [402, 322] on button "Finalizar" at bounding box center [384, 319] width 192 height 19
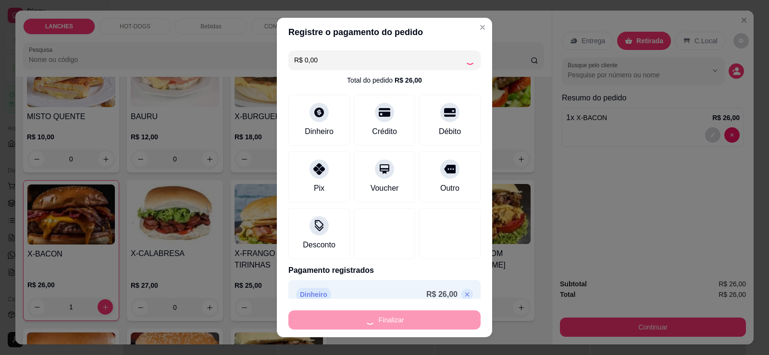
type input "0"
type input "-R$ 26,00"
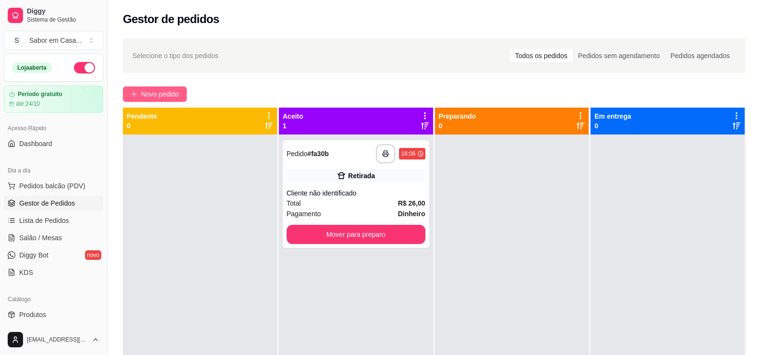
click at [161, 87] on button "Novo pedido" at bounding box center [155, 93] width 64 height 15
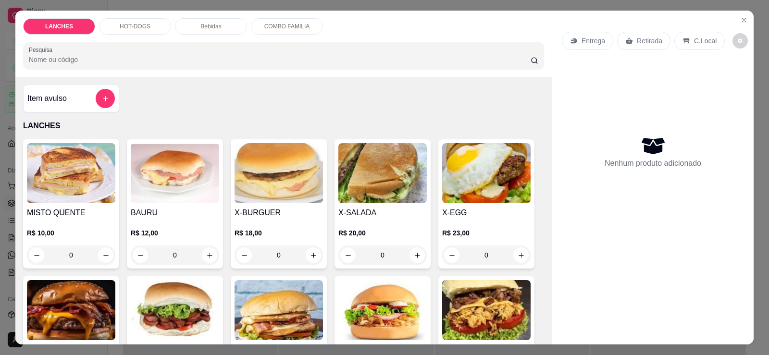
click at [128, 26] on p "HOT-DOGS" at bounding box center [135, 27] width 31 height 8
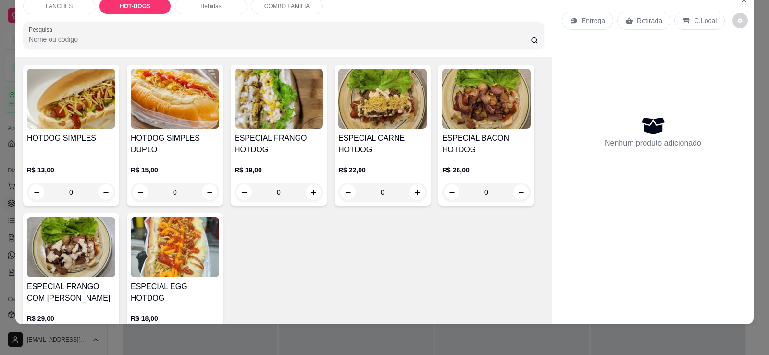
scroll to position [473, 0]
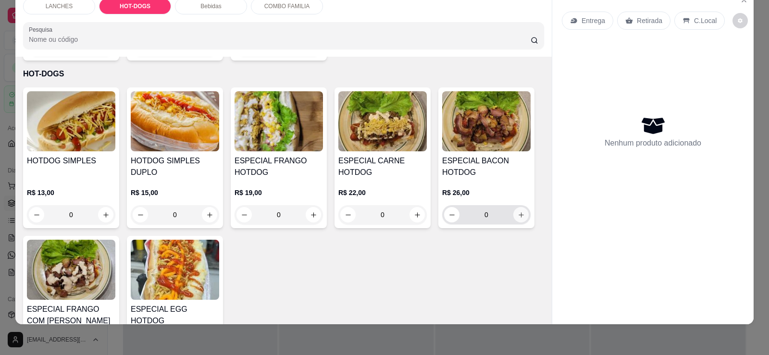
click at [518, 211] on icon "increase-product-quantity" at bounding box center [520, 214] width 7 height 7
type input "1"
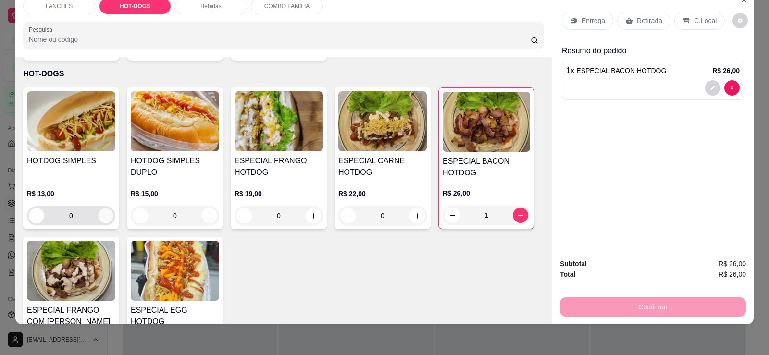
click at [102, 212] on icon "increase-product-quantity" at bounding box center [105, 215] width 7 height 7
type input "1"
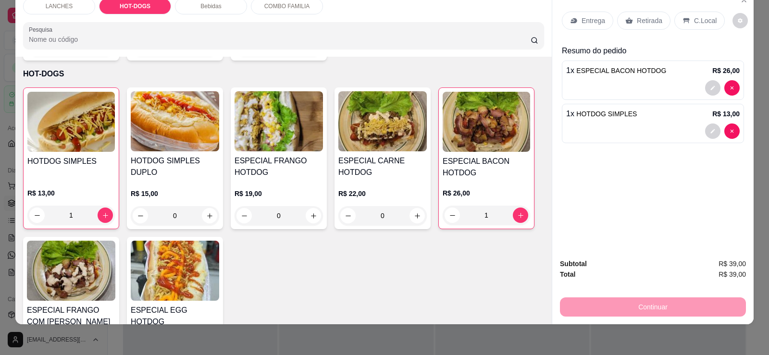
click at [644, 24] on p "Retirada" at bounding box center [649, 21] width 25 height 10
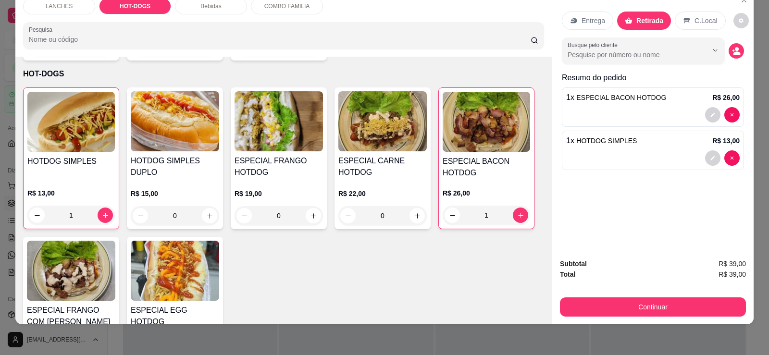
click at [612, 99] on span "ESPECIAL BACON HOTDOG" at bounding box center [621, 98] width 90 height 8
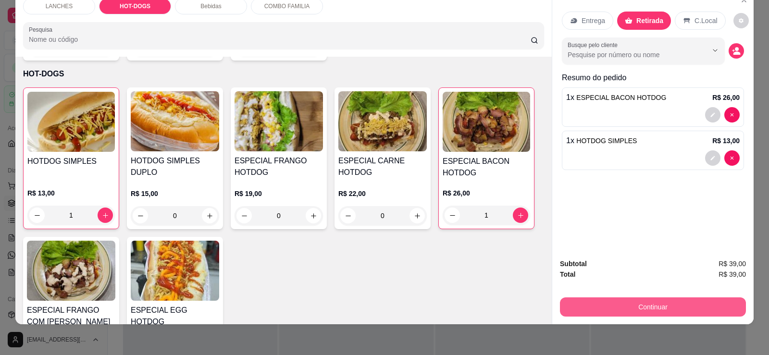
click at [623, 310] on button "Continuar" at bounding box center [653, 306] width 186 height 19
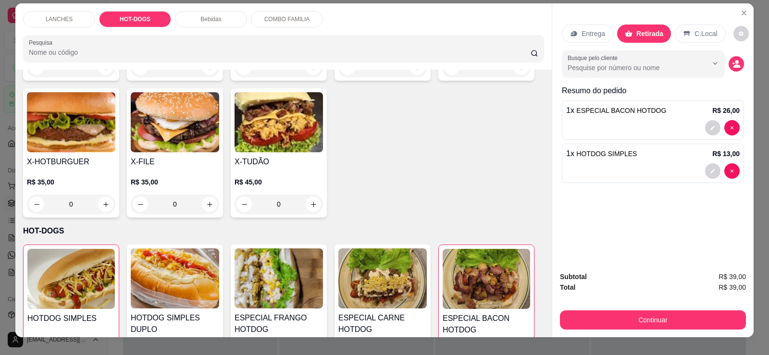
scroll to position [0, 0]
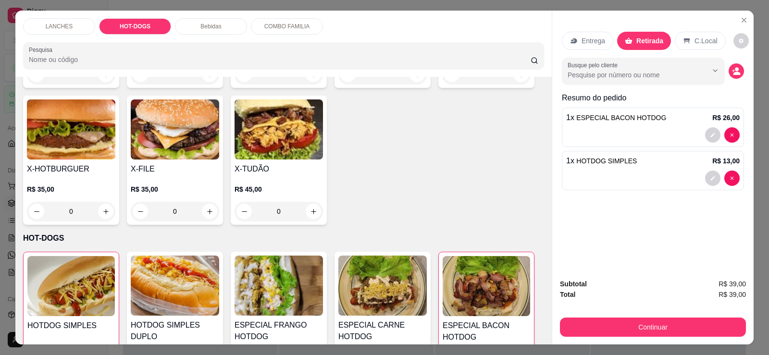
click at [214, 33] on div "Bebidas" at bounding box center [211, 26] width 72 height 16
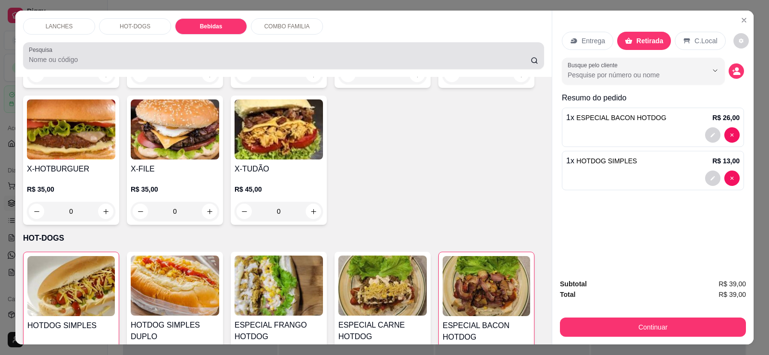
scroll to position [20, 0]
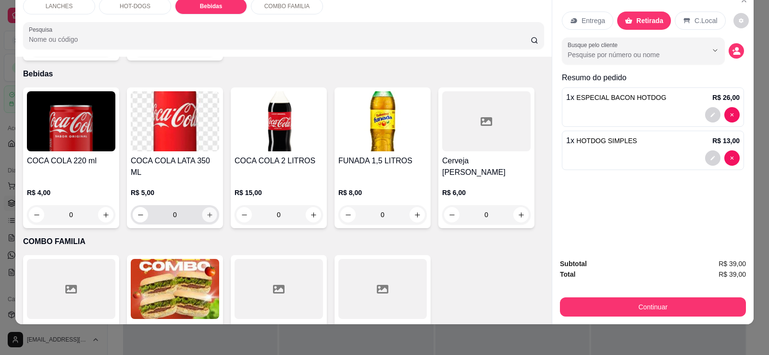
click at [207, 208] on button "increase-product-quantity" at bounding box center [209, 215] width 15 height 15
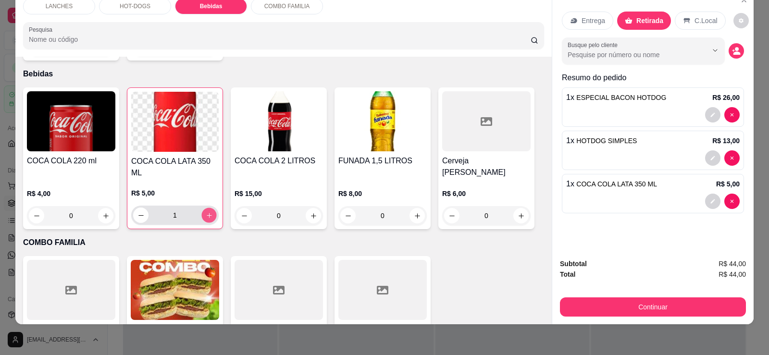
click at [207, 208] on button "increase-product-quantity" at bounding box center [208, 215] width 15 height 15
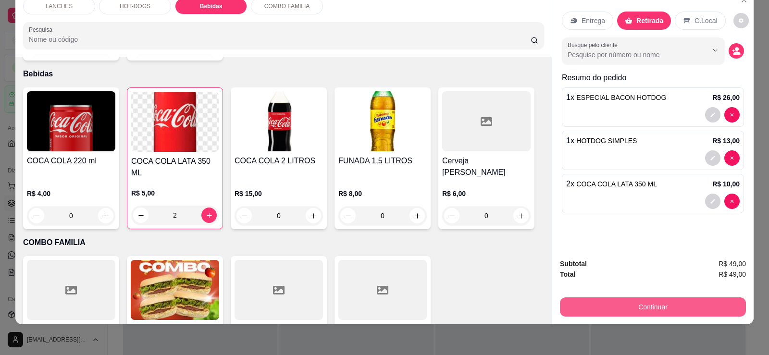
click at [577, 306] on button "Continuar" at bounding box center [653, 306] width 186 height 19
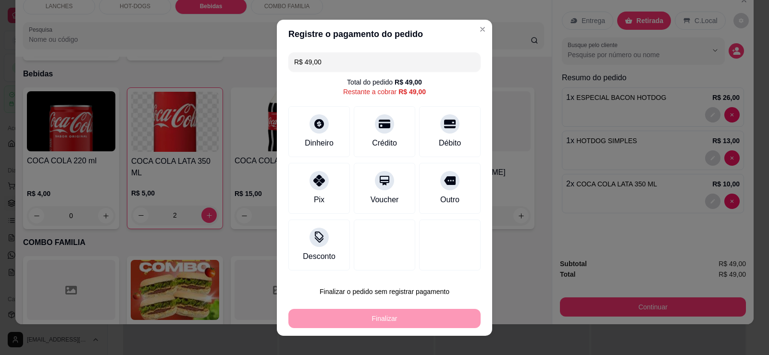
click at [387, 313] on div "Finalizar" at bounding box center [384, 318] width 192 height 19
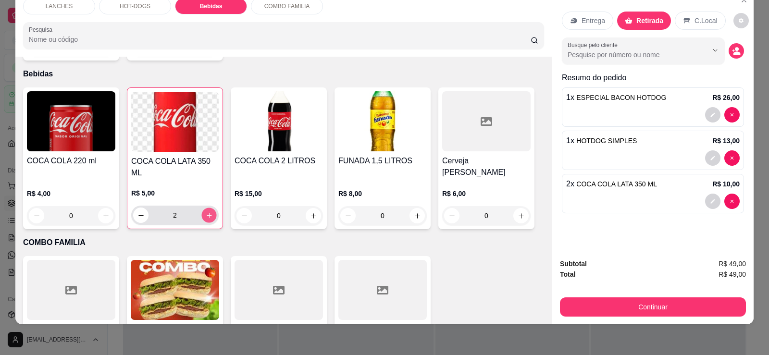
click at [208, 212] on icon "increase-product-quantity" at bounding box center [209, 215] width 7 height 7
type input "3"
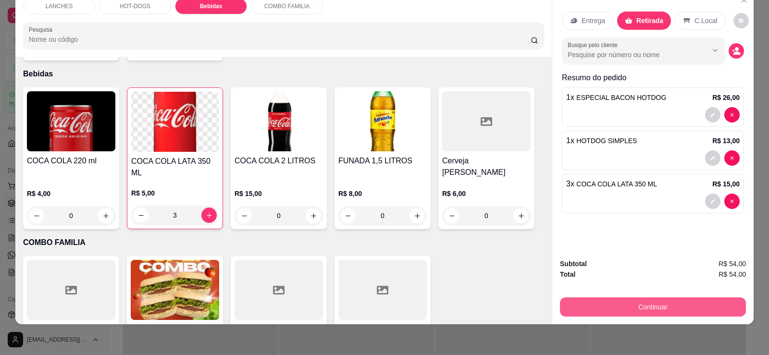
click at [606, 306] on button "Continuar" at bounding box center [653, 306] width 186 height 19
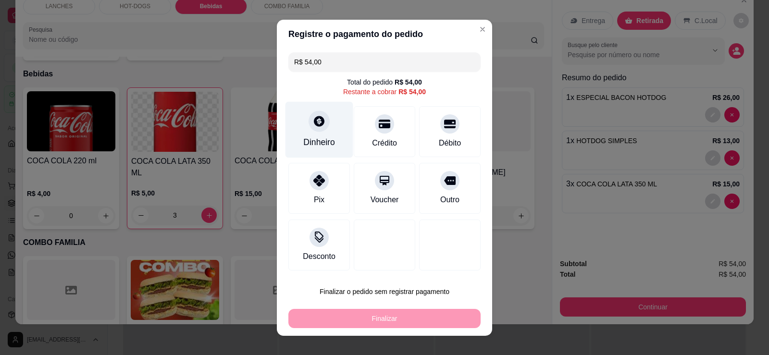
click at [336, 131] on div "Dinheiro" at bounding box center [319, 129] width 68 height 56
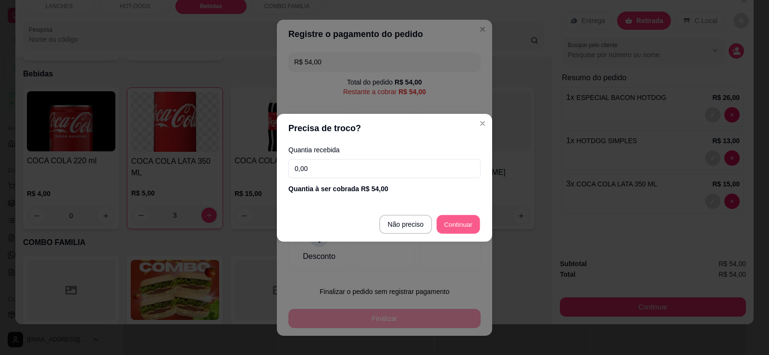
type input "R$ 0,00"
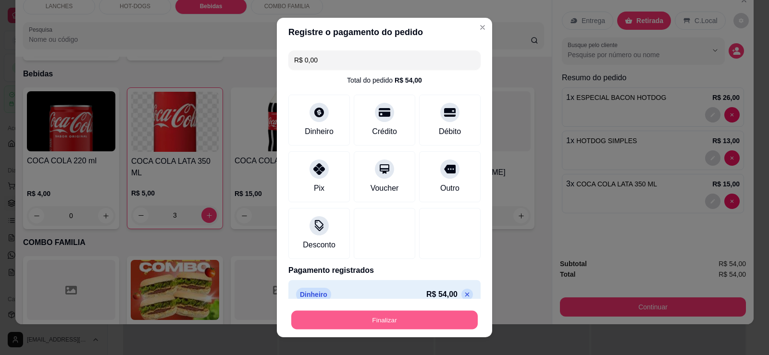
click at [420, 312] on button "Finalizar" at bounding box center [384, 320] width 186 height 19
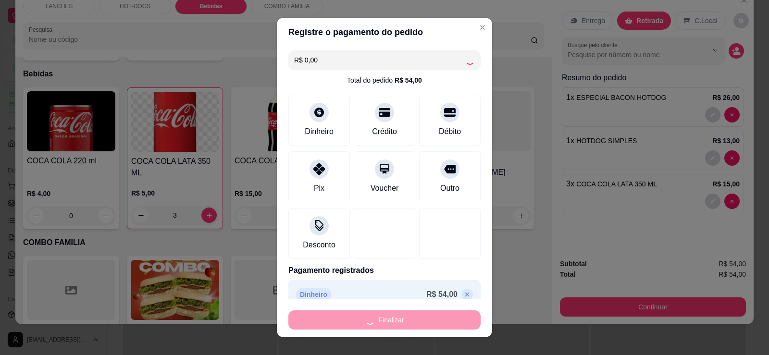
type input "0"
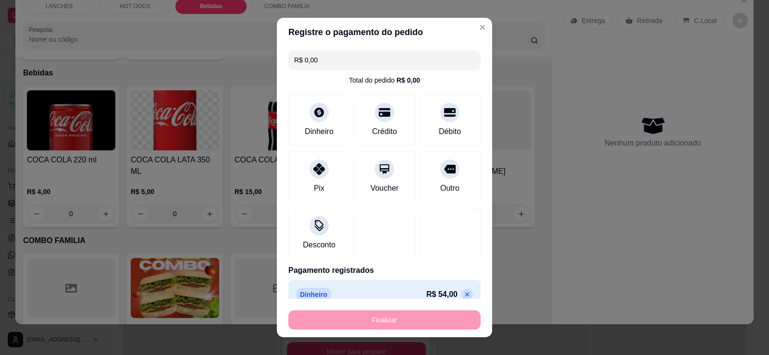
type input "-R$ 54,00"
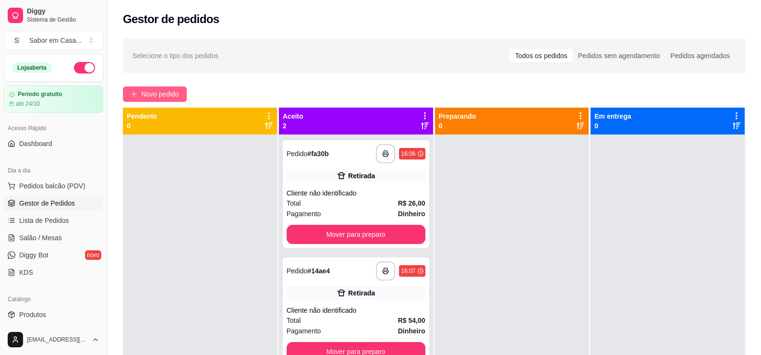
click at [164, 94] on span "Novo pedido" at bounding box center [160, 94] width 38 height 11
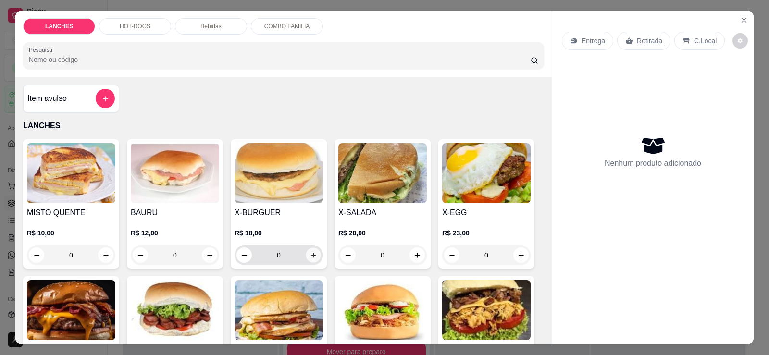
click at [306, 252] on button "increase-product-quantity" at bounding box center [313, 255] width 15 height 15
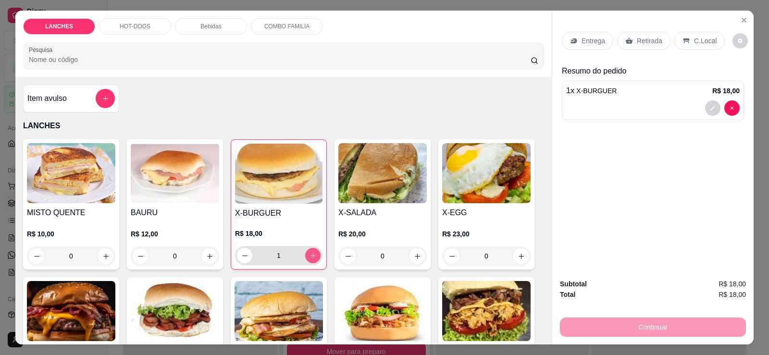
click at [305, 252] on button "increase-product-quantity" at bounding box center [312, 255] width 15 height 15
click at [241, 257] on icon "decrease-product-quantity" at bounding box center [244, 255] width 7 height 7
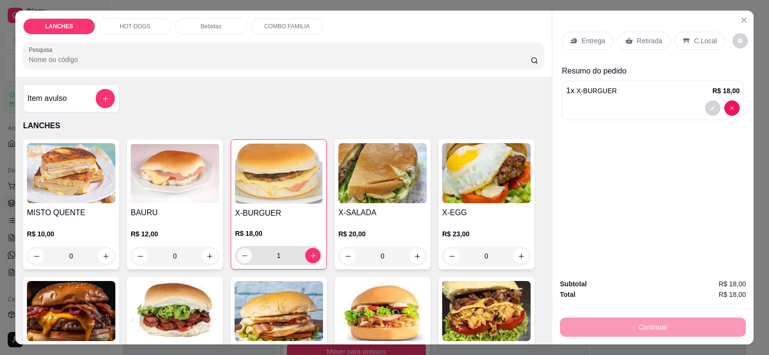
type input "0"
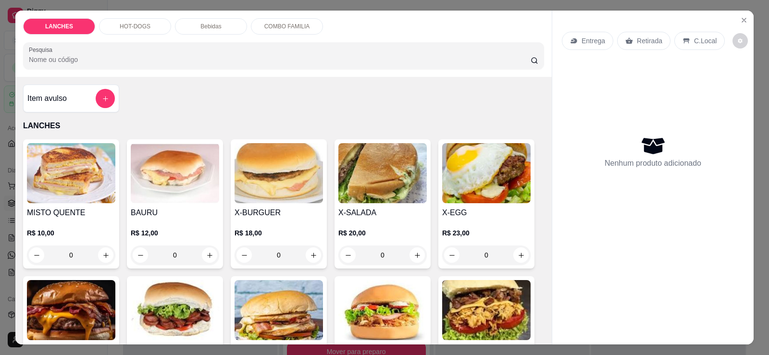
click at [143, 26] on p "HOT-DOGS" at bounding box center [135, 27] width 31 height 8
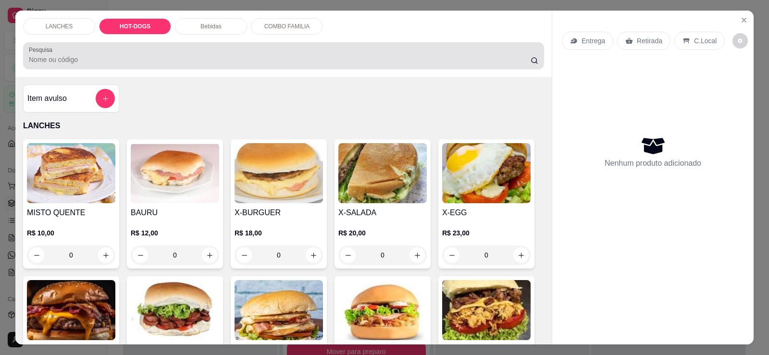
scroll to position [20, 0]
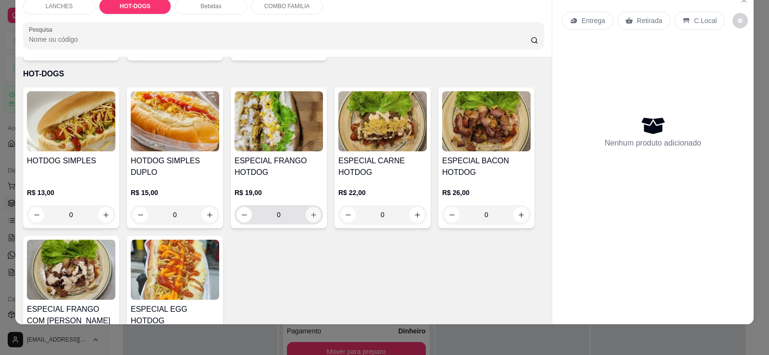
click at [310, 211] on icon "increase-product-quantity" at bounding box center [313, 214] width 7 height 7
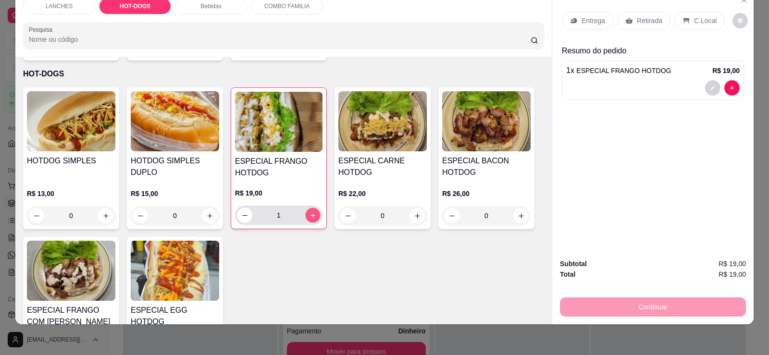
click at [310, 212] on icon "increase-product-quantity" at bounding box center [312, 215] width 7 height 7
type input "3"
click at [416, 212] on icon "increase-product-quantity" at bounding box center [417, 215] width 7 height 7
type input "1"
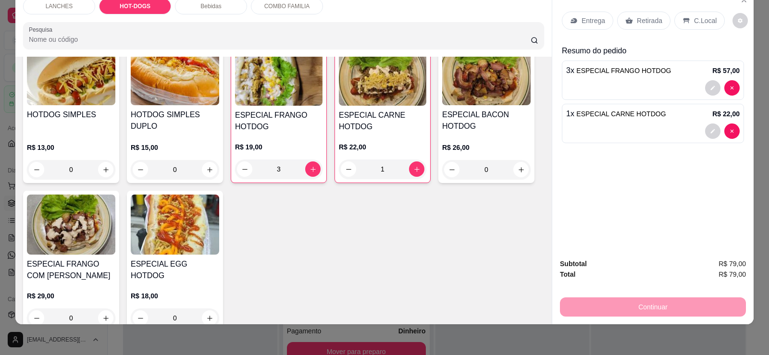
scroll to position [569, 0]
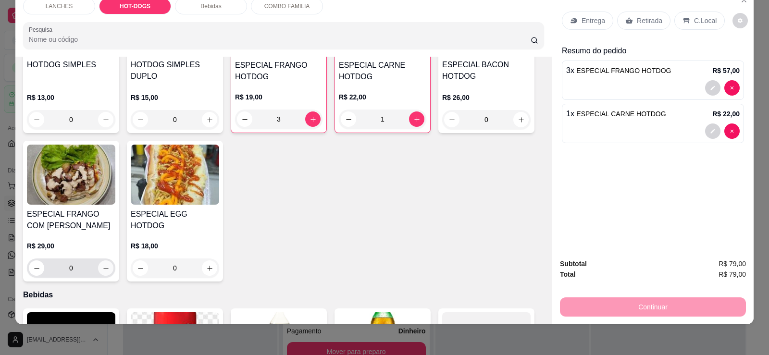
click at [104, 265] on icon "increase-product-quantity" at bounding box center [105, 268] width 7 height 7
type input "1"
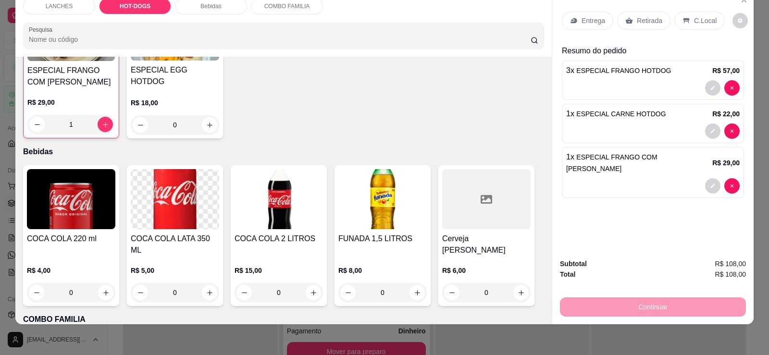
scroll to position [809, 0]
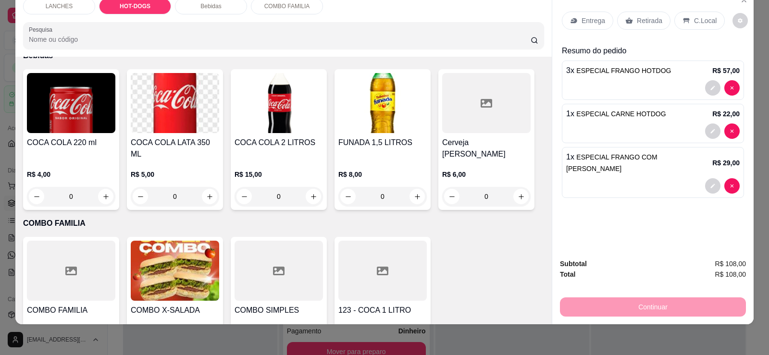
click at [400, 241] on div at bounding box center [382, 271] width 88 height 60
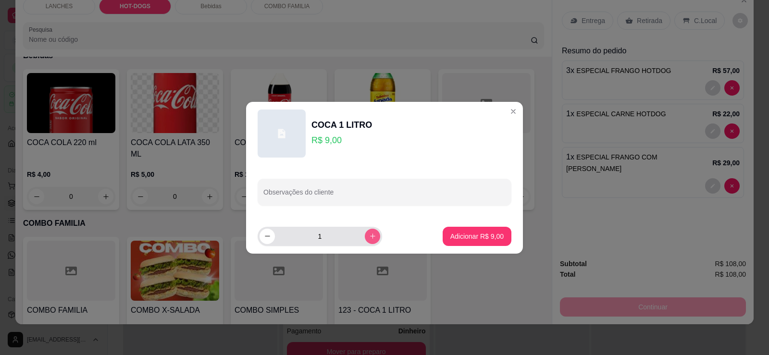
click at [369, 233] on icon "increase-product-quantity" at bounding box center [372, 236] width 7 height 7
type input "2"
click at [470, 236] on p "Adicionar R$ 18,00" at bounding box center [474, 237] width 57 height 10
type input "2"
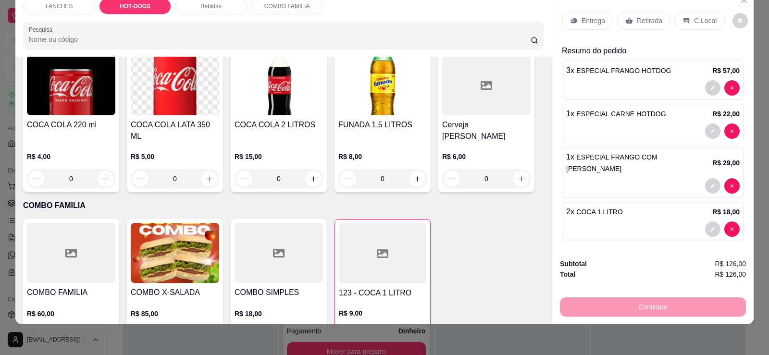
scroll to position [837, 0]
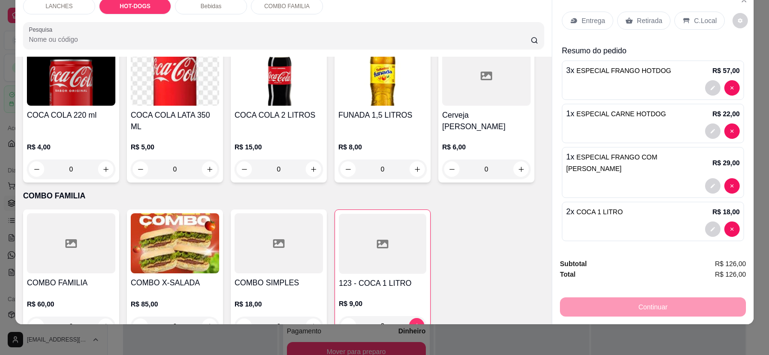
click at [637, 21] on p "Retirada" at bounding box center [649, 21] width 25 height 10
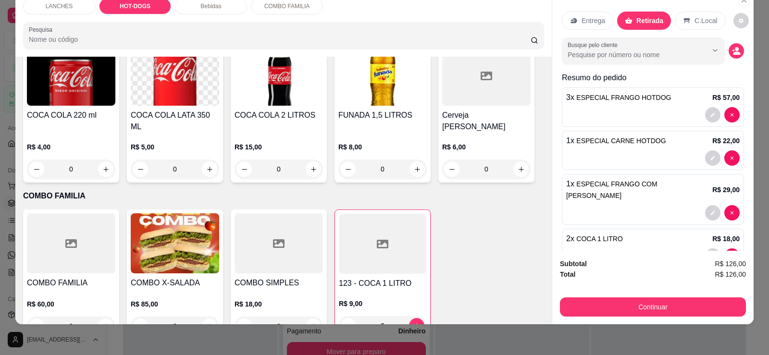
click at [655, 318] on div "Subtotal R$ 126,00 Total R$ 126,00 Continuar" at bounding box center [652, 287] width 201 height 73
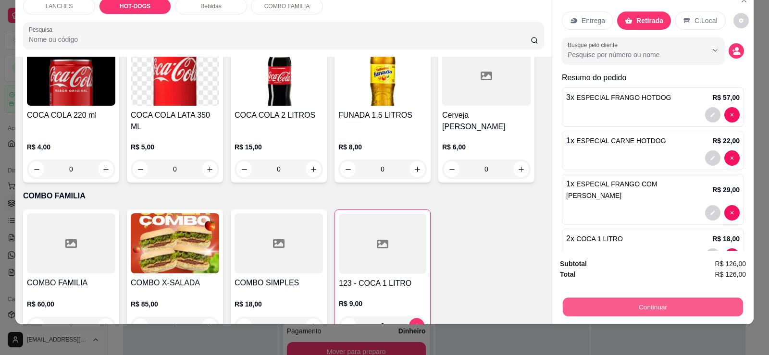
click at [648, 311] on button "Continuar" at bounding box center [653, 306] width 180 height 19
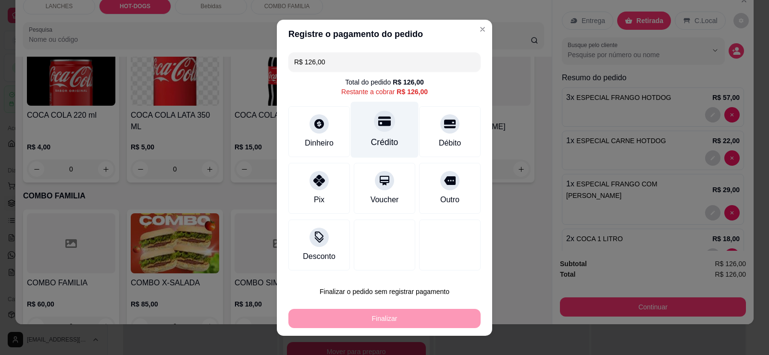
click at [376, 133] on div "Crédito" at bounding box center [385, 129] width 68 height 56
type input "R$ 0,00"
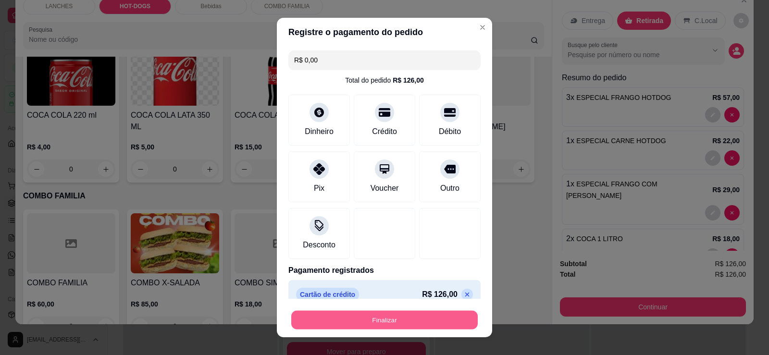
click at [415, 321] on button "Finalizar" at bounding box center [384, 320] width 186 height 19
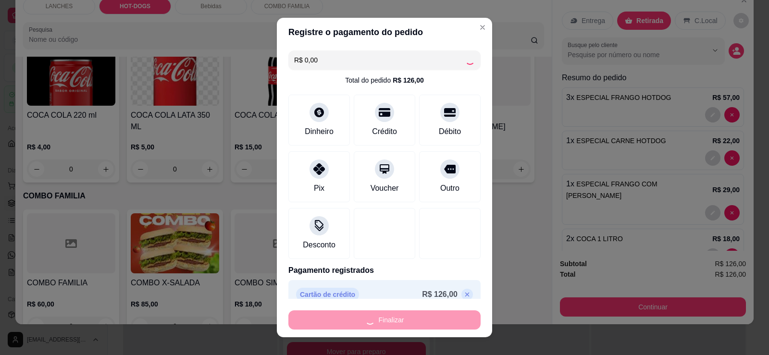
type input "0"
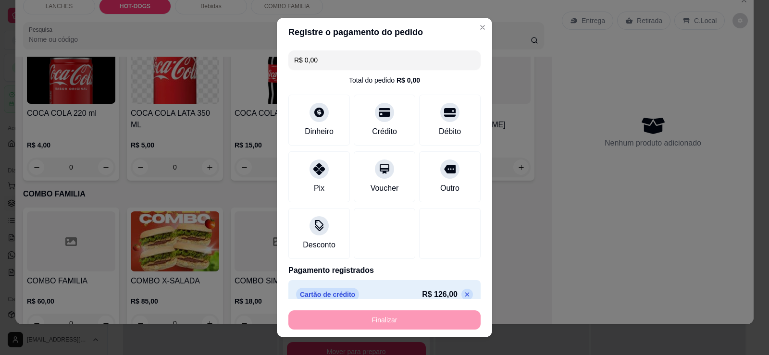
type input "-R$ 126,00"
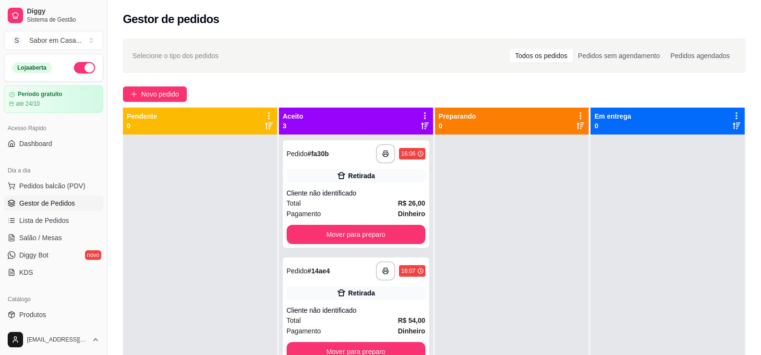
click at [176, 205] on div at bounding box center [200, 312] width 154 height 355
click at [156, 91] on span "Novo pedido" at bounding box center [160, 94] width 38 height 11
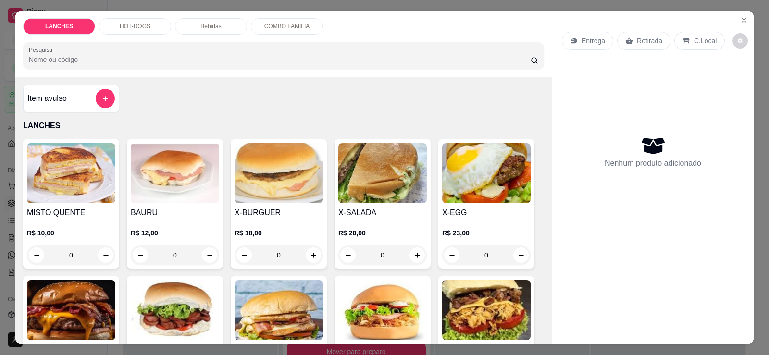
click at [135, 21] on div "HOT-DOGS" at bounding box center [135, 26] width 72 height 16
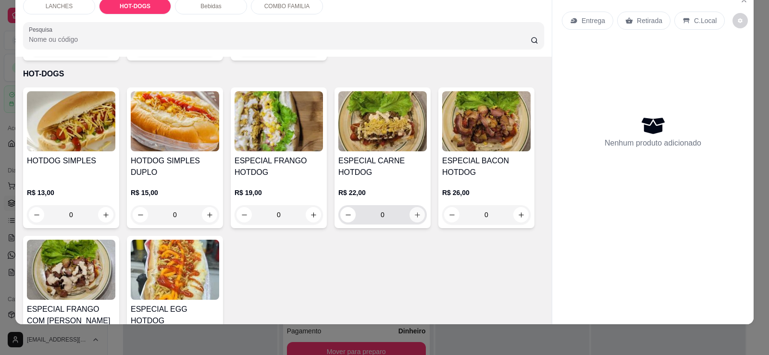
click at [414, 207] on button "increase-product-quantity" at bounding box center [416, 214] width 15 height 15
type input "1"
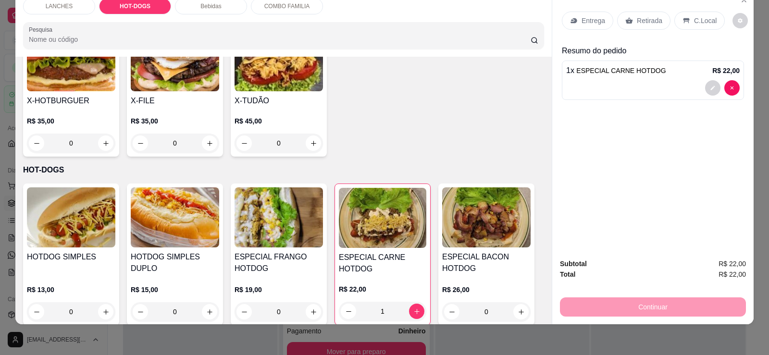
click at [200, 6] on p "Bebidas" at bounding box center [210, 6] width 21 height 8
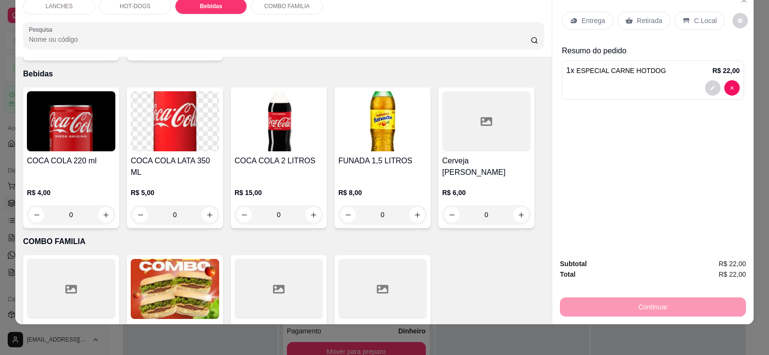
scroll to position [694, 0]
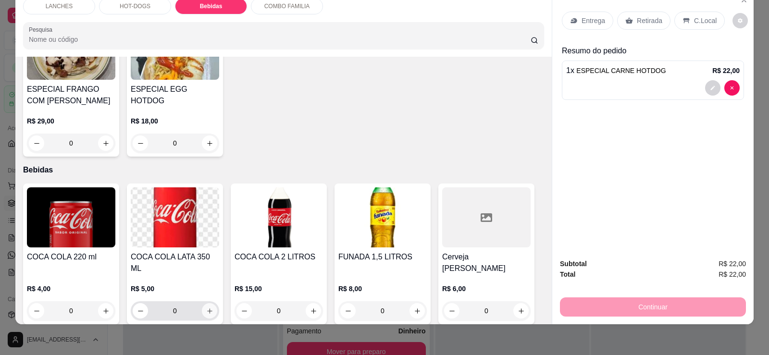
click at [207, 308] on icon "increase-product-quantity" at bounding box center [209, 310] width 5 height 5
type input "1"
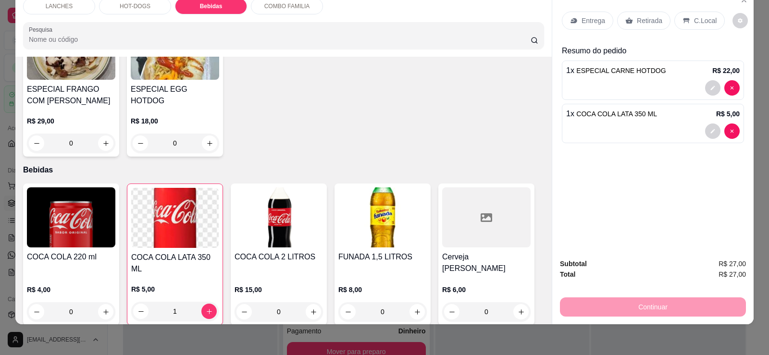
scroll to position [836, 0]
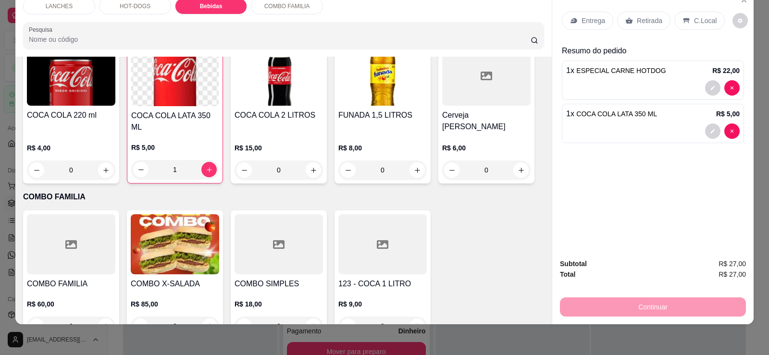
drag, startPoint x: 632, startPoint y: 11, endPoint x: 632, endPoint y: 19, distance: 8.2
click at [632, 11] on div "Entrega Retirada C.Local" at bounding box center [653, 21] width 182 height 34
click at [637, 21] on p "Retirada" at bounding box center [649, 21] width 25 height 10
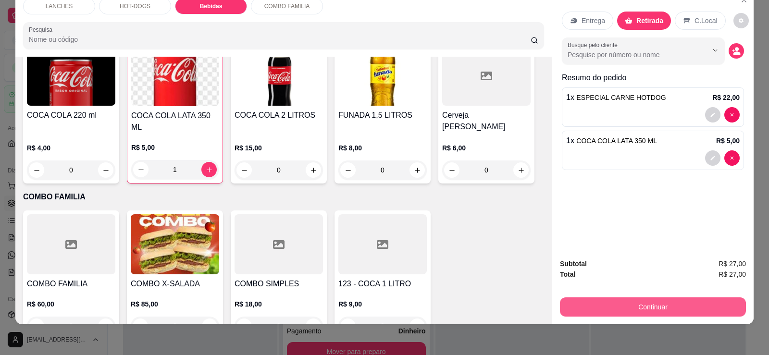
click at [669, 312] on button "Continuar" at bounding box center [653, 306] width 186 height 19
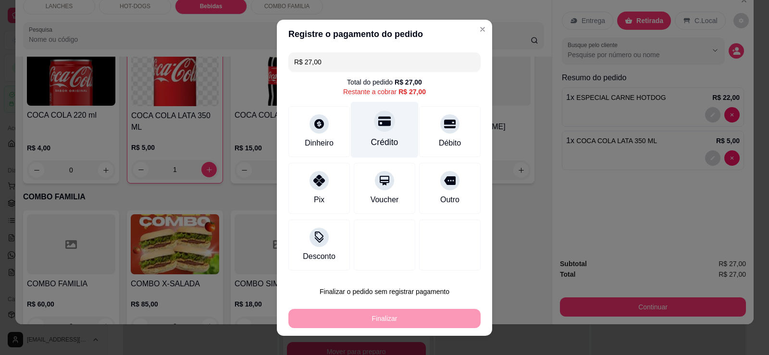
click at [375, 135] on div "Crédito" at bounding box center [385, 129] width 68 height 56
type input "R$ 0,00"
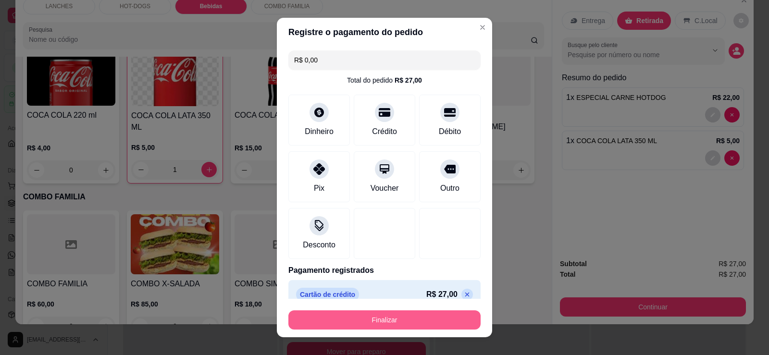
click at [394, 318] on button "Finalizar" at bounding box center [384, 319] width 192 height 19
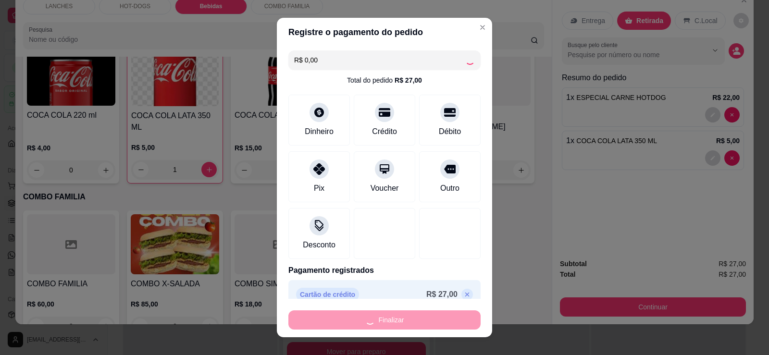
type input "0"
type input "-R$ 27,00"
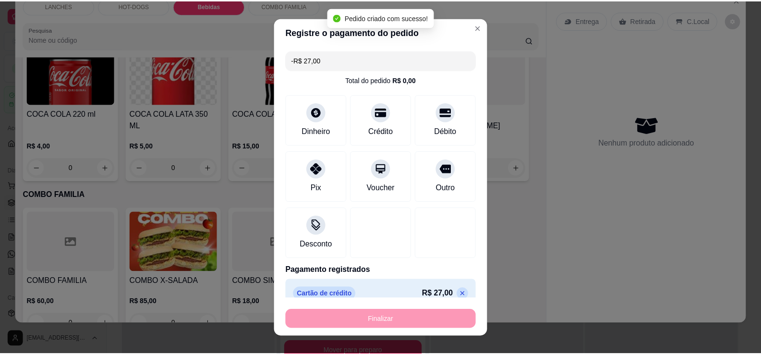
scroll to position [834, 0]
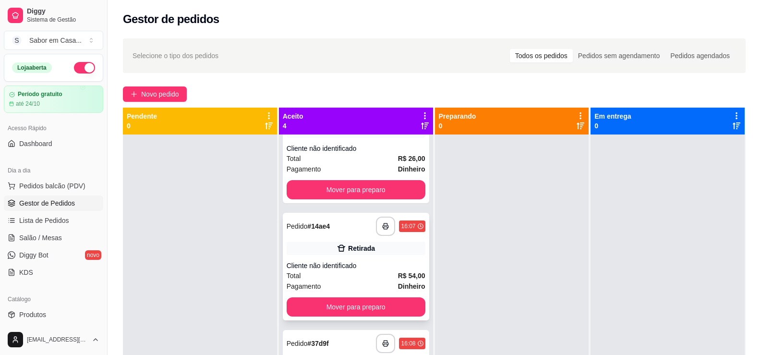
scroll to position [27, 0]
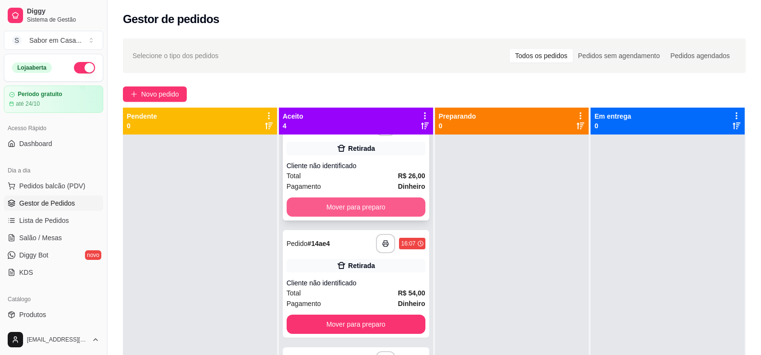
click at [329, 208] on button "Mover para preparo" at bounding box center [356, 206] width 139 height 19
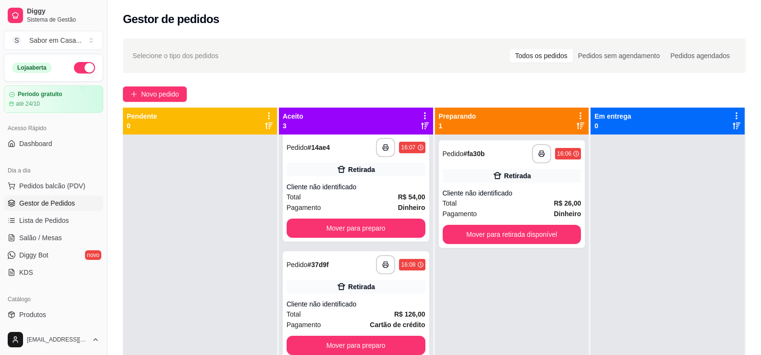
scroll to position [0, 0]
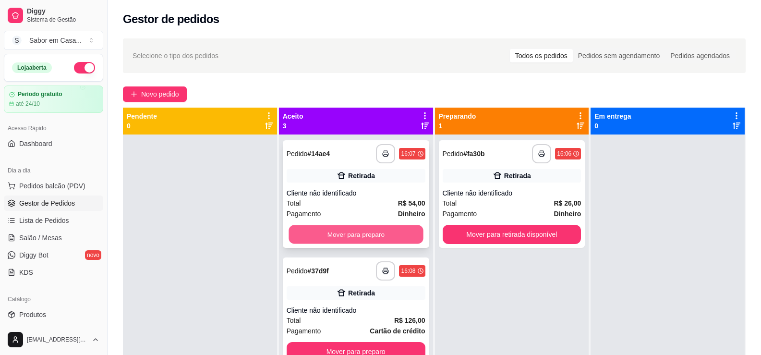
click at [325, 232] on button "Mover para preparo" at bounding box center [356, 234] width 135 height 19
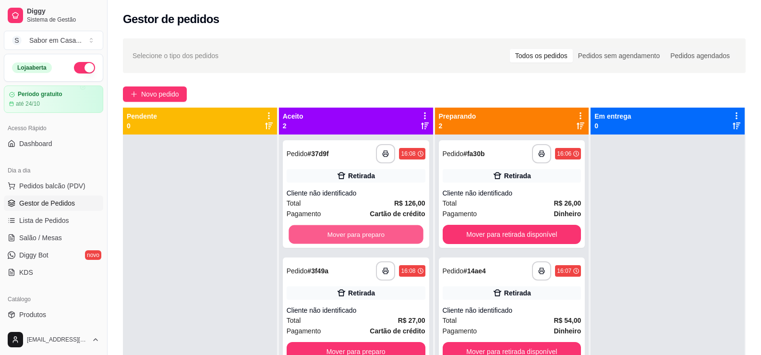
click at [325, 232] on button "Mover para preparo" at bounding box center [356, 234] width 135 height 19
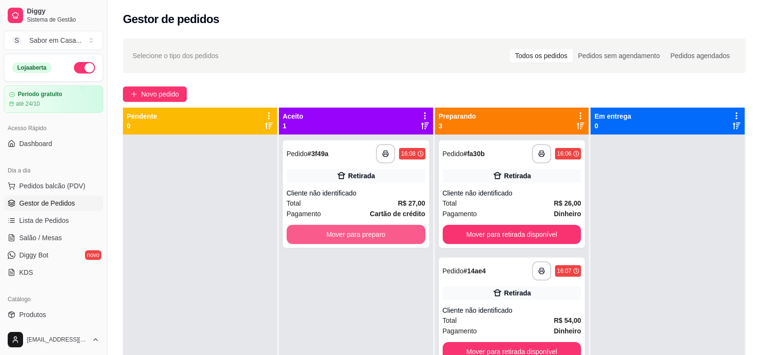
click at [325, 232] on button "Mover para preparo" at bounding box center [356, 234] width 139 height 19
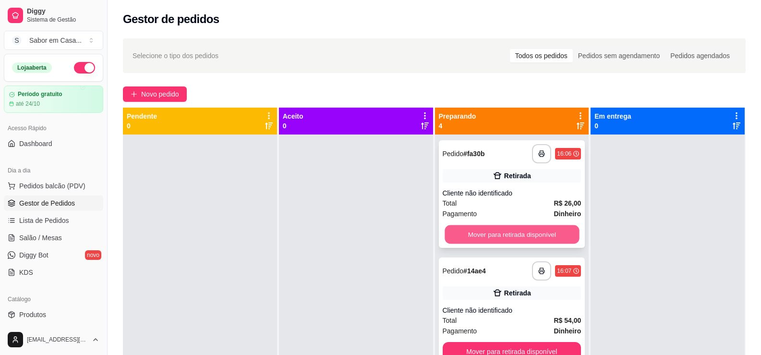
click at [529, 236] on button "Mover para retirada disponível" at bounding box center [512, 234] width 135 height 19
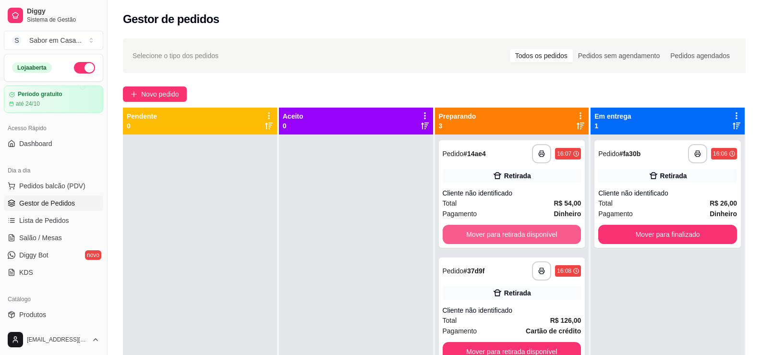
click at [529, 236] on button "Mover para retirada disponível" at bounding box center [512, 234] width 139 height 19
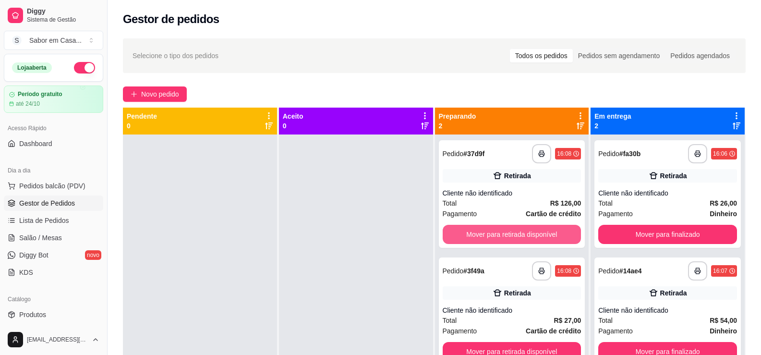
click at [529, 236] on button "Mover para retirada disponível" at bounding box center [512, 234] width 139 height 19
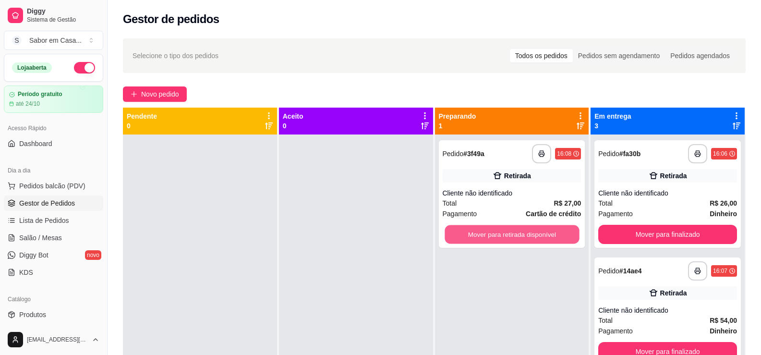
click at [529, 236] on button "Mover para retirada disponível" at bounding box center [512, 234] width 135 height 19
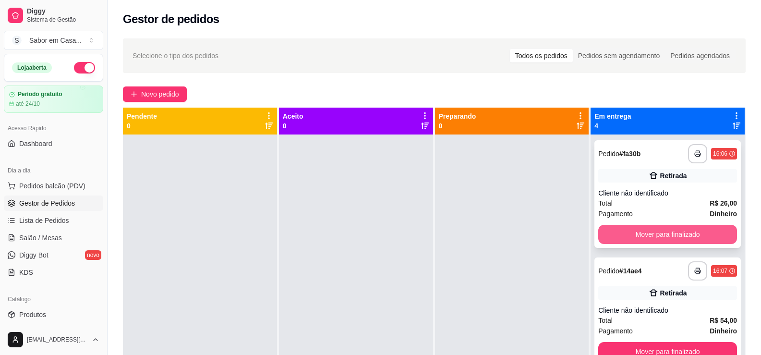
click at [664, 232] on button "Mover para finalizado" at bounding box center [668, 234] width 139 height 19
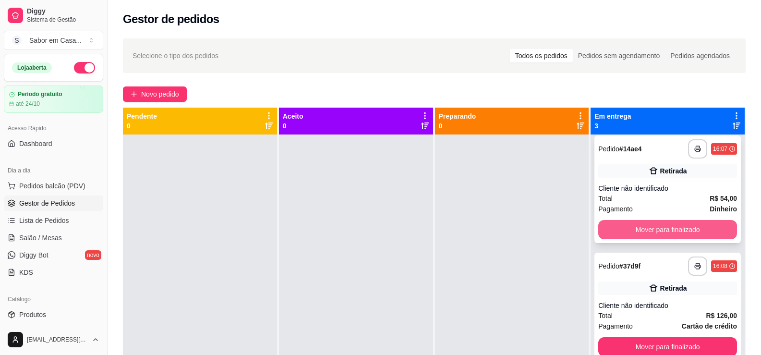
scroll to position [6, 0]
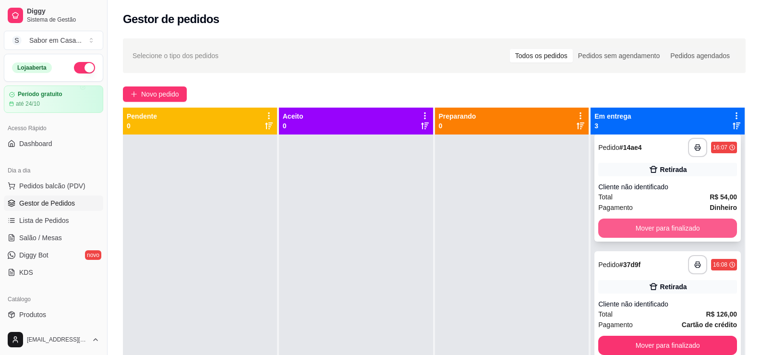
click at [659, 229] on button "Mover para finalizado" at bounding box center [668, 228] width 139 height 19
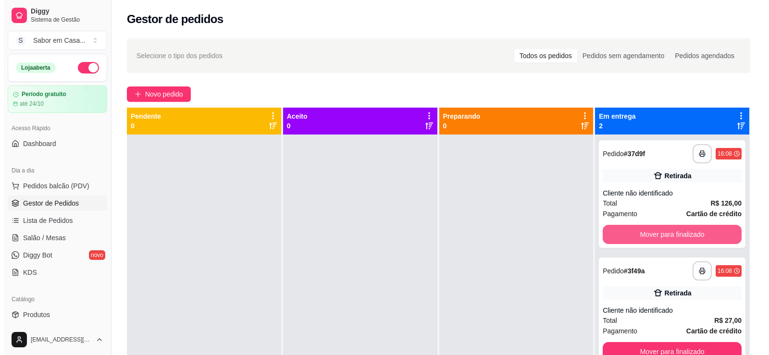
scroll to position [0, 0]
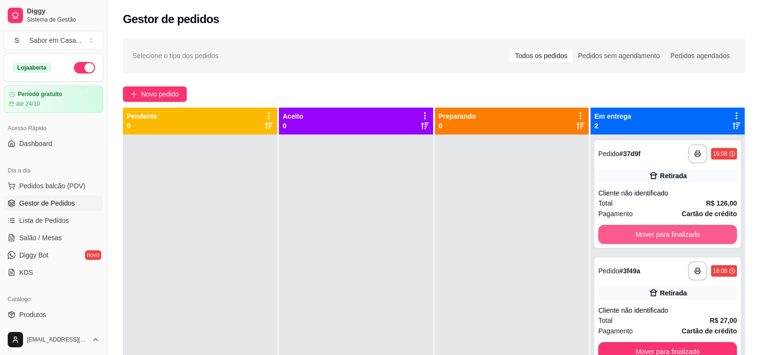
click at [659, 229] on button "Mover para finalizado" at bounding box center [668, 234] width 139 height 19
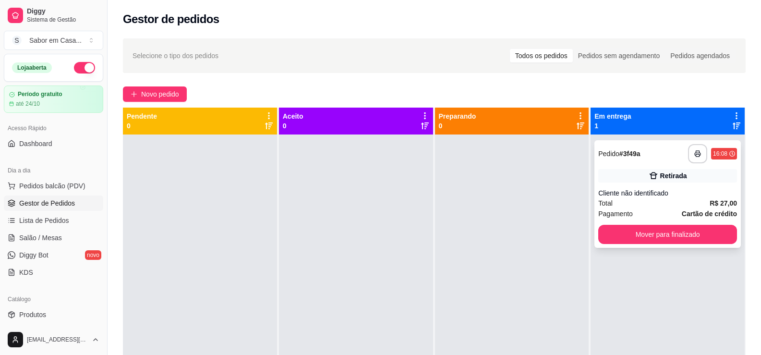
click at [686, 187] on div "**********" at bounding box center [668, 194] width 147 height 108
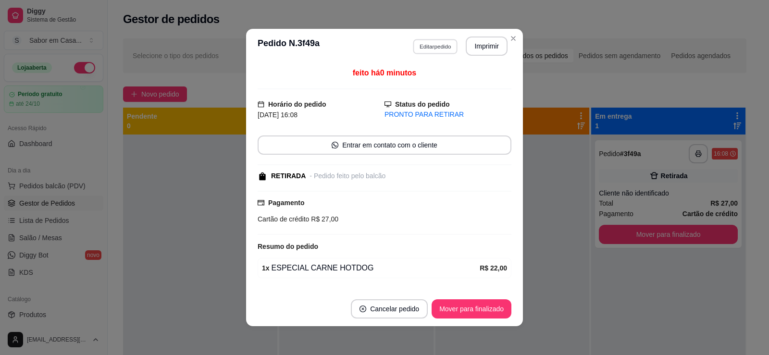
click at [435, 51] on button "Editar pedido" at bounding box center [435, 46] width 45 height 15
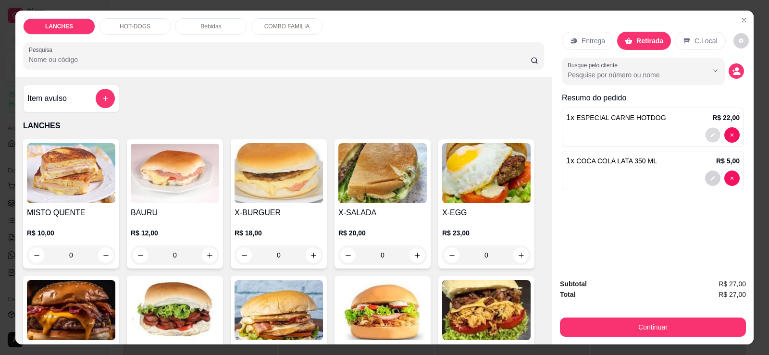
click at [705, 135] on button "decrease-product-quantity" at bounding box center [712, 135] width 15 height 15
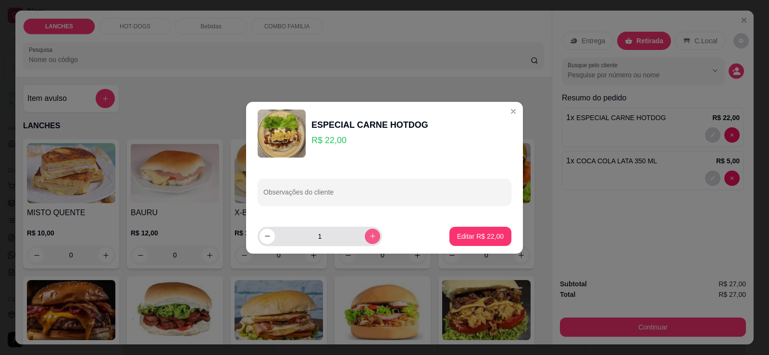
click at [369, 237] on icon "increase-product-quantity" at bounding box center [372, 236] width 7 height 7
type input "2"
click at [459, 240] on p "Editar R$ 44,00" at bounding box center [480, 237] width 47 height 10
type input "2"
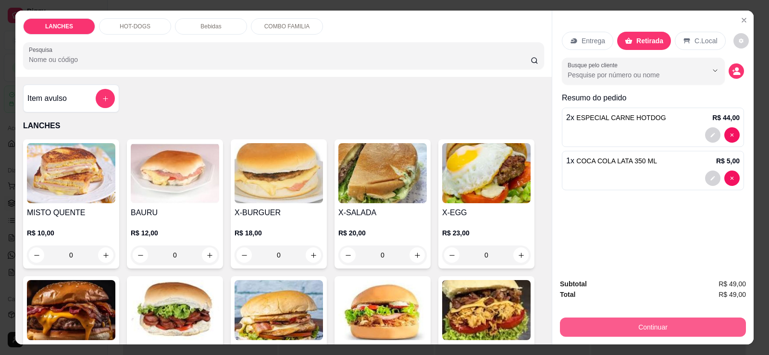
click at [655, 329] on button "Continuar" at bounding box center [653, 327] width 186 height 19
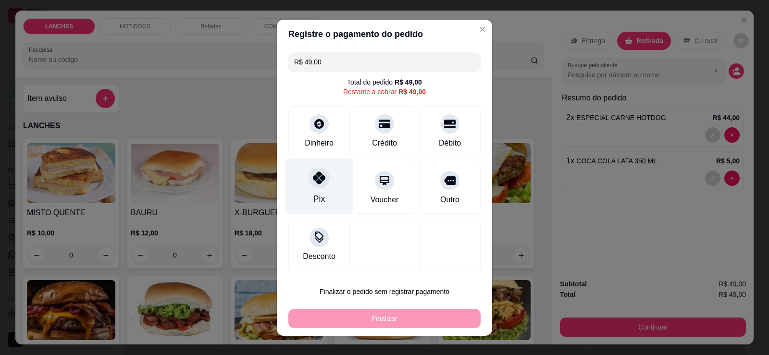
click at [325, 184] on div "Pix" at bounding box center [319, 186] width 68 height 56
type input "R$ 0,00"
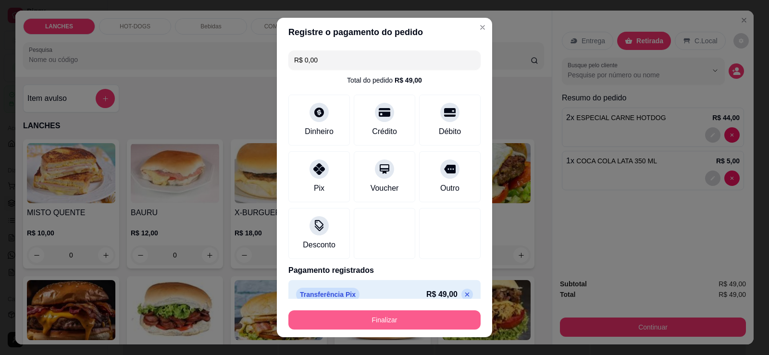
click at [371, 323] on button "Finalizar" at bounding box center [384, 319] width 192 height 19
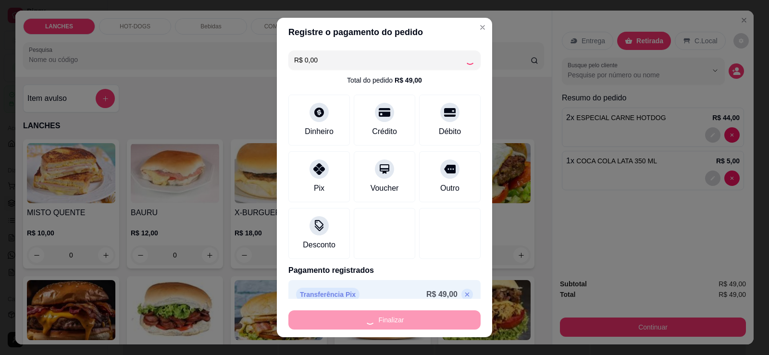
type input "0"
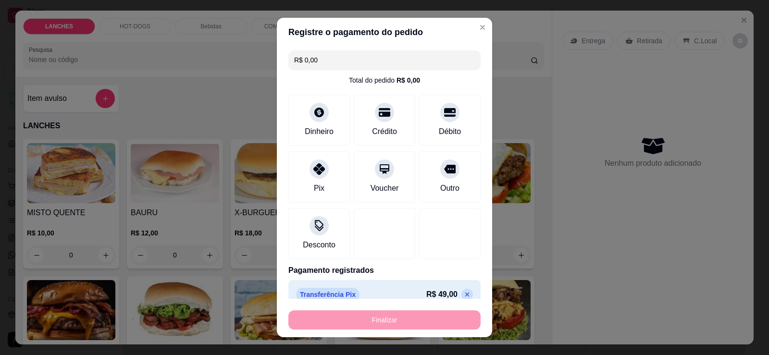
type input "-R$ 49,00"
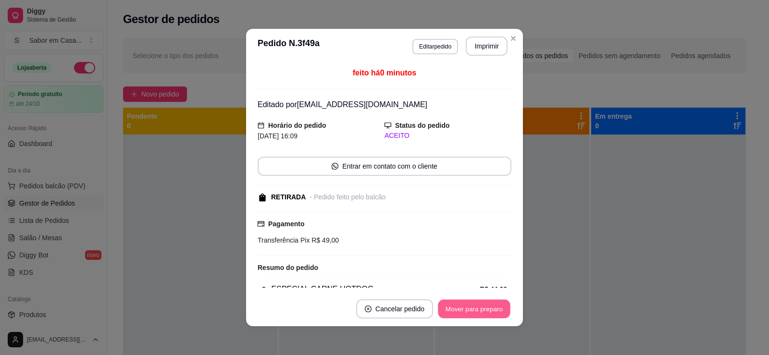
click at [451, 305] on button "Mover para preparo" at bounding box center [474, 309] width 72 height 19
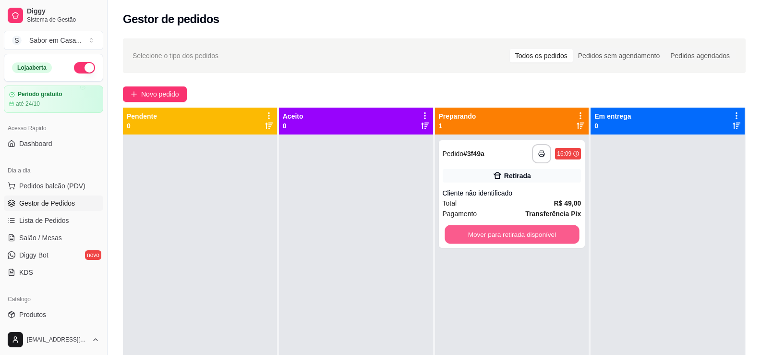
click at [555, 238] on button "Mover para retirada disponível" at bounding box center [512, 234] width 135 height 19
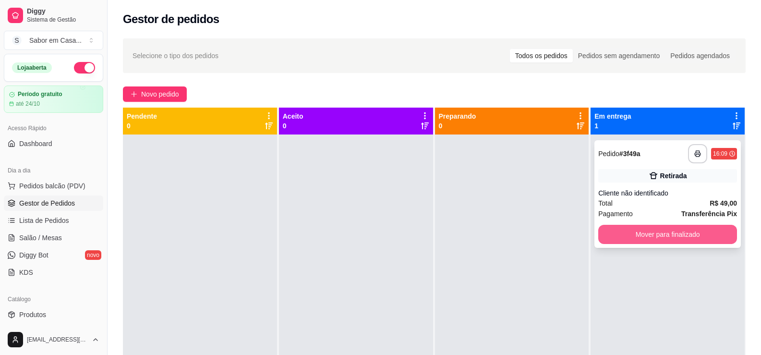
click at [665, 240] on button "Mover para finalizado" at bounding box center [668, 234] width 139 height 19
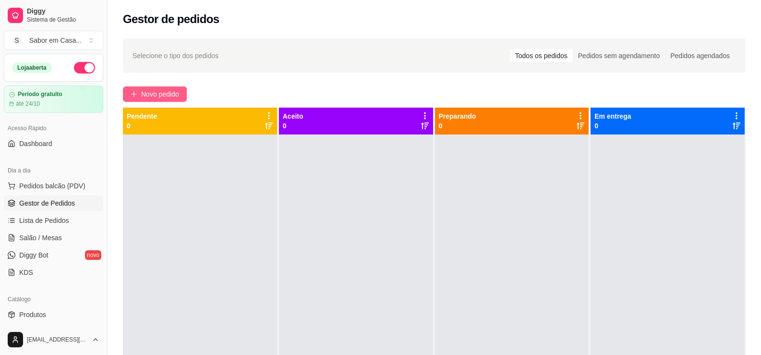
click at [149, 98] on span "Novo pedido" at bounding box center [160, 94] width 38 height 11
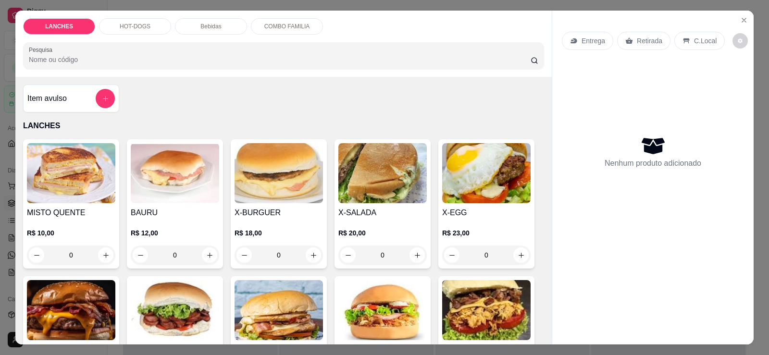
click at [146, 23] on div "HOT-DOGS" at bounding box center [135, 26] width 72 height 16
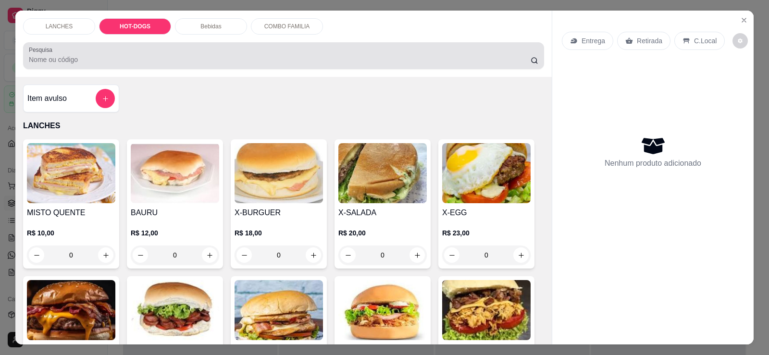
scroll to position [20, 0]
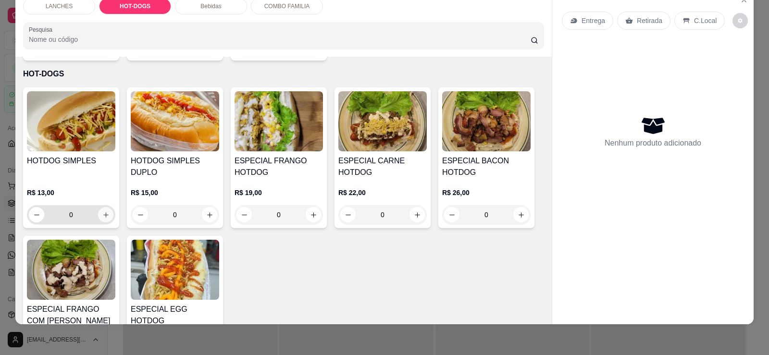
click at [110, 207] on button "increase-product-quantity" at bounding box center [105, 214] width 15 height 15
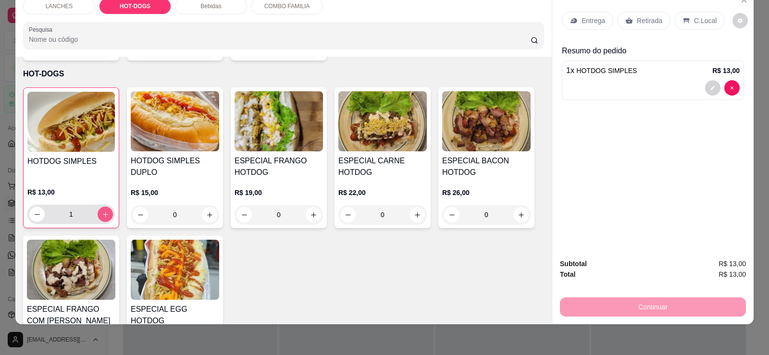
click at [103, 212] on icon "increase-product-quantity" at bounding box center [105, 214] width 5 height 5
type input "4"
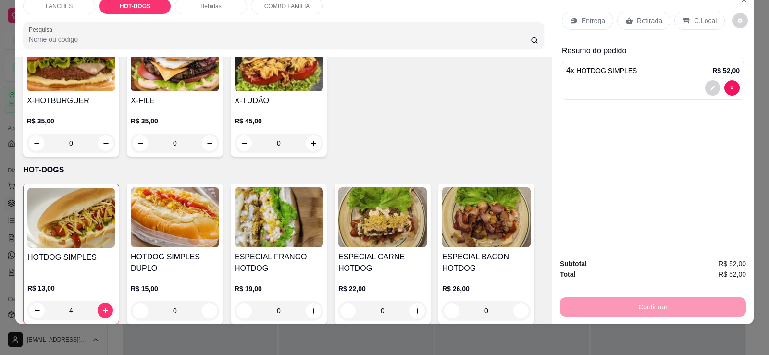
scroll to position [329, 0]
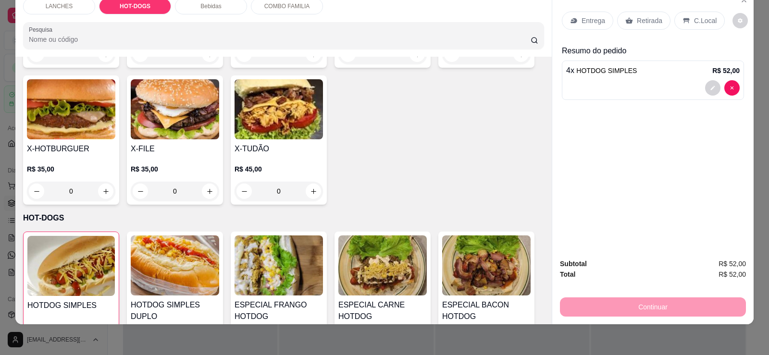
click at [641, 17] on p "Retirada" at bounding box center [649, 21] width 25 height 10
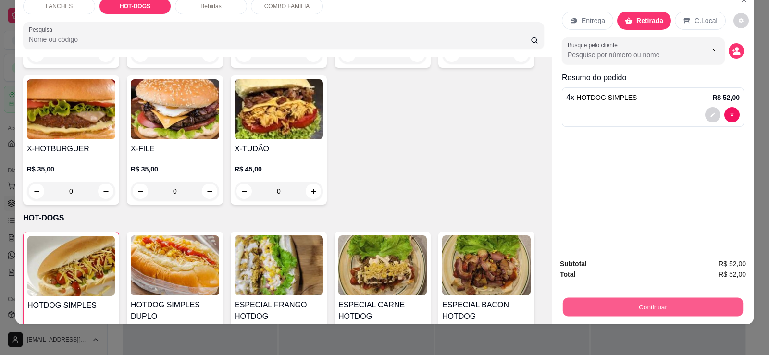
click at [662, 308] on button "Continuar" at bounding box center [653, 306] width 180 height 19
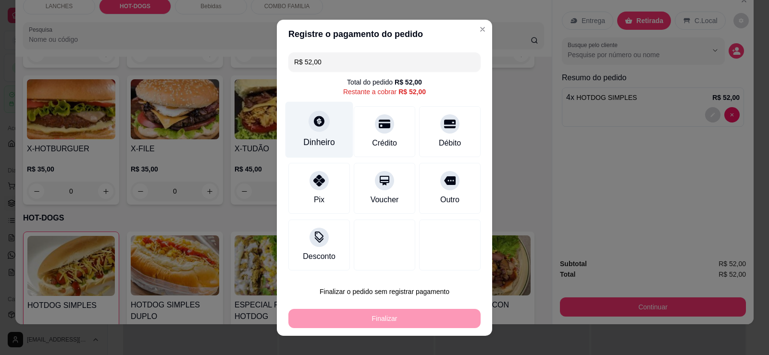
click at [304, 134] on div "Dinheiro" at bounding box center [319, 129] width 68 height 56
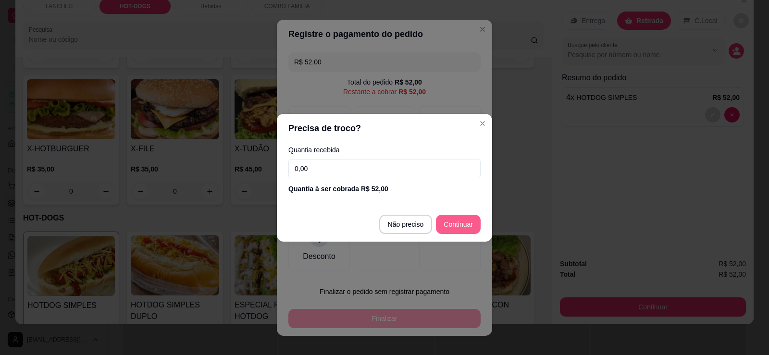
type input "R$ 0,00"
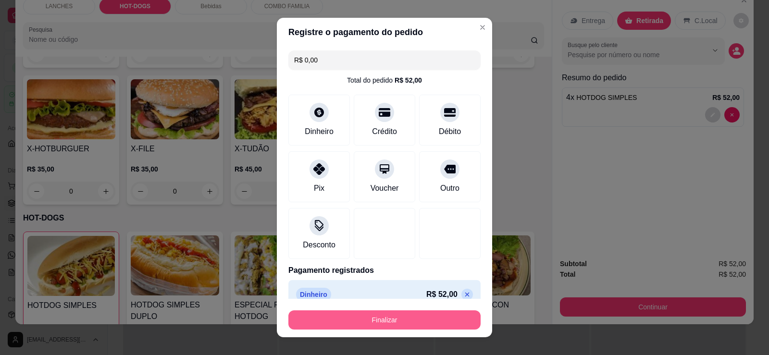
click at [370, 321] on button "Finalizar" at bounding box center [384, 319] width 192 height 19
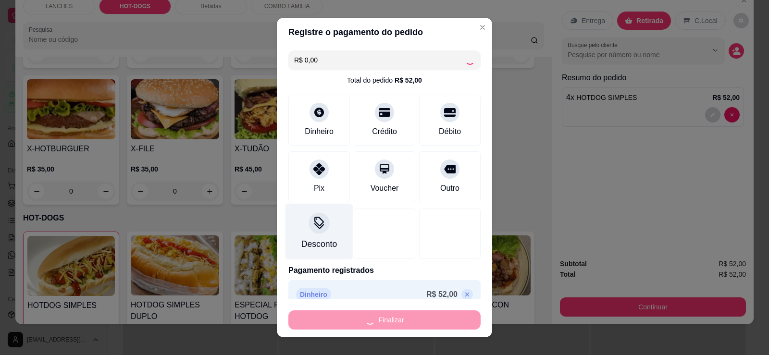
type input "0"
type input "-R$ 52,00"
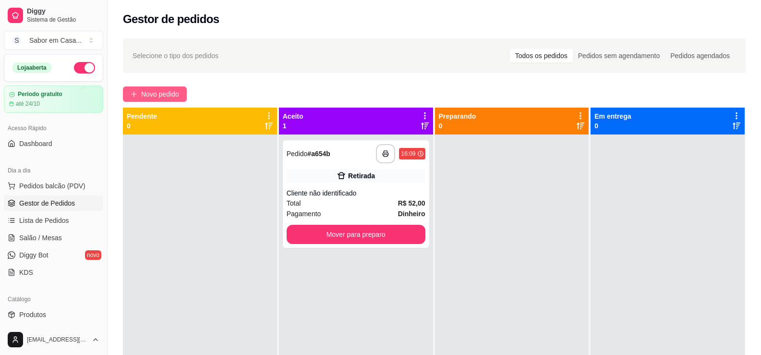
click at [169, 94] on span "Novo pedido" at bounding box center [160, 94] width 38 height 11
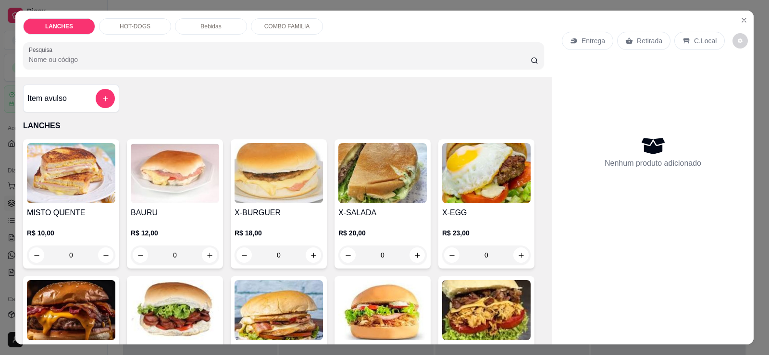
click at [142, 32] on div "HOT-DOGS" at bounding box center [135, 26] width 72 height 16
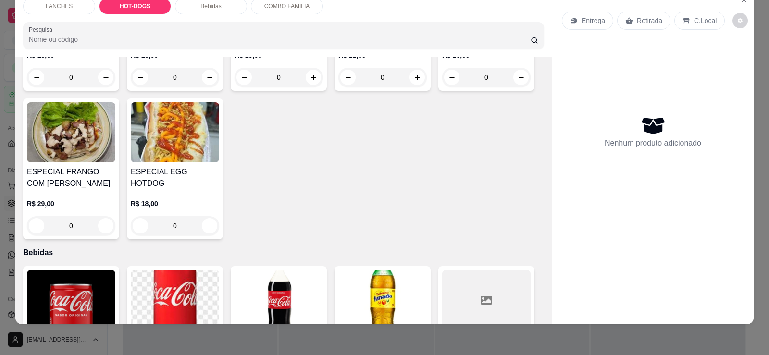
scroll to position [594, 0]
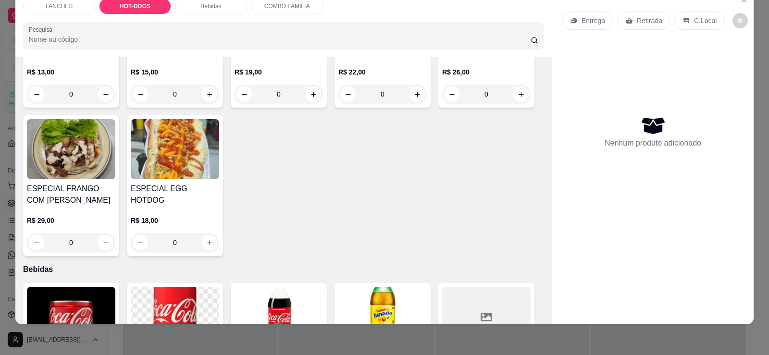
click at [75, 157] on img at bounding box center [71, 149] width 88 height 60
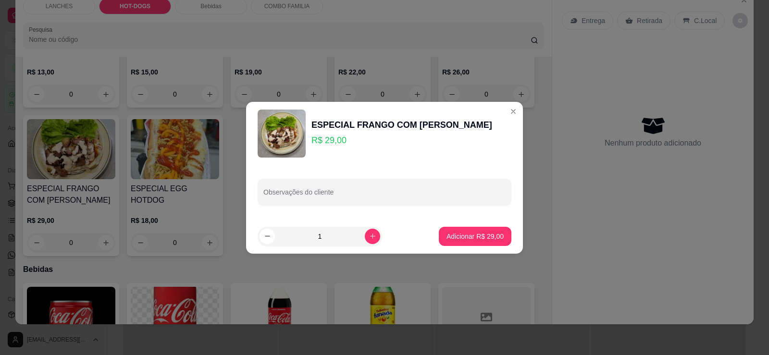
click at [477, 247] on footer "1 Adicionar R$ 29,00" at bounding box center [384, 236] width 277 height 35
click at [484, 240] on p "Adicionar R$ 29,00" at bounding box center [475, 236] width 56 height 9
type input "1"
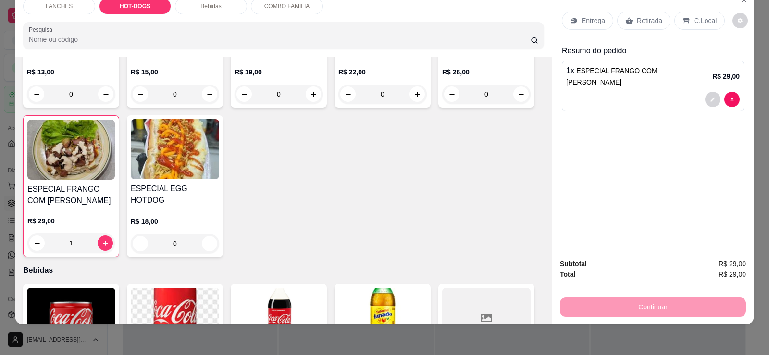
click at [649, 19] on p "Retirada" at bounding box center [649, 21] width 25 height 10
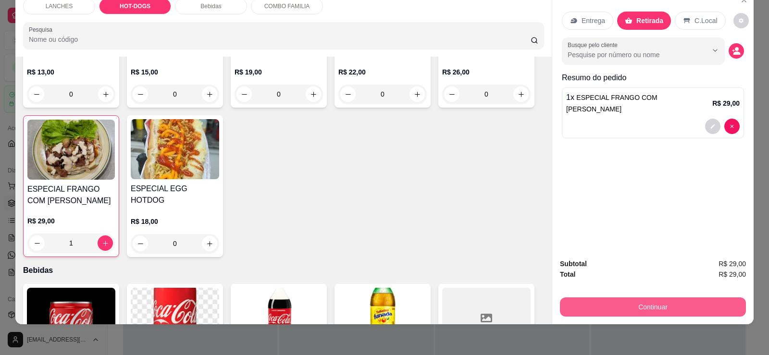
click at [655, 316] on button "Continuar" at bounding box center [653, 306] width 186 height 19
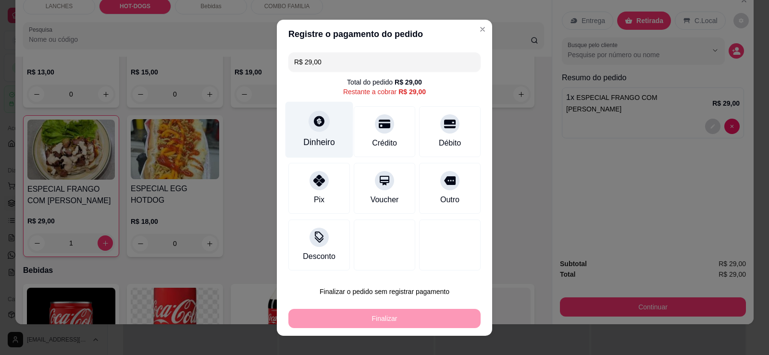
click at [327, 144] on div "Dinheiro" at bounding box center [319, 142] width 32 height 12
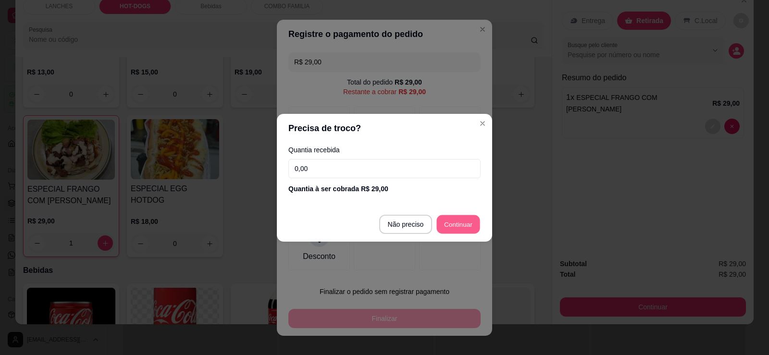
type input "R$ 0,00"
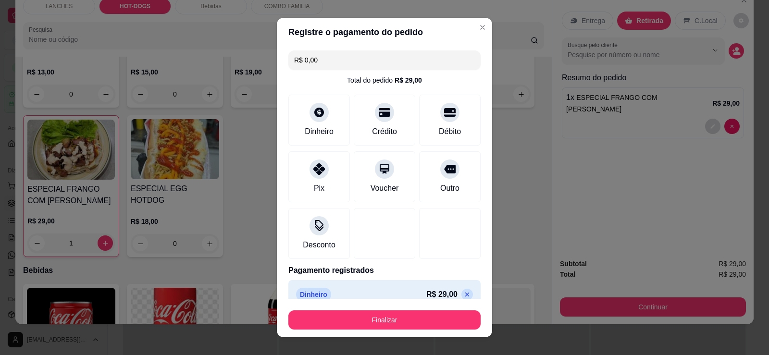
click at [342, 330] on footer "Finalizar" at bounding box center [384, 318] width 215 height 38
click at [341, 332] on footer "Finalizar" at bounding box center [384, 318] width 215 height 38
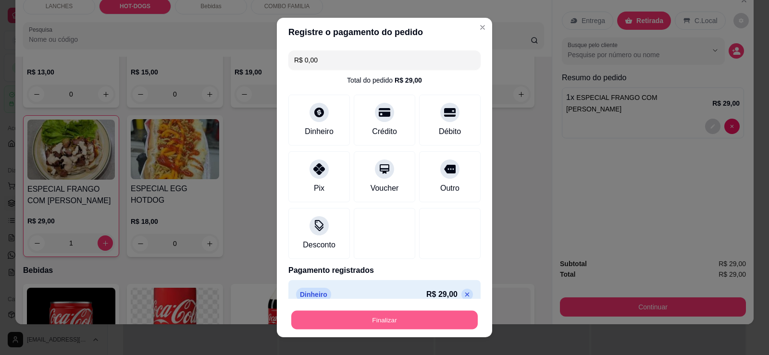
click at [360, 330] on div "Finalizar" at bounding box center [384, 319] width 192 height 19
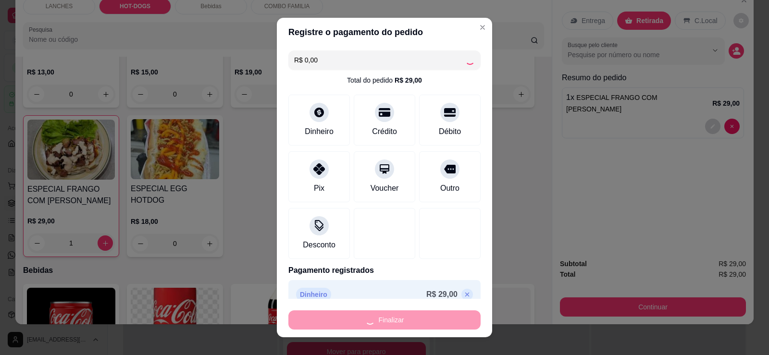
type input "0"
type input "-R$ 29,00"
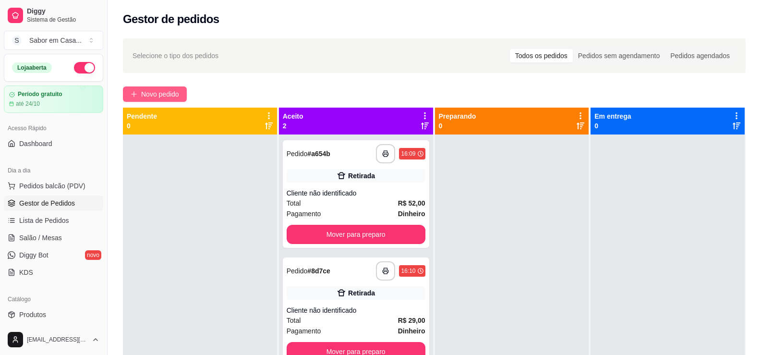
click at [149, 99] on button "Novo pedido" at bounding box center [155, 93] width 64 height 15
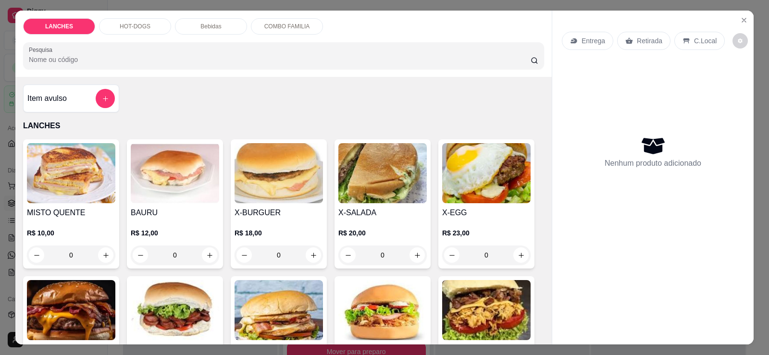
click at [154, 25] on div "HOT-DOGS" at bounding box center [135, 26] width 72 height 16
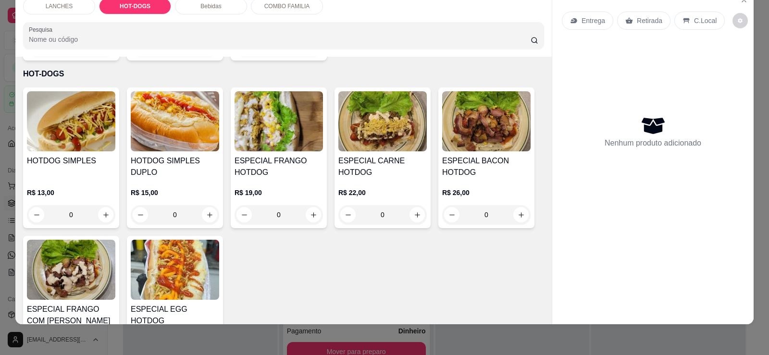
click at [481, 115] on img at bounding box center [486, 121] width 88 height 60
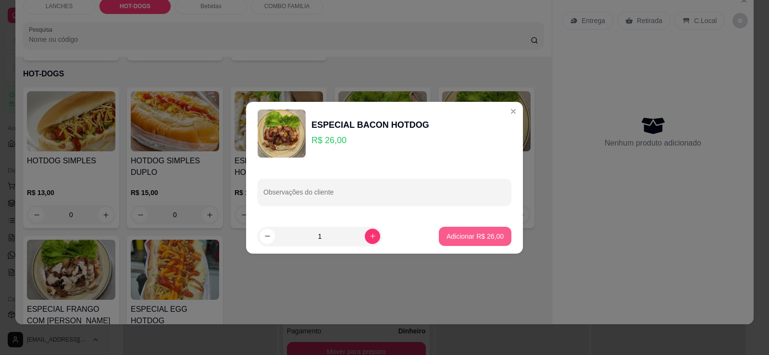
click at [477, 238] on p "Adicionar R$ 26,00" at bounding box center [474, 237] width 57 height 10
type input "1"
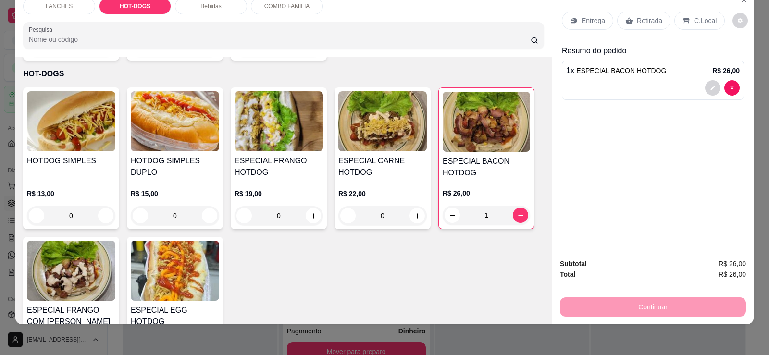
drag, startPoint x: 63, startPoint y: 5, endPoint x: 99, endPoint y: 34, distance: 46.1
click at [63, 6] on p "LANCHES" at bounding box center [59, 6] width 27 height 8
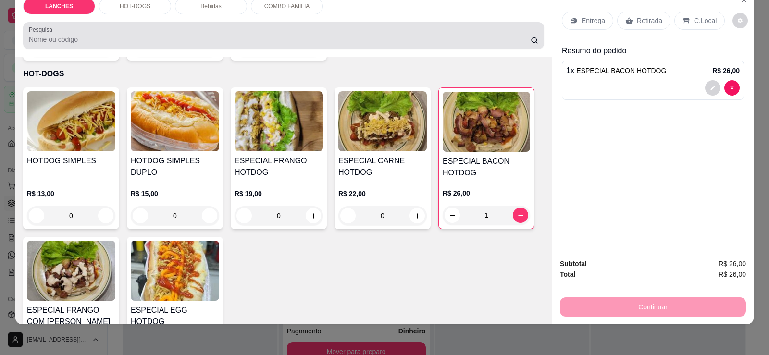
scroll to position [43, 0]
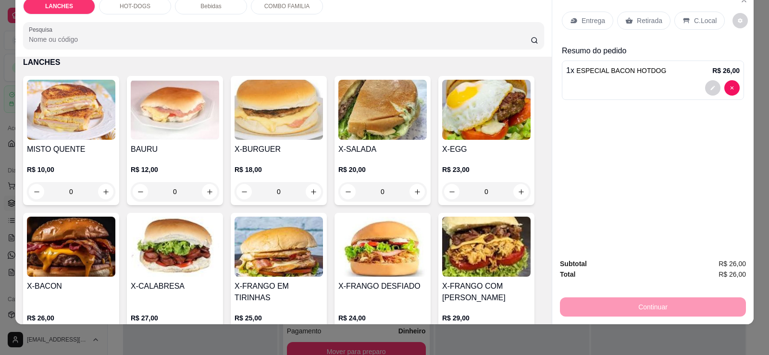
click at [393, 129] on img at bounding box center [382, 110] width 88 height 60
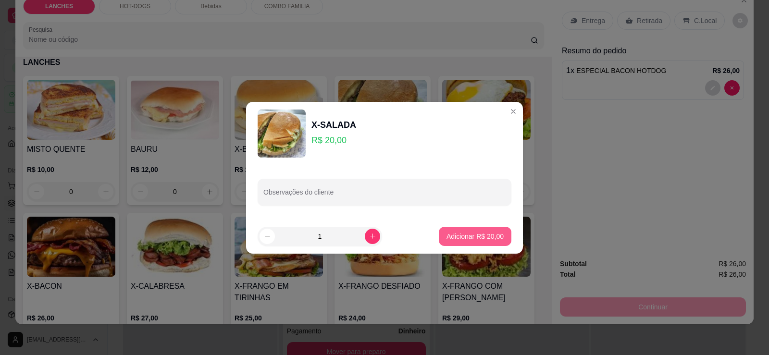
click at [466, 241] on p "Adicionar R$ 20,00" at bounding box center [474, 237] width 57 height 10
type input "1"
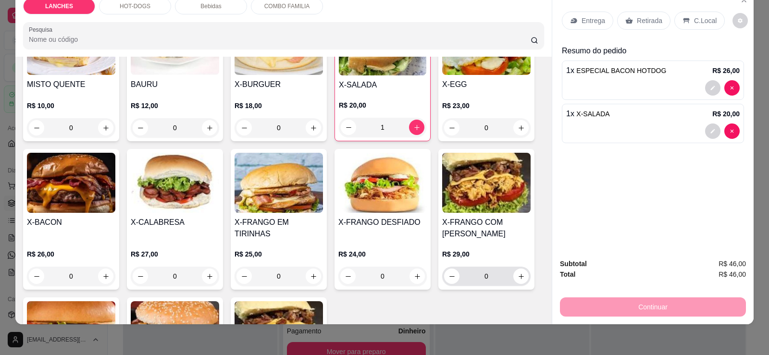
scroll to position [187, 0]
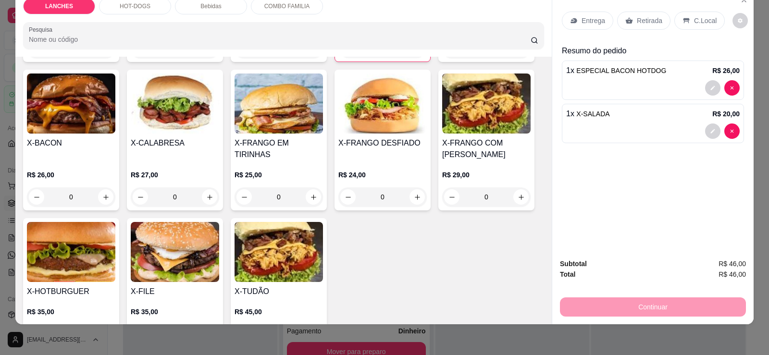
click at [652, 27] on div "Retirada" at bounding box center [643, 21] width 53 height 18
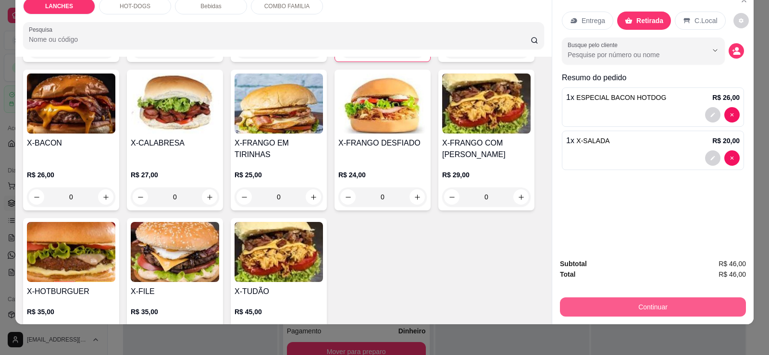
click at [647, 312] on button "Continuar" at bounding box center [653, 306] width 186 height 19
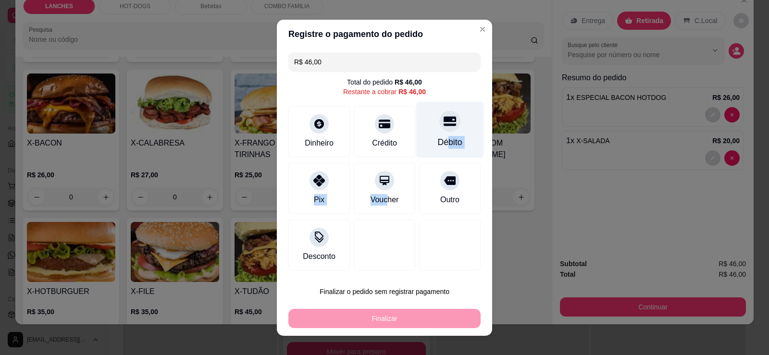
drag, startPoint x: 379, startPoint y: 212, endPoint x: 438, endPoint y: 140, distance: 93.5
click at [438, 140] on div "R$ 46,00 Total do pedido R$ 46,00 Restante a cobrar R$ 46,00 Dinheiro Crédito D…" at bounding box center [384, 162] width 215 height 226
click at [438, 140] on div "Débito" at bounding box center [450, 142] width 24 height 12
type input "R$ 0,00"
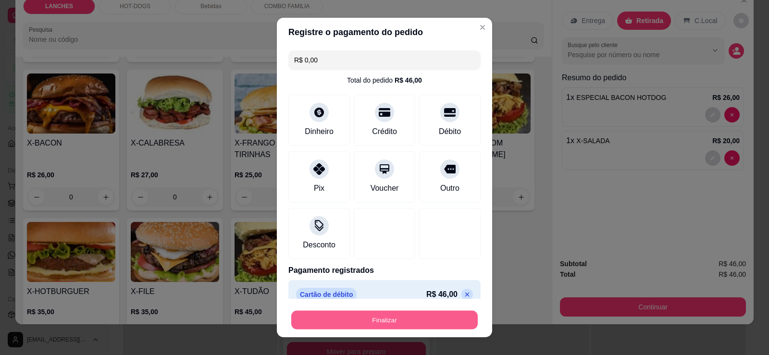
click at [406, 314] on button "Finalizar" at bounding box center [384, 320] width 186 height 19
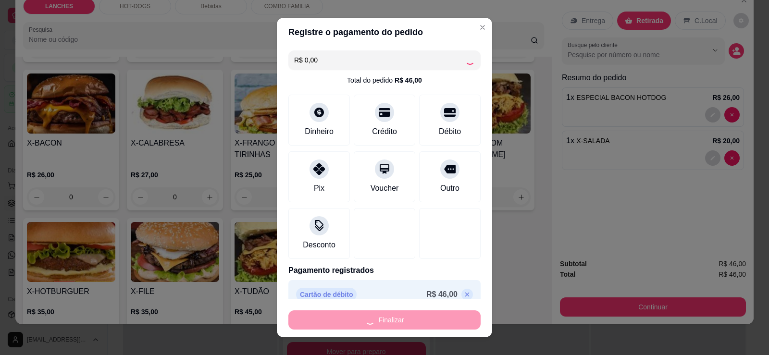
type input "0"
type input "-R$ 46,00"
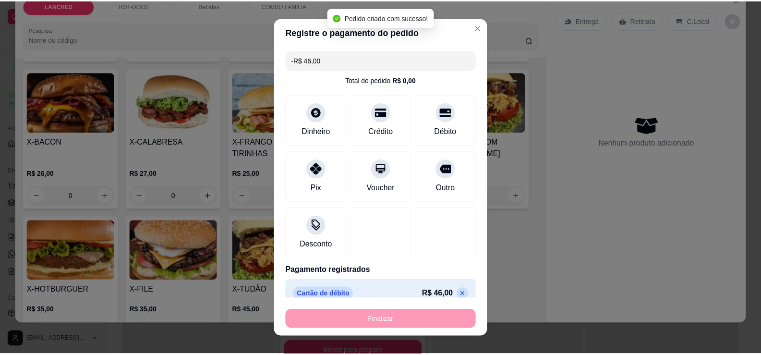
scroll to position [186, 0]
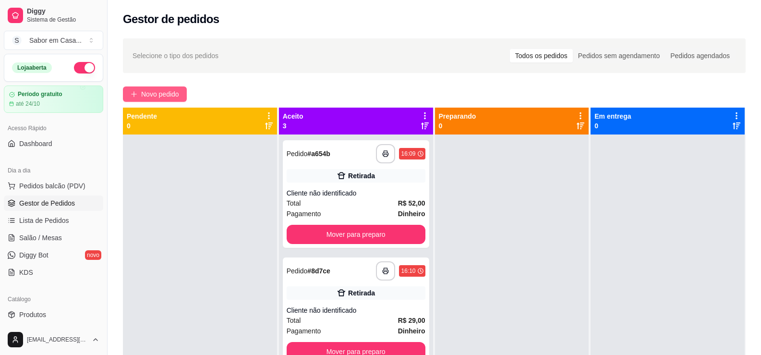
click at [142, 88] on button "Novo pedido" at bounding box center [155, 93] width 64 height 15
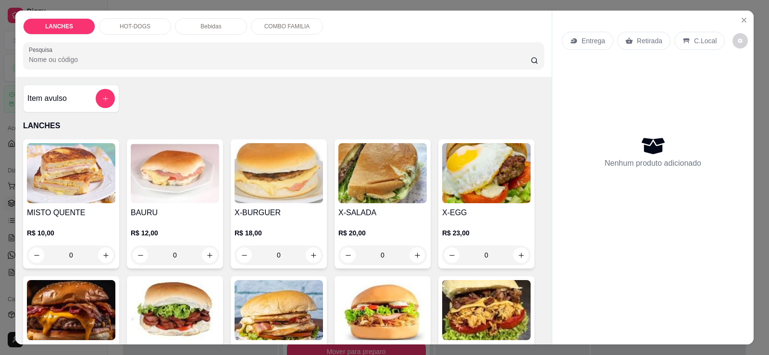
click at [389, 208] on h4 "X-SALADA" at bounding box center [382, 213] width 88 height 12
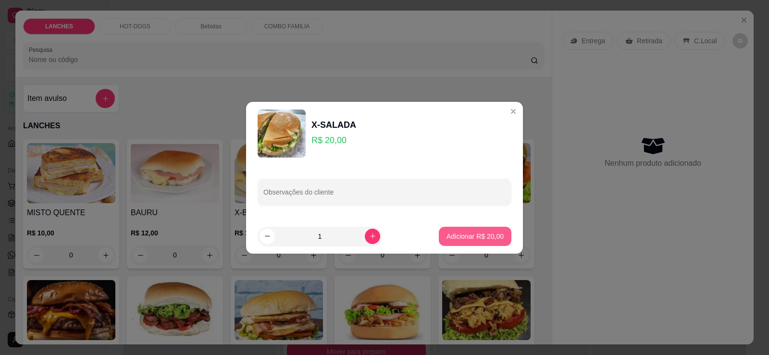
click at [451, 234] on p "Adicionar R$ 20,00" at bounding box center [474, 237] width 57 height 10
type input "1"
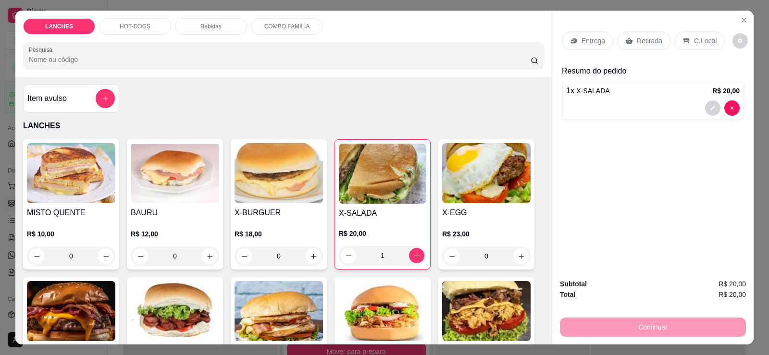
click at [638, 37] on p "Retirada" at bounding box center [649, 41] width 25 height 10
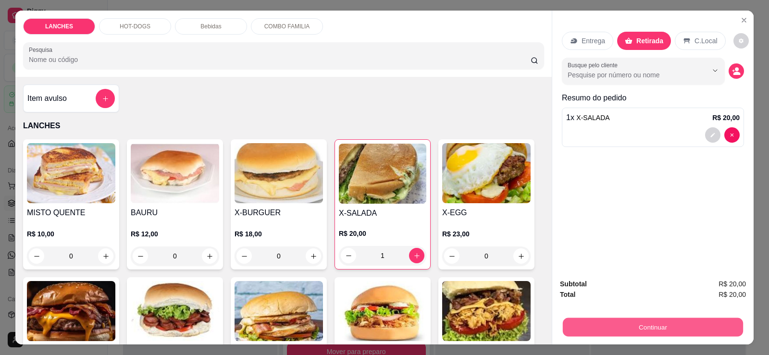
click at [620, 319] on button "Continuar" at bounding box center [653, 327] width 180 height 19
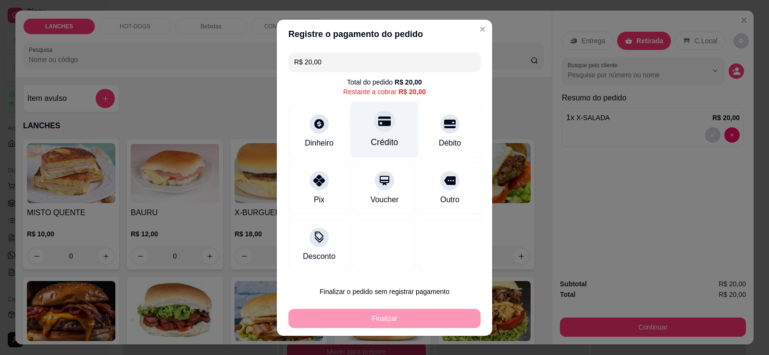
click at [382, 144] on div "Crédito" at bounding box center [384, 142] width 27 height 12
type input "R$ 0,00"
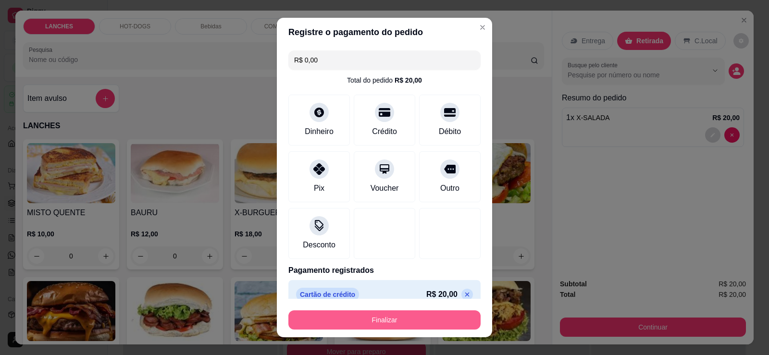
click at [426, 319] on button "Finalizar" at bounding box center [384, 319] width 192 height 19
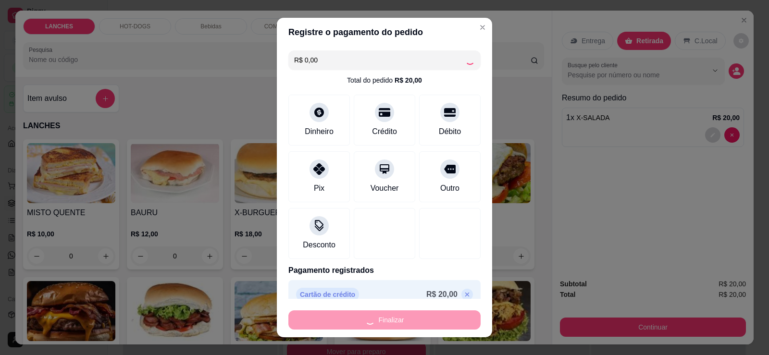
type input "0"
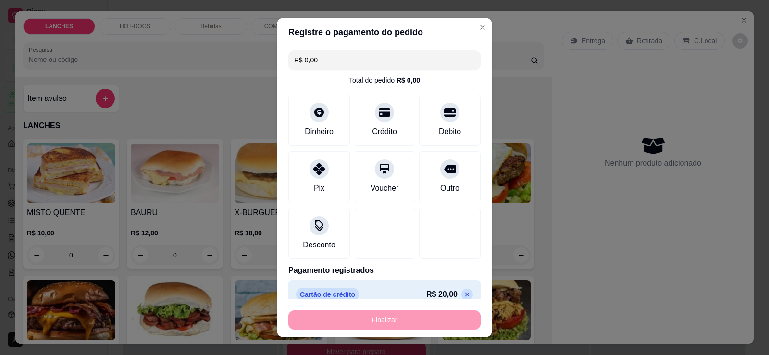
type input "-R$ 20,00"
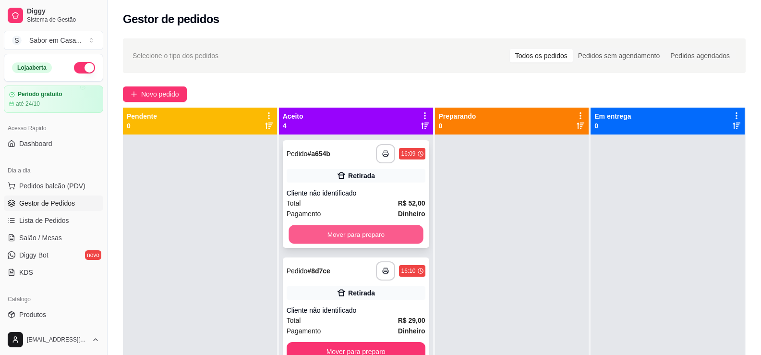
click at [355, 237] on button "Mover para preparo" at bounding box center [356, 234] width 135 height 19
click at [355, 237] on div "Mover para preparo" at bounding box center [356, 234] width 139 height 19
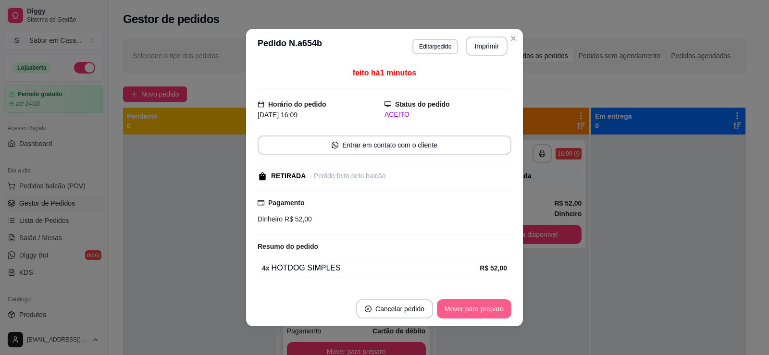
click at [490, 309] on button "Mover para preparo" at bounding box center [474, 308] width 74 height 19
click at [469, 306] on button "Mover para retirada disponível" at bounding box center [458, 308] width 106 height 19
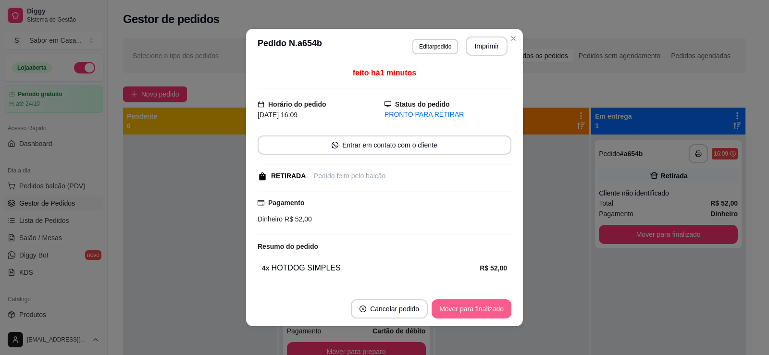
click at [469, 306] on button "Mover para finalizado" at bounding box center [471, 308] width 80 height 19
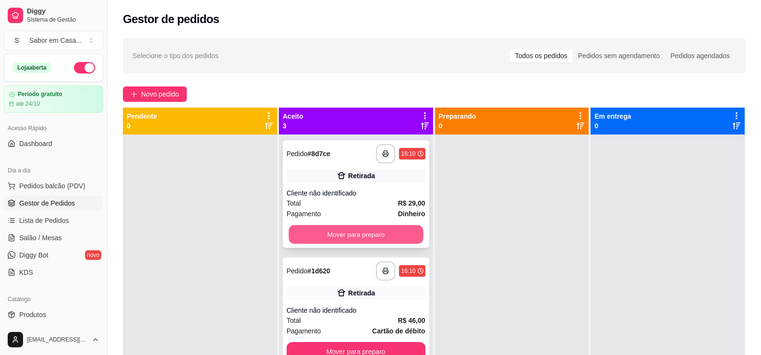
click at [373, 235] on button "Mover para preparo" at bounding box center [356, 234] width 135 height 19
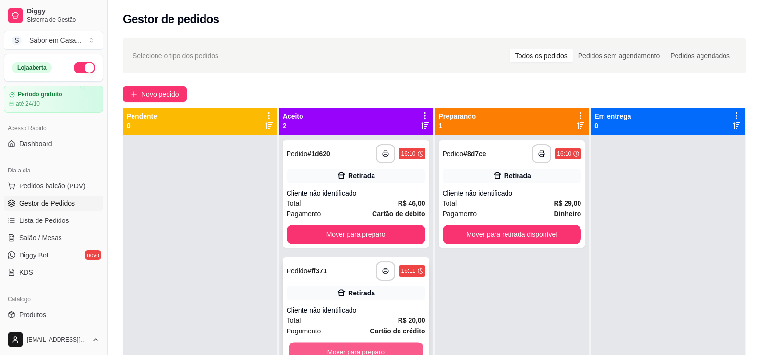
click at [365, 346] on button "Mover para preparo" at bounding box center [356, 352] width 135 height 19
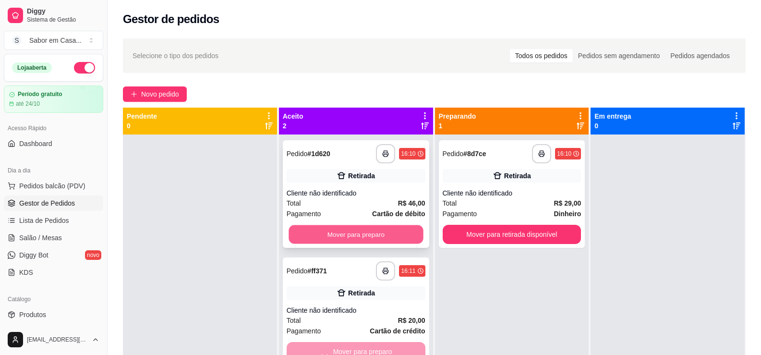
click at [364, 237] on button "Mover para preparo" at bounding box center [356, 234] width 135 height 19
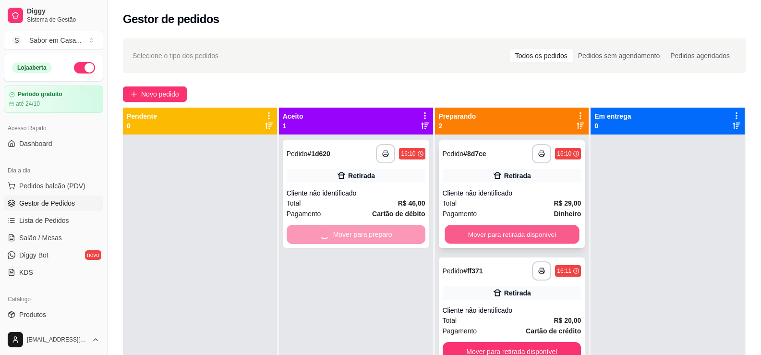
click at [536, 241] on button "Mover para retirada disponível" at bounding box center [512, 234] width 135 height 19
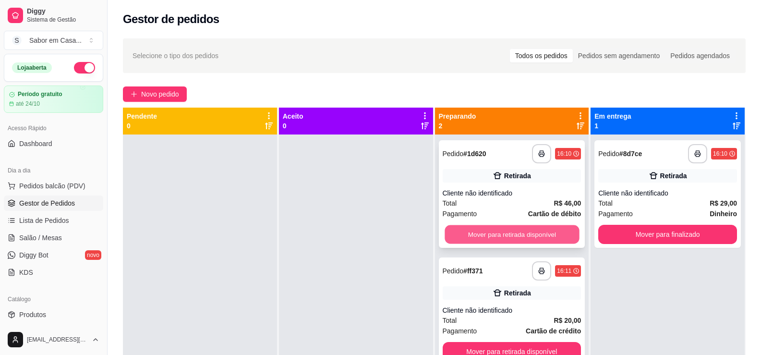
click at [548, 233] on button "Mover para retirada disponível" at bounding box center [512, 234] width 135 height 19
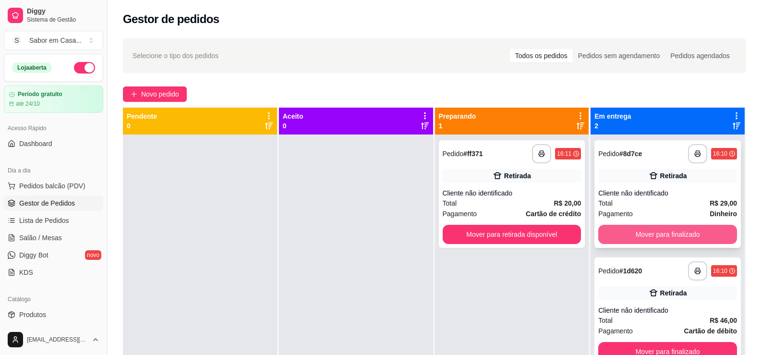
click at [625, 239] on button "Mover para finalizado" at bounding box center [668, 234] width 139 height 19
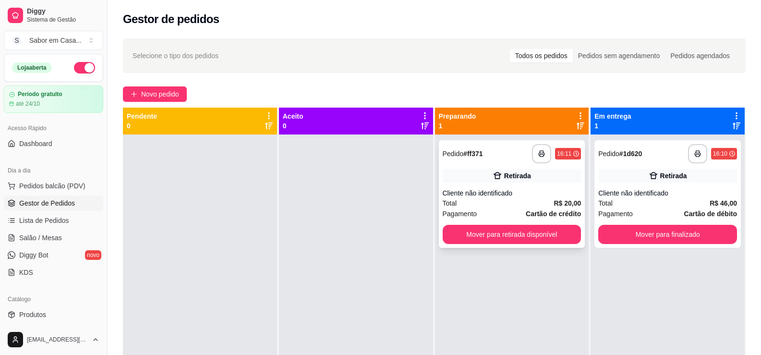
click at [526, 223] on div "**********" at bounding box center [512, 194] width 147 height 108
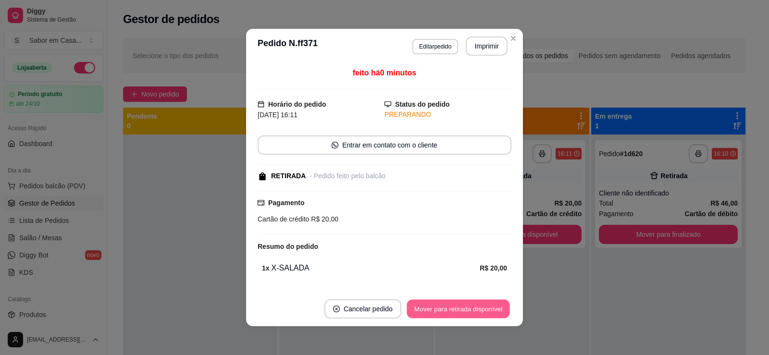
click at [450, 309] on button "Mover para retirada disponível" at bounding box center [457, 309] width 103 height 19
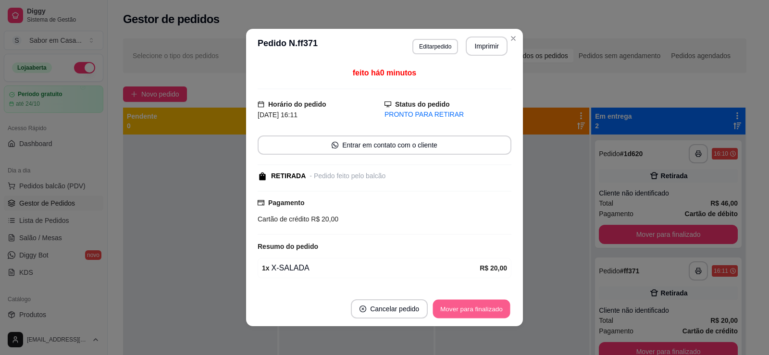
click at [483, 307] on button "Mover para finalizado" at bounding box center [471, 309] width 77 height 19
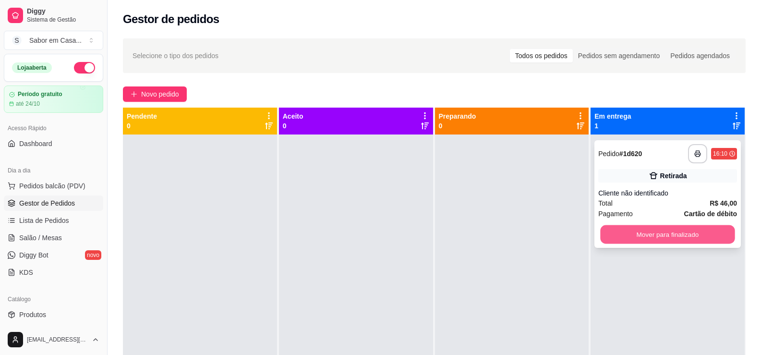
click at [636, 236] on button "Mover para finalizado" at bounding box center [668, 234] width 135 height 19
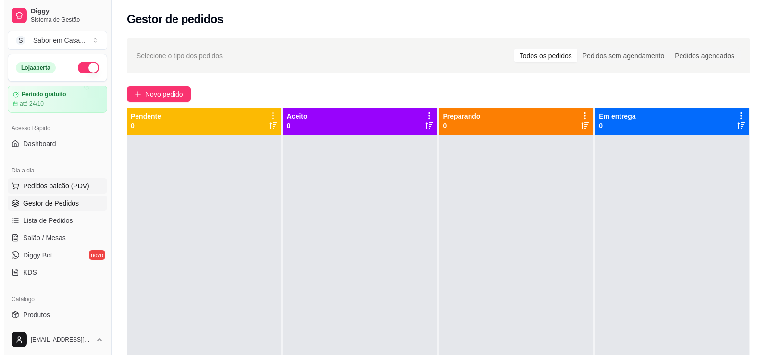
scroll to position [192, 0]
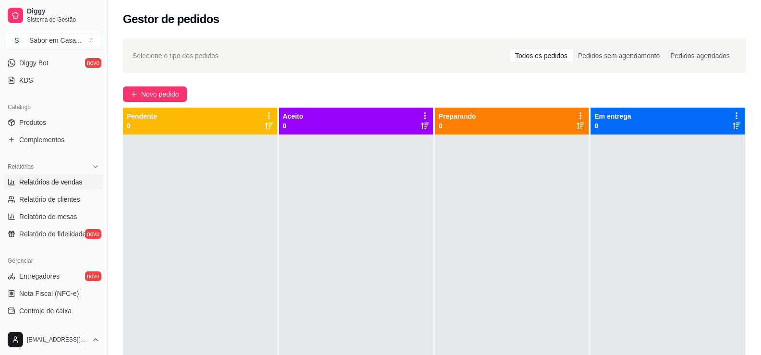
click at [65, 184] on span "Relatórios de vendas" at bounding box center [50, 182] width 63 height 10
select select "ALL"
select select "0"
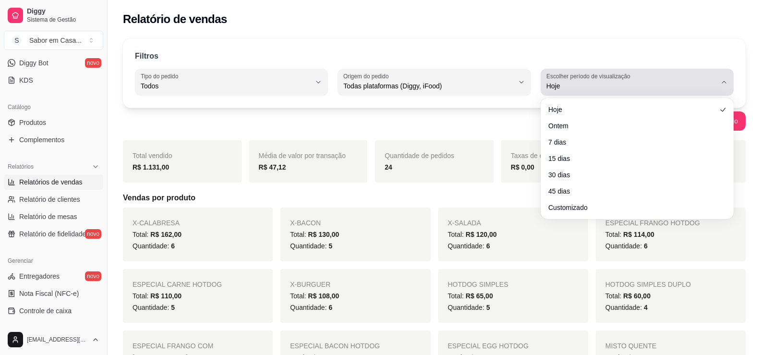
click at [645, 76] on div "Hoje" at bounding box center [632, 82] width 170 height 19
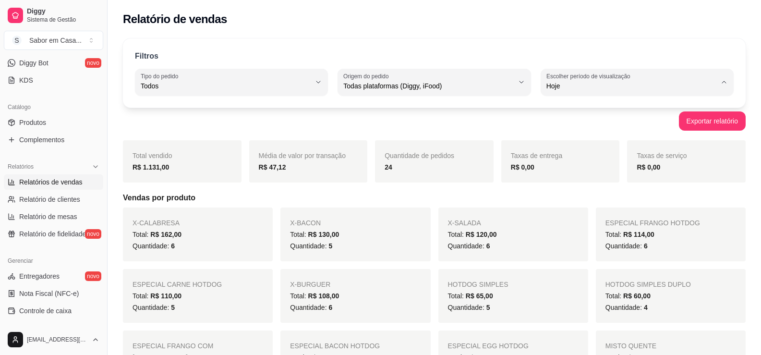
click at [569, 126] on span "Ontem" at bounding box center [632, 124] width 161 height 9
type input "1"
select select "1"
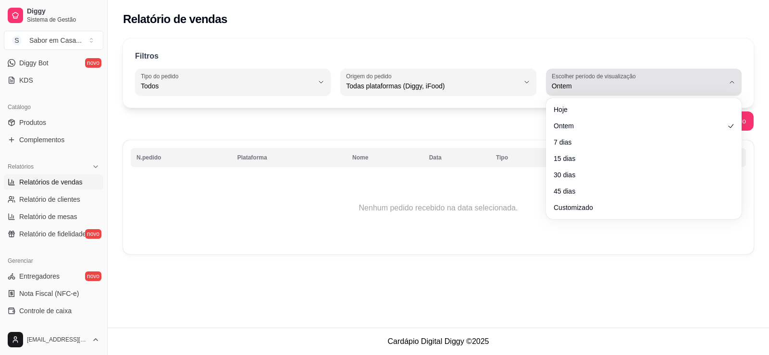
click at [586, 77] on label "Escolher período de visualização" at bounding box center [594, 76] width 87 height 8
